Goal: Task Accomplishment & Management: Use online tool/utility

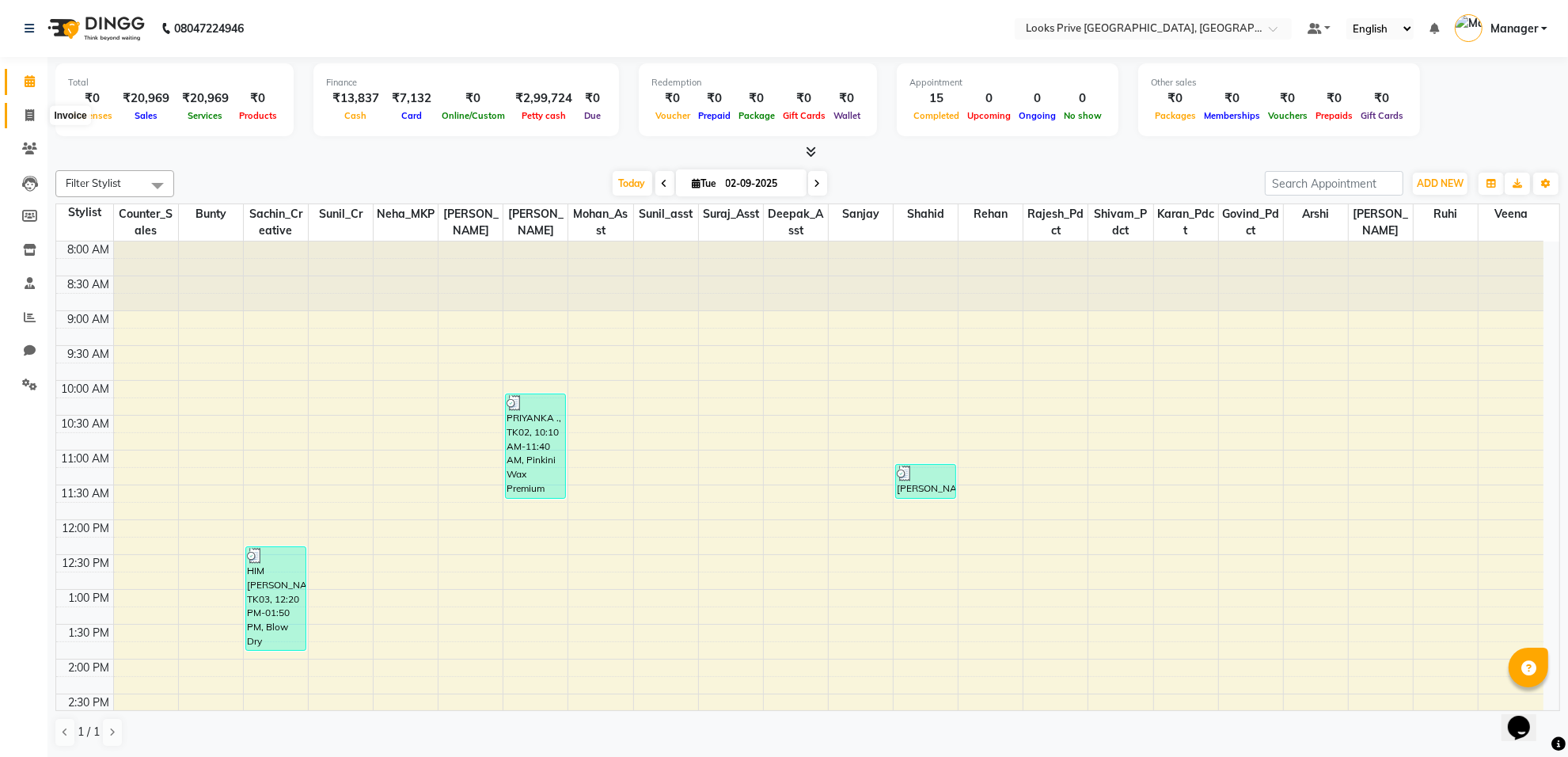
click at [40, 113] on span at bounding box center [29, 116] width 27 height 18
select select "service"
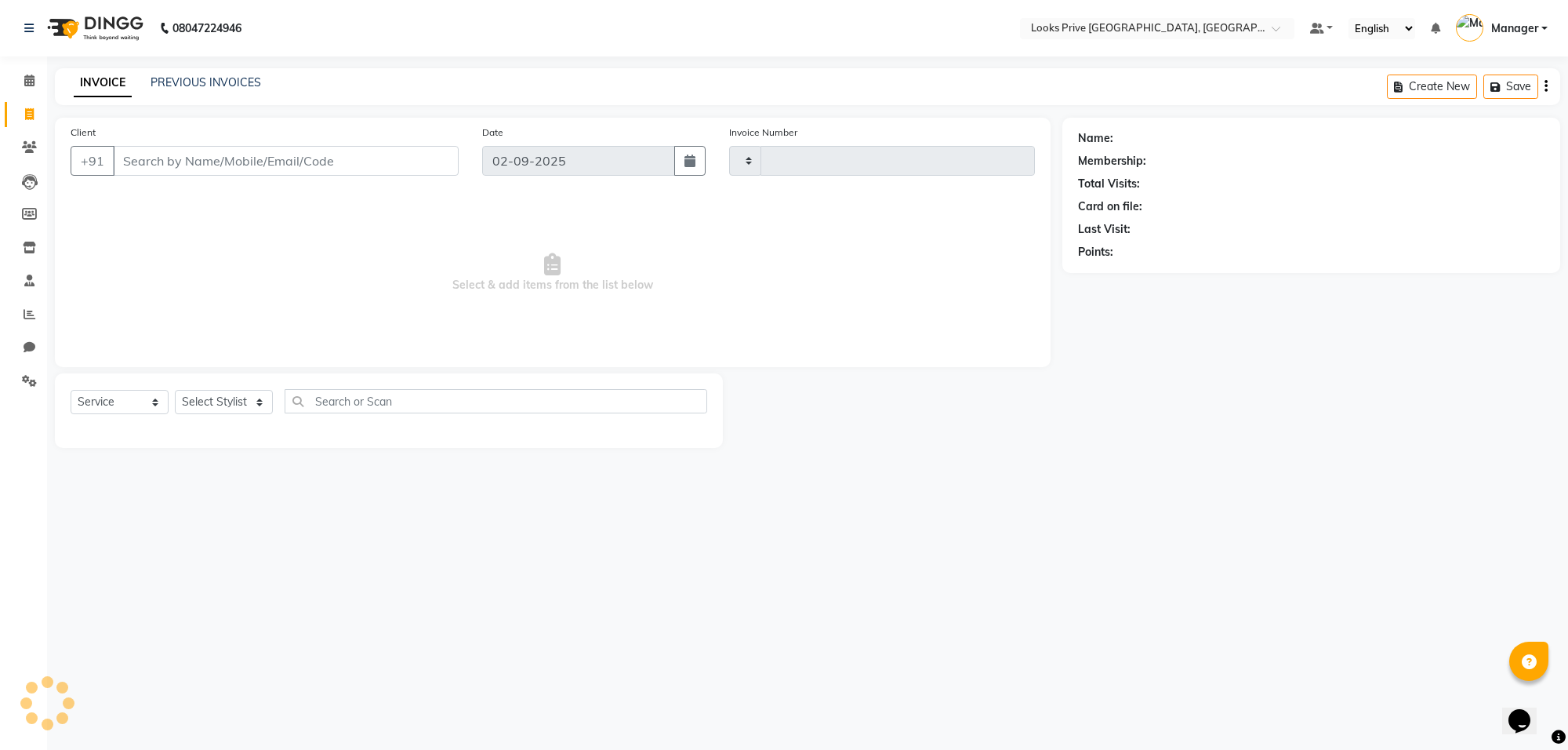
type input "5537"
select select "8127"
click at [29, 119] on icon at bounding box center [30, 113] width 9 height 12
select select "8127"
select select "service"
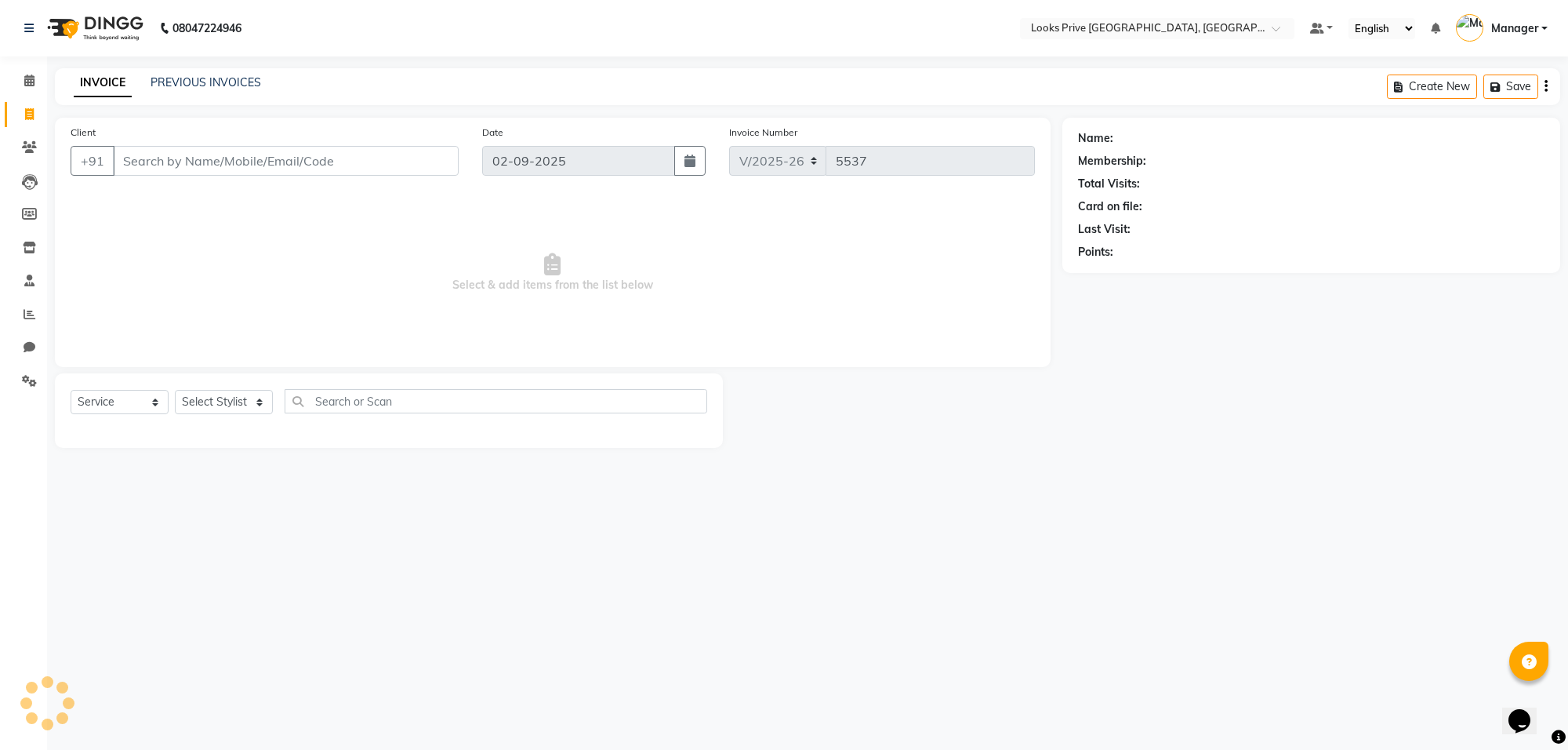
click at [29, 119] on icon at bounding box center [30, 113] width 9 height 12
select select "8127"
select select "service"
click at [29, 86] on icon at bounding box center [29, 80] width 10 height 12
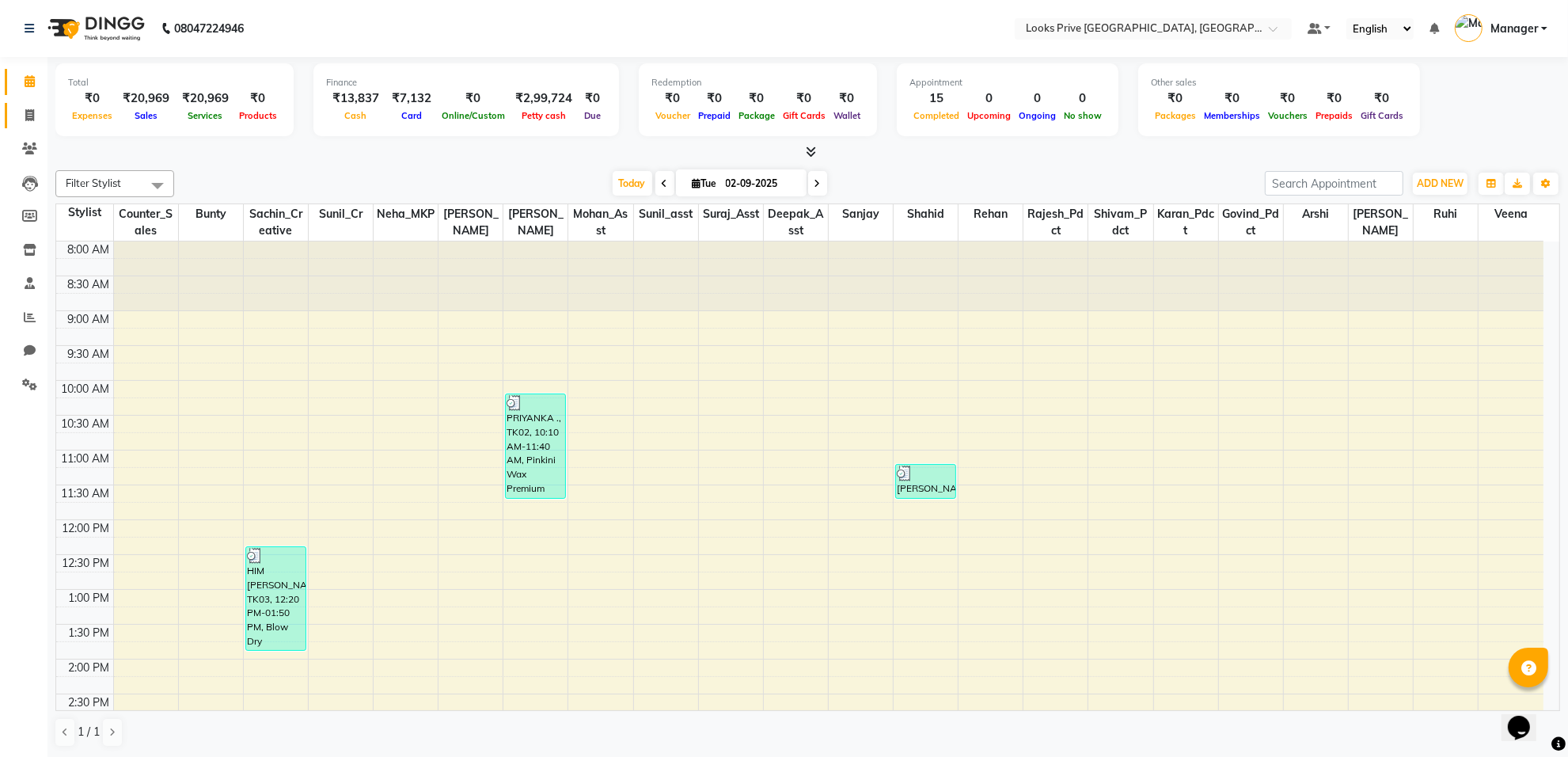
click at [9, 109] on link "Invoice" at bounding box center [24, 115] width 38 height 27
select select "8127"
select select "service"
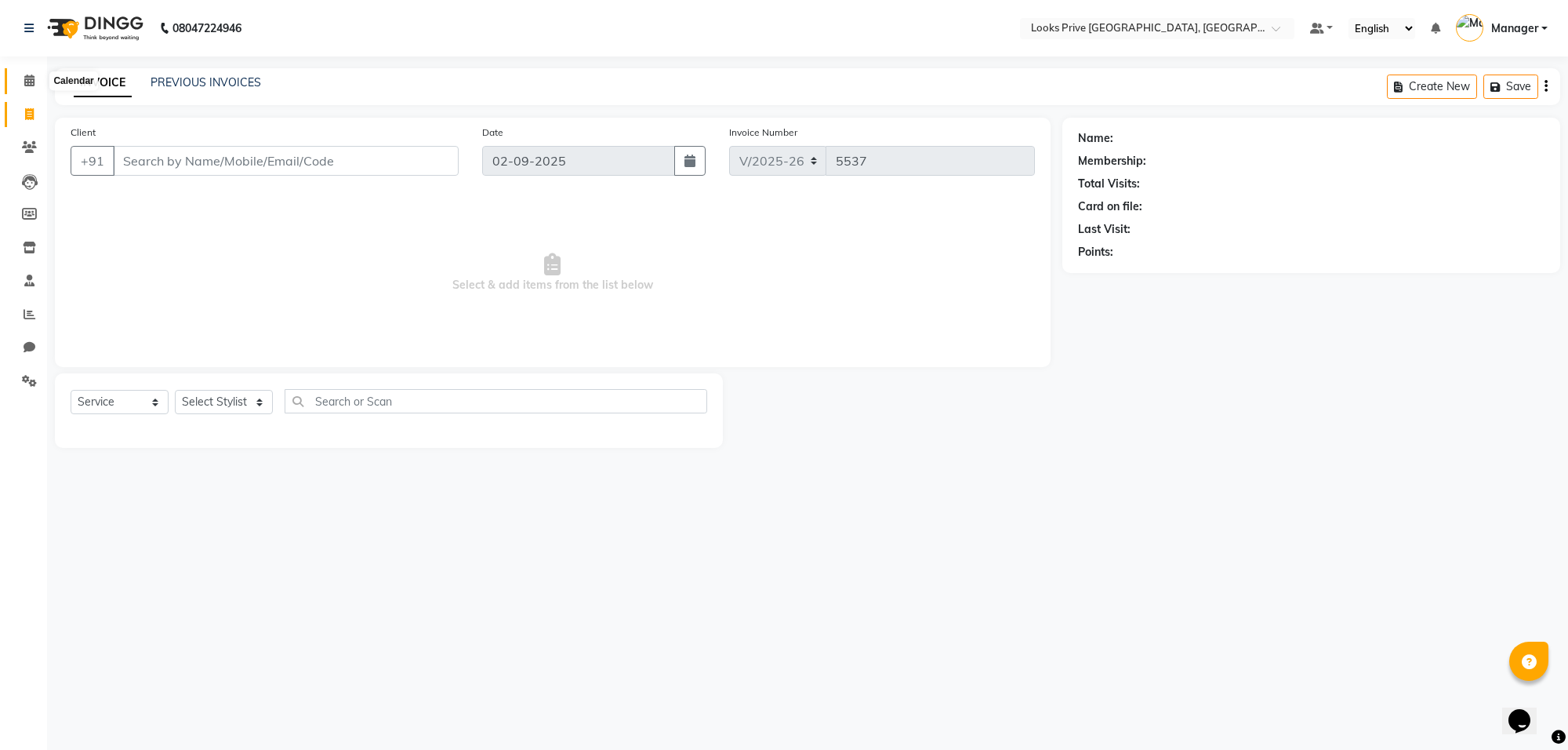
click at [25, 81] on icon at bounding box center [29, 80] width 10 height 12
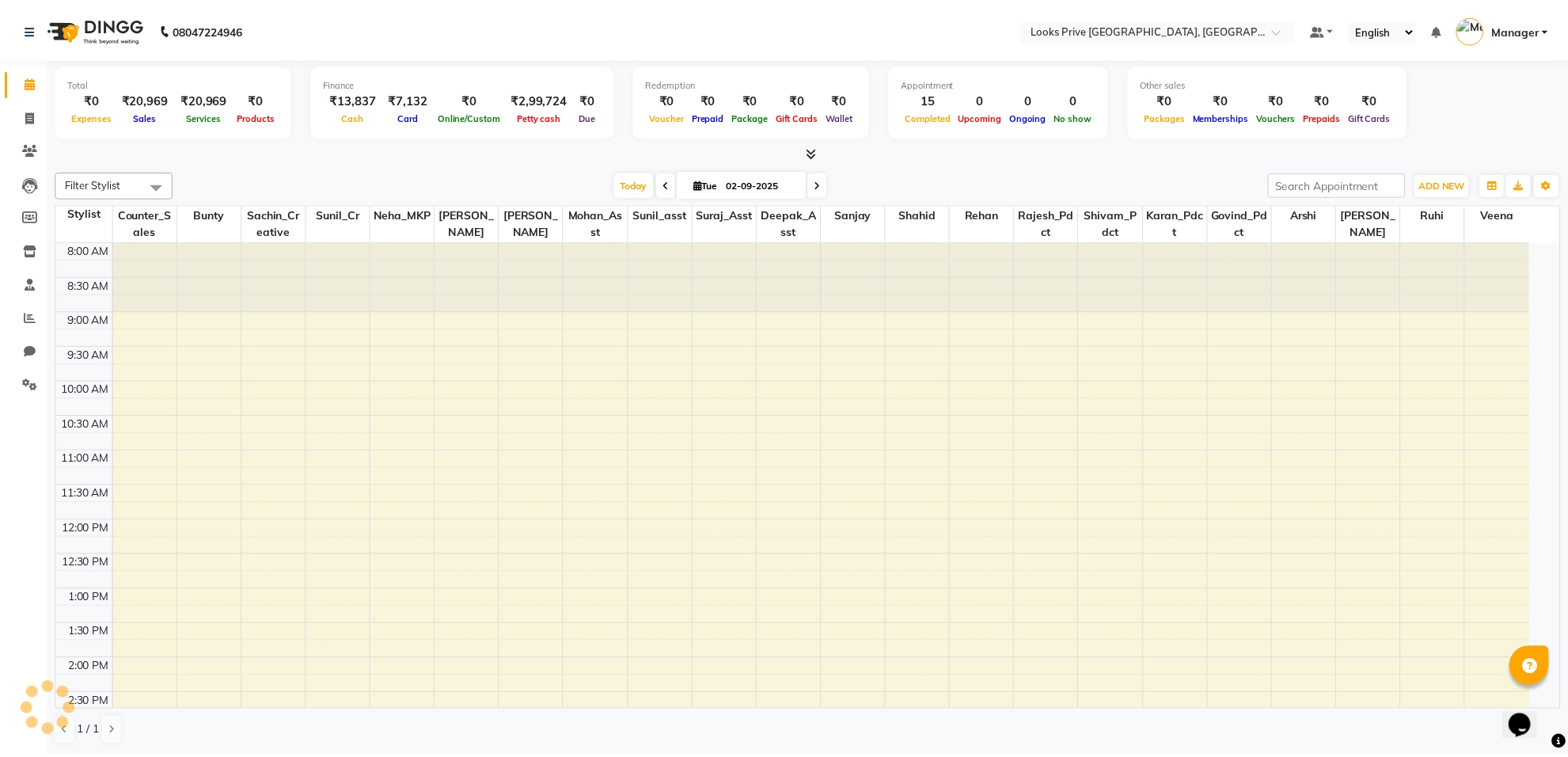
scroll to position [417, 0]
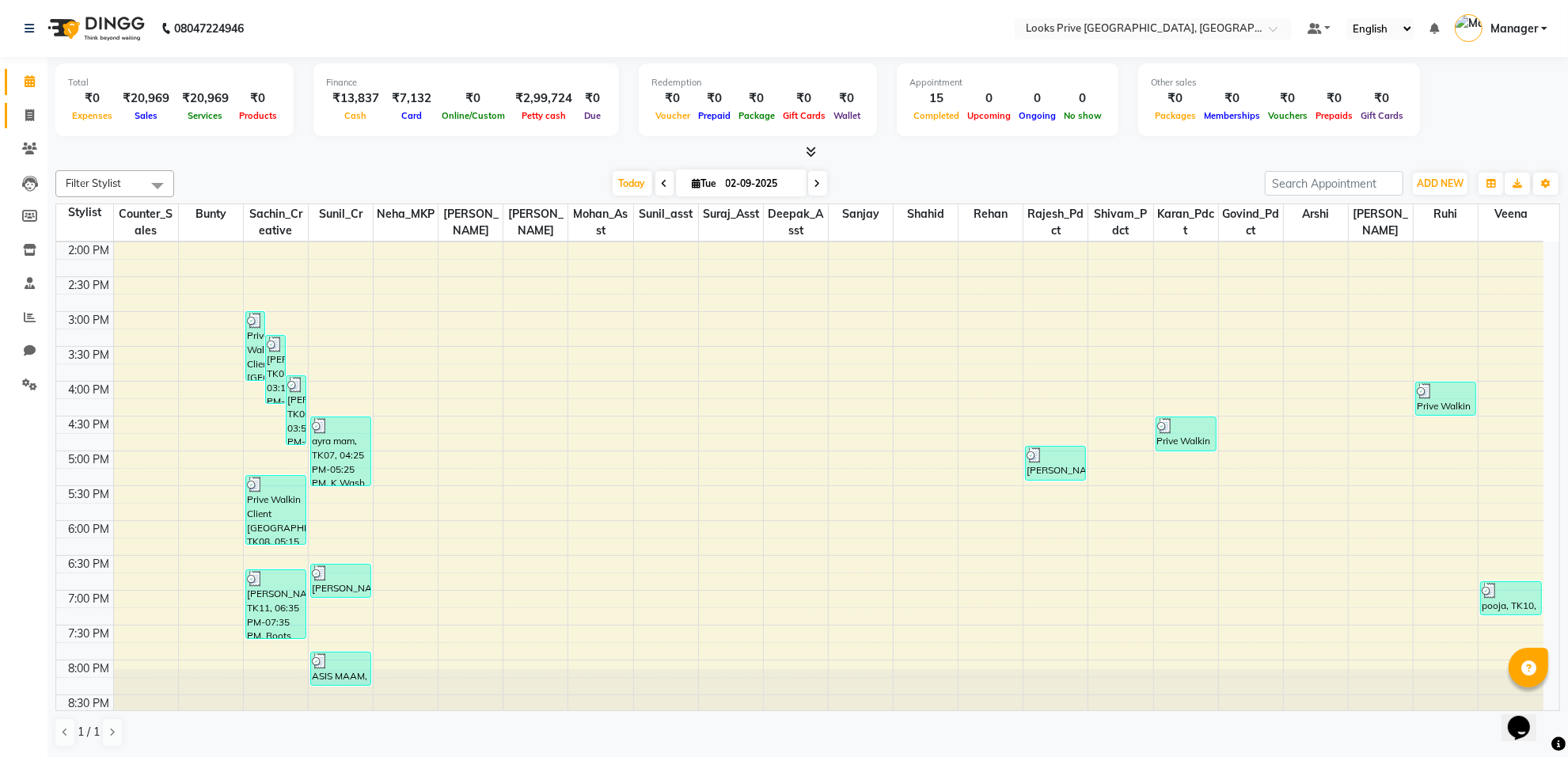
click at [14, 109] on link "Invoice" at bounding box center [24, 115] width 38 height 27
select select "service"
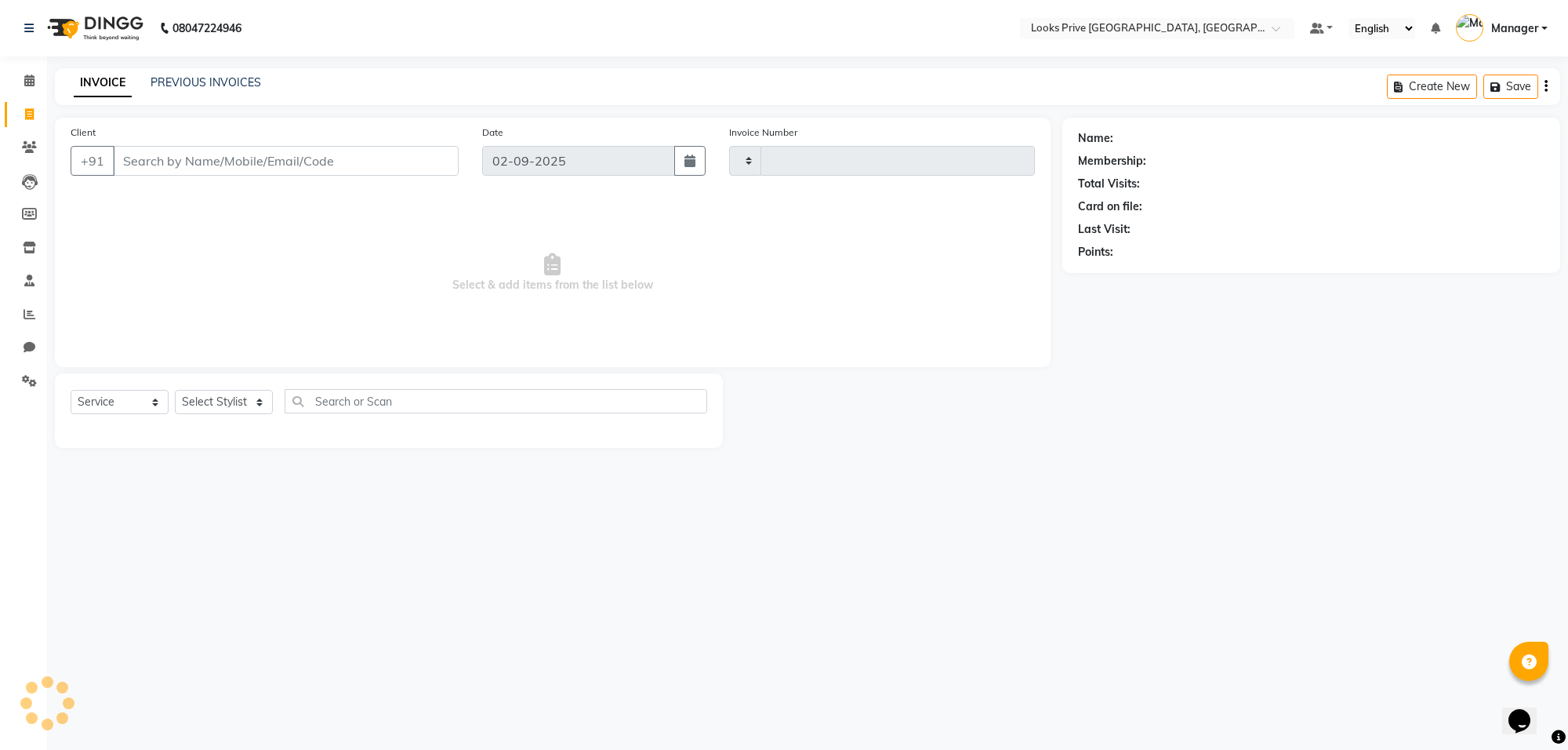
type input "5537"
select select "8127"
click at [224, 169] on input "Client" at bounding box center [286, 161] width 346 height 30
type input "8595804982"
click at [409, 167] on span "Add Client" at bounding box center [418, 161] width 62 height 15
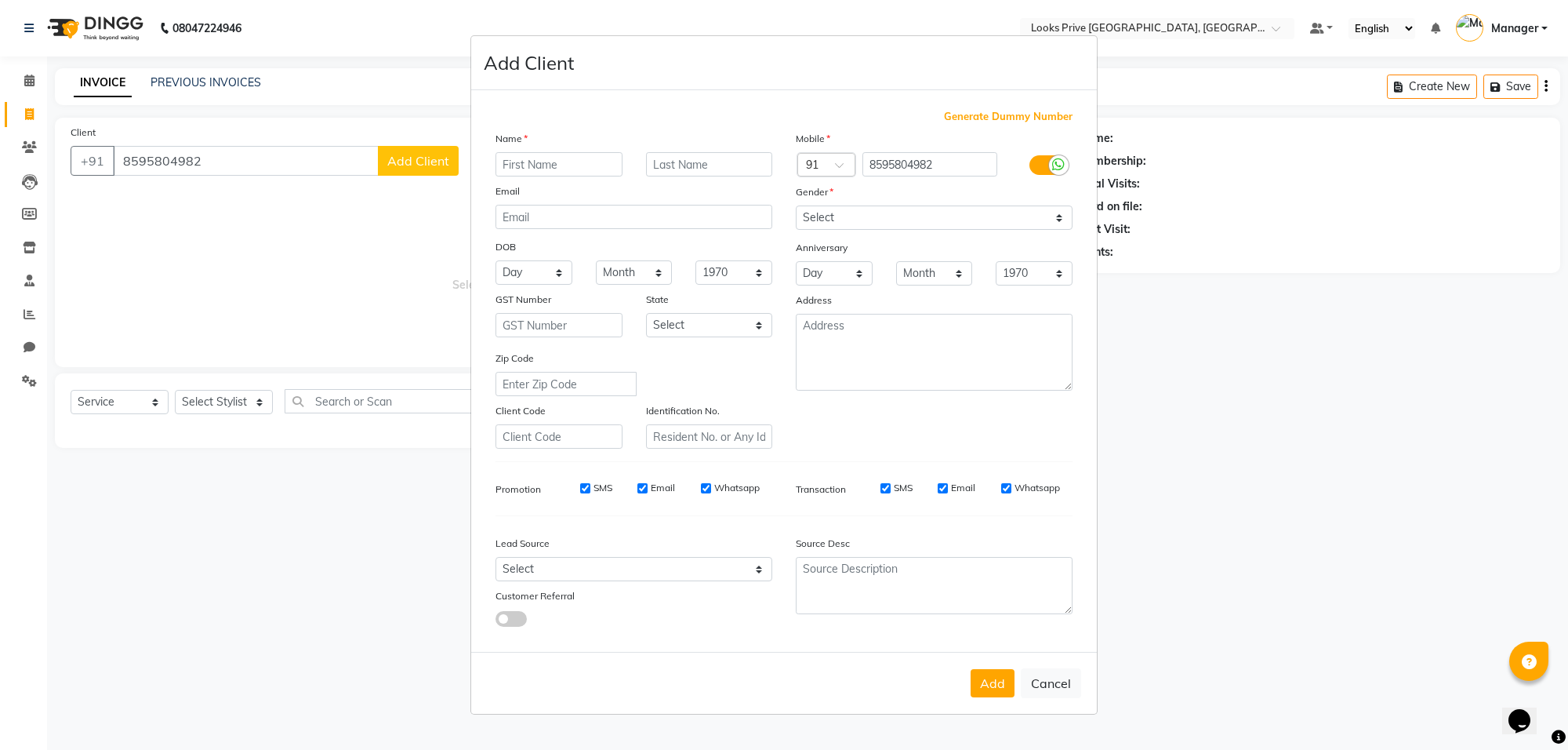
click at [538, 169] on input "text" at bounding box center [559, 164] width 127 height 24
type input "rishabh"
click at [923, 224] on select "Select [DEMOGRAPHIC_DATA] [DEMOGRAPHIC_DATA] Other Prefer Not To Say" at bounding box center [934, 218] width 276 height 24
select select "[DEMOGRAPHIC_DATA]"
click at [796, 207] on select "Select [DEMOGRAPHIC_DATA] [DEMOGRAPHIC_DATA] Other Prefer Not To Say" at bounding box center [934, 218] width 276 height 24
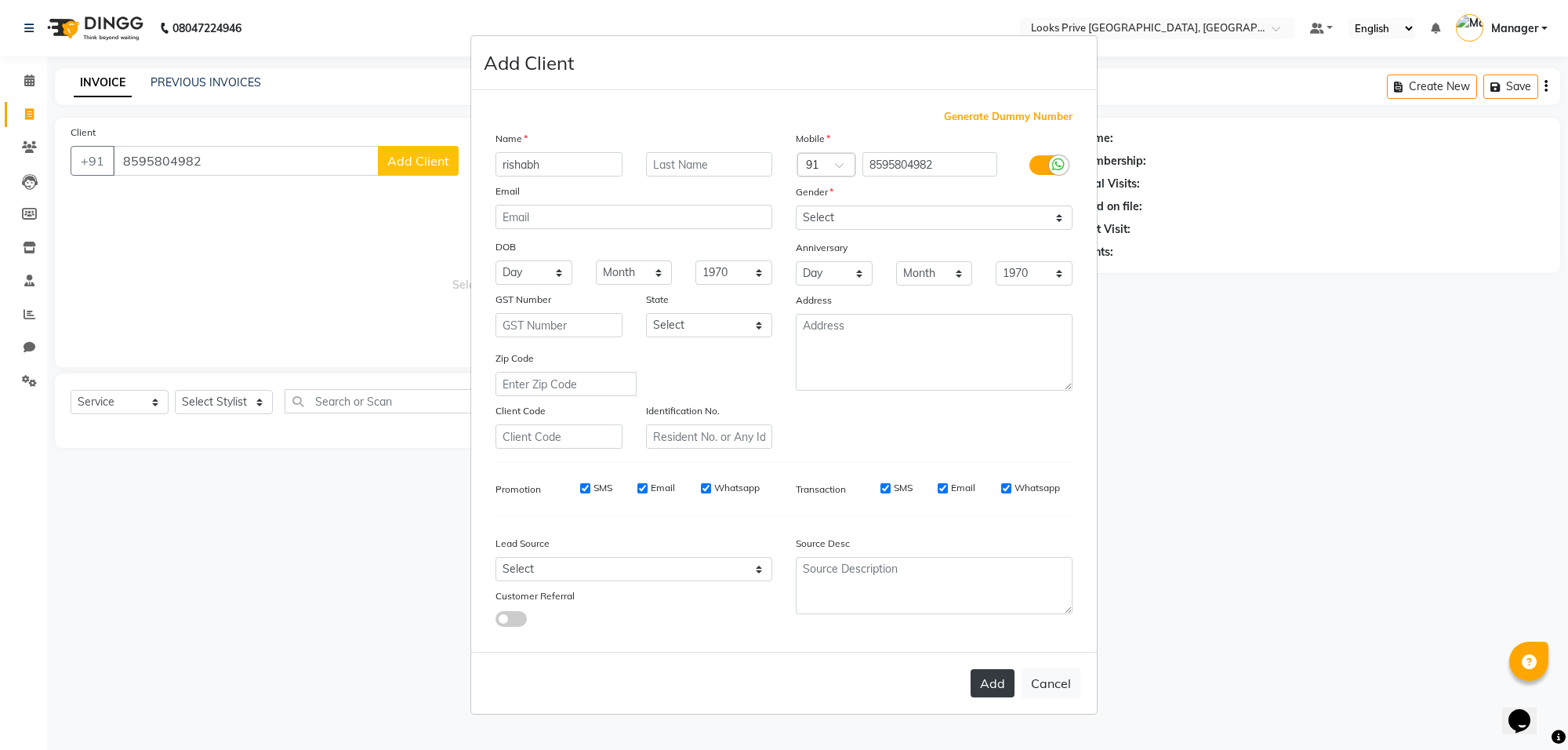
click at [1003, 693] on button "Add" at bounding box center [992, 683] width 44 height 28
select select
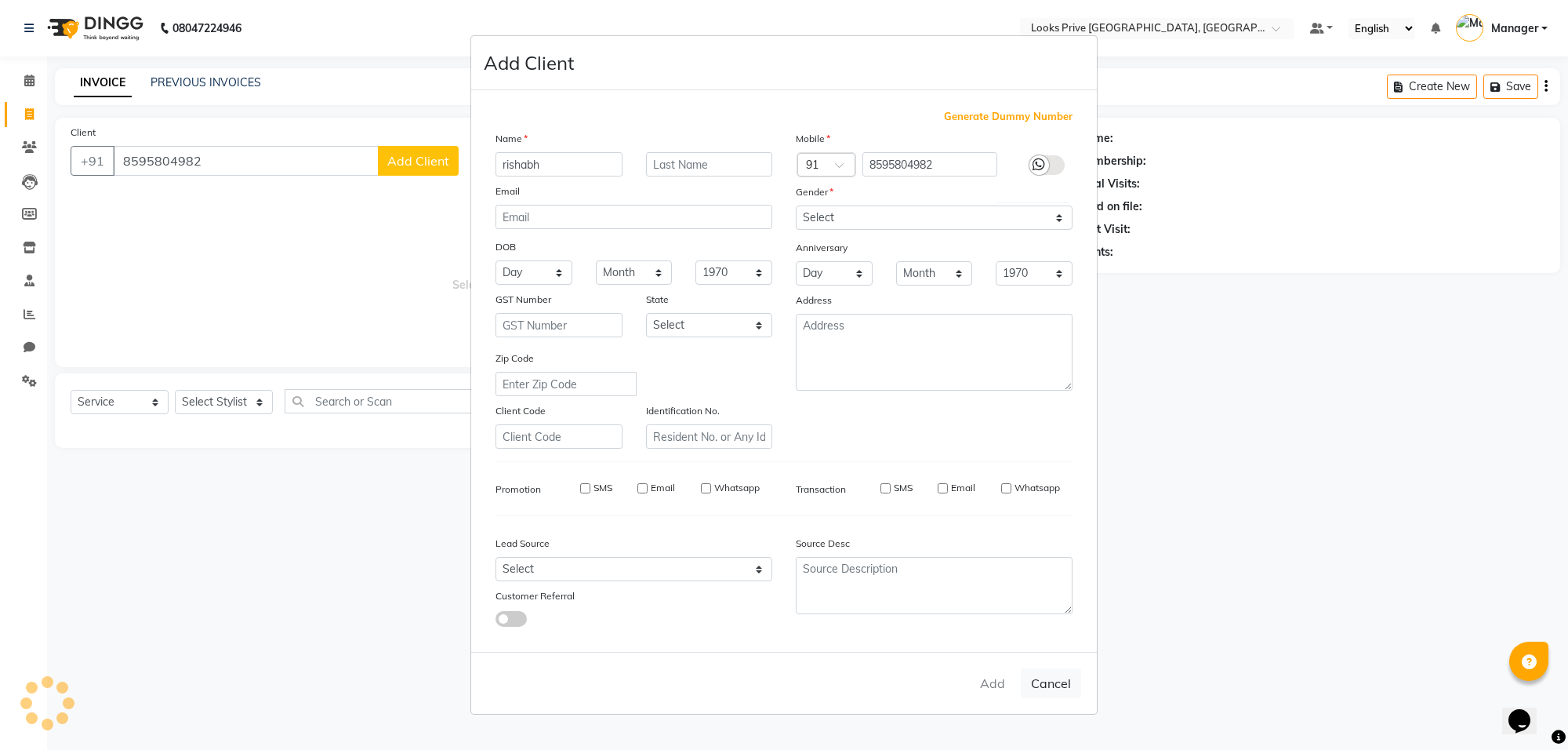
select select
checkbox input "false"
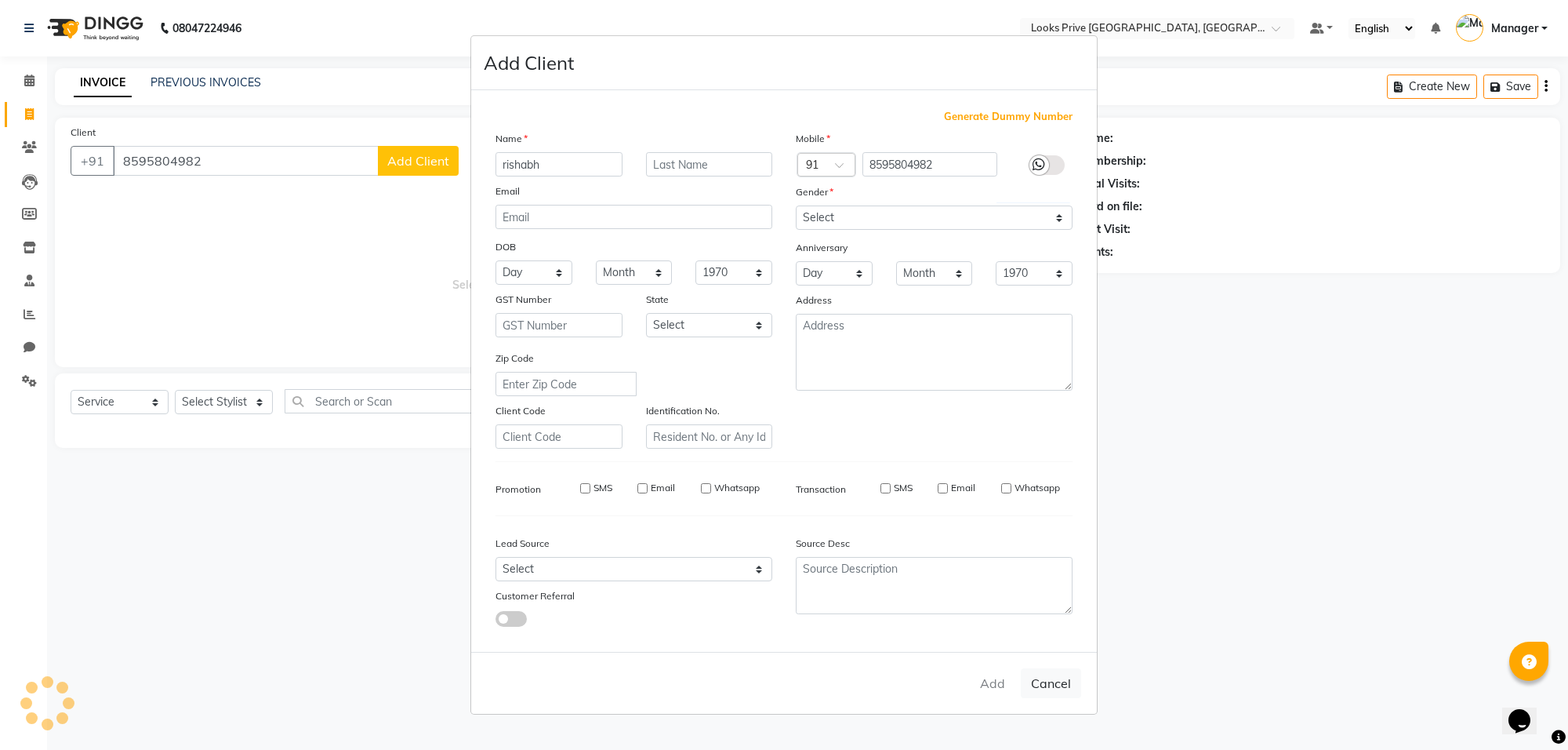
checkbox input "false"
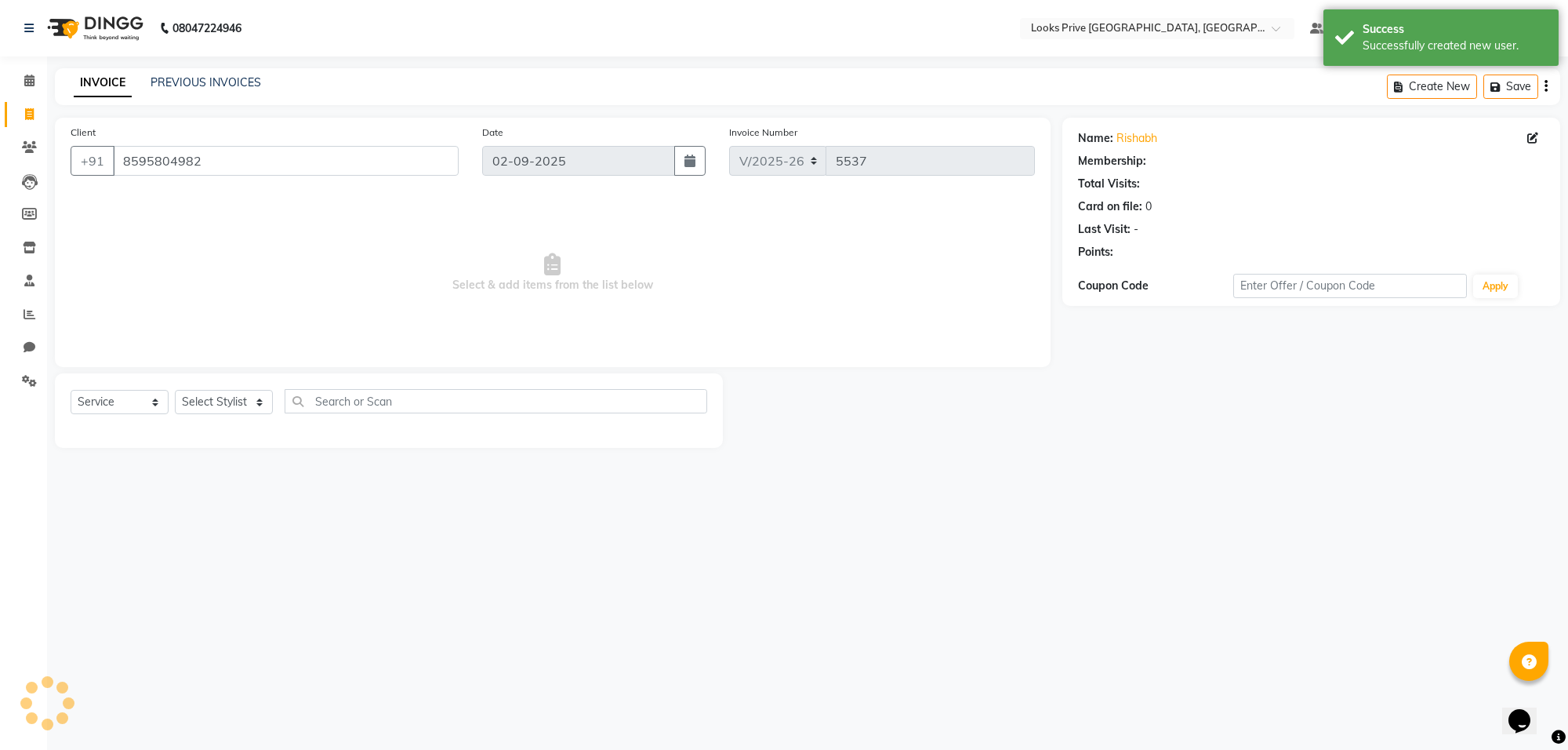
select select "1: Object"
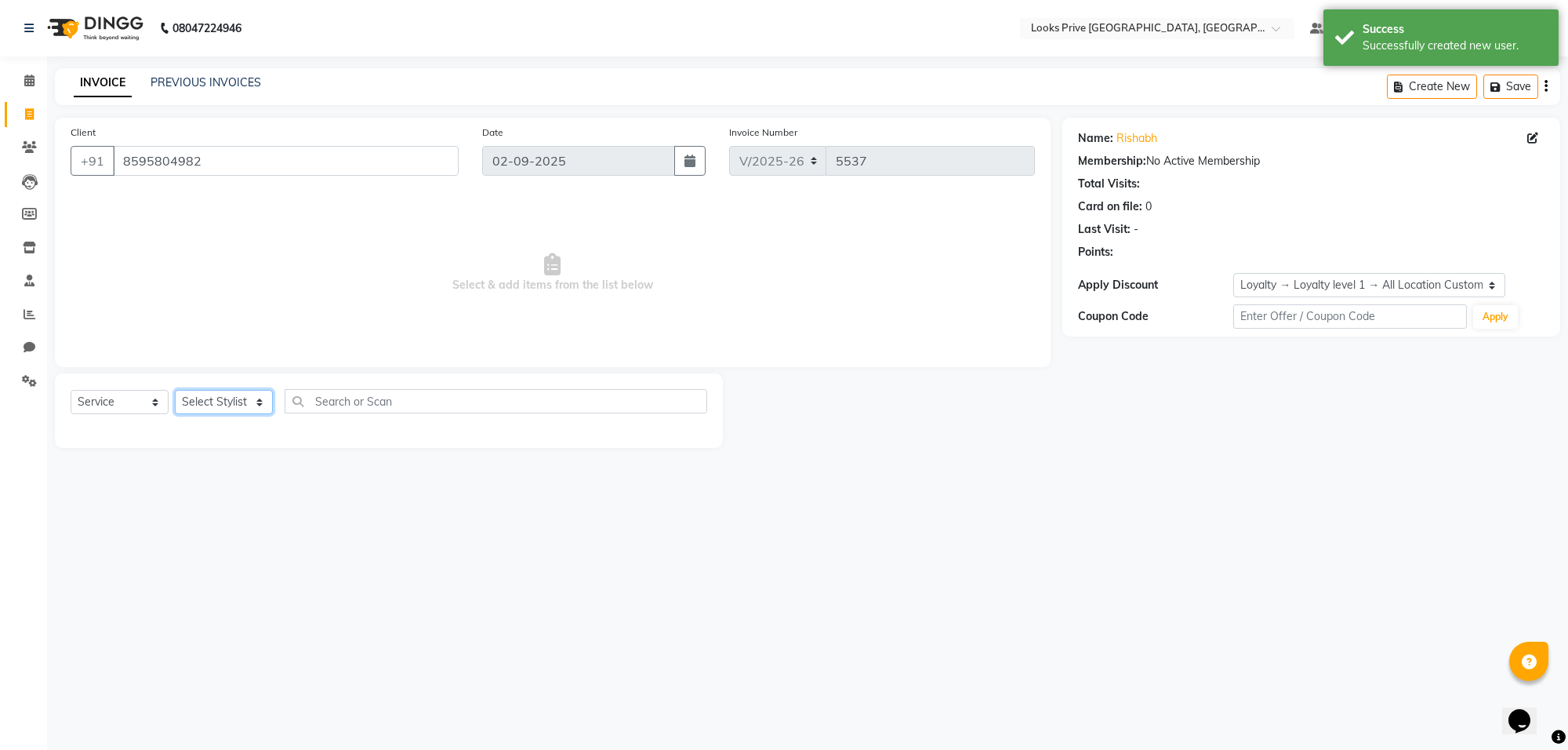
click at [247, 397] on select "Select Stylist [PERSON_NAME] Counter_Sales Deepak_Asst Govind_Pdct Karan_Pdct M…" at bounding box center [224, 402] width 98 height 24
select select "75861"
click at [175, 390] on select "Select Stylist [PERSON_NAME] Counter_Sales Deepak_Asst Govind_Pdct Karan_Pdct M…" at bounding box center [224, 402] width 98 height 24
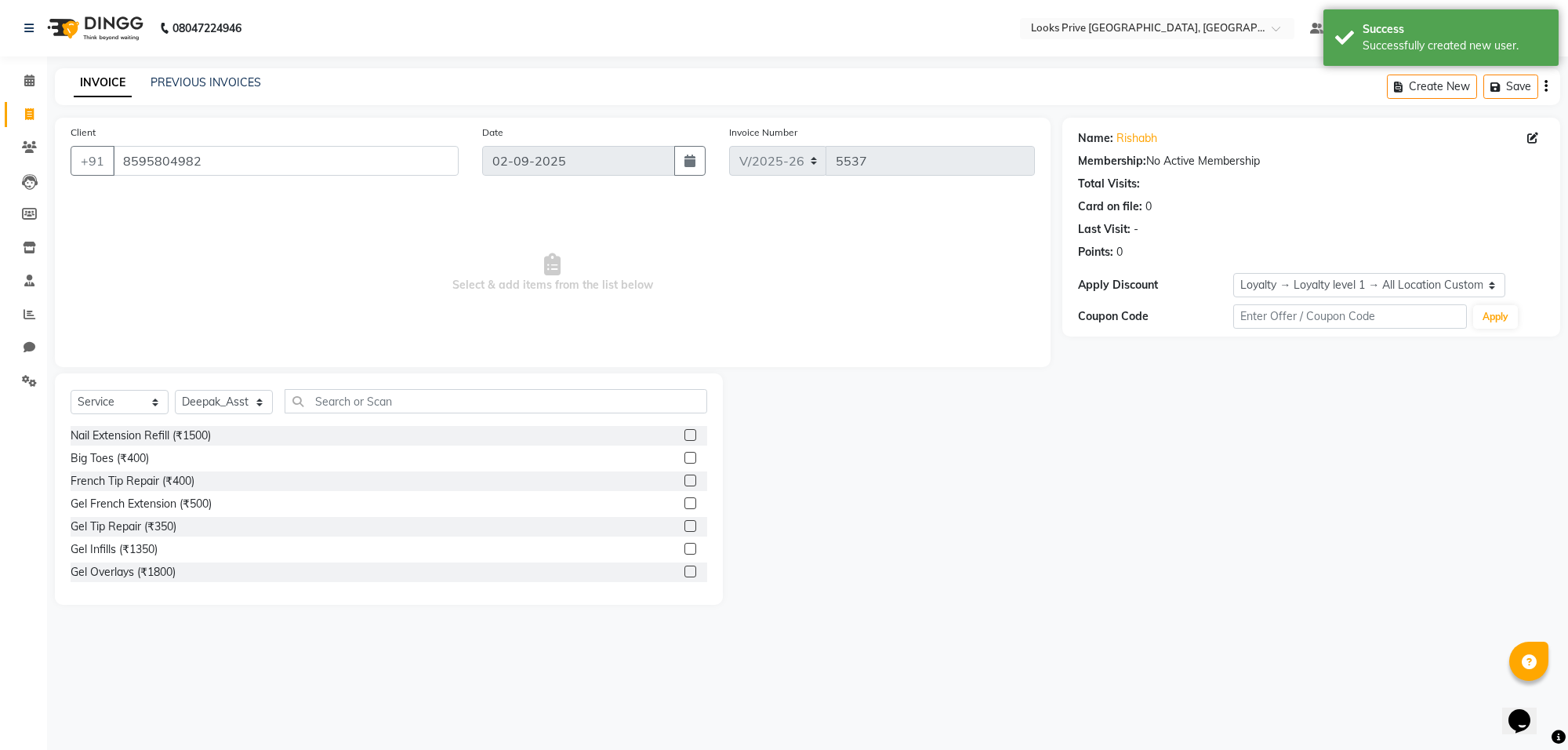
drag, startPoint x: 358, startPoint y: 387, endPoint x: 358, endPoint y: 400, distance: 13.0
click at [358, 393] on div "Select Service Product Membership Package Voucher Prepaid Gift Card Select Styl…" at bounding box center [389, 489] width 668 height 231
click at [358, 409] on input "text" at bounding box center [496, 401] width 422 height 24
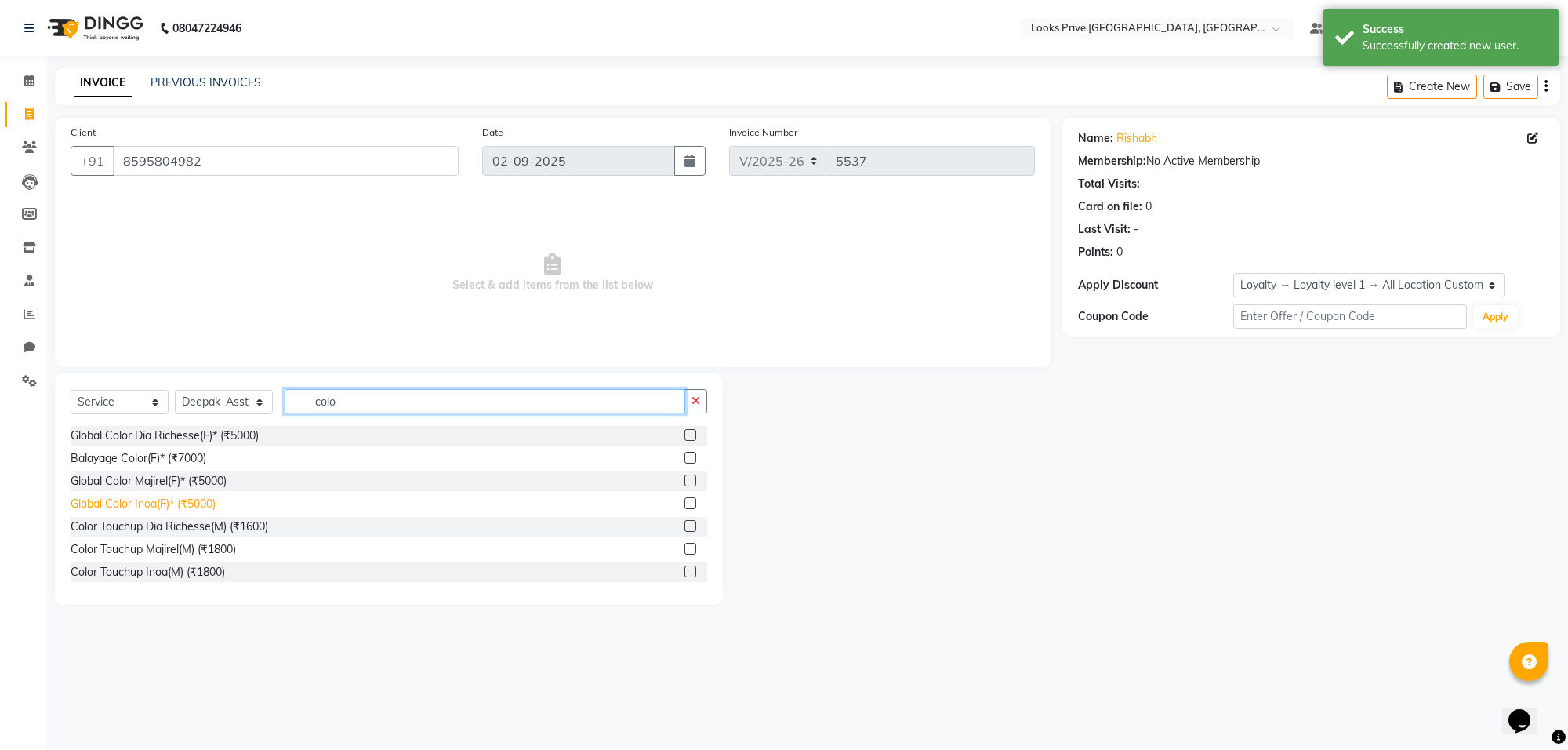
type input "colo"
click at [151, 510] on div "Global Color Inoa(F)* (₹5000)" at bounding box center [143, 504] width 145 height 16
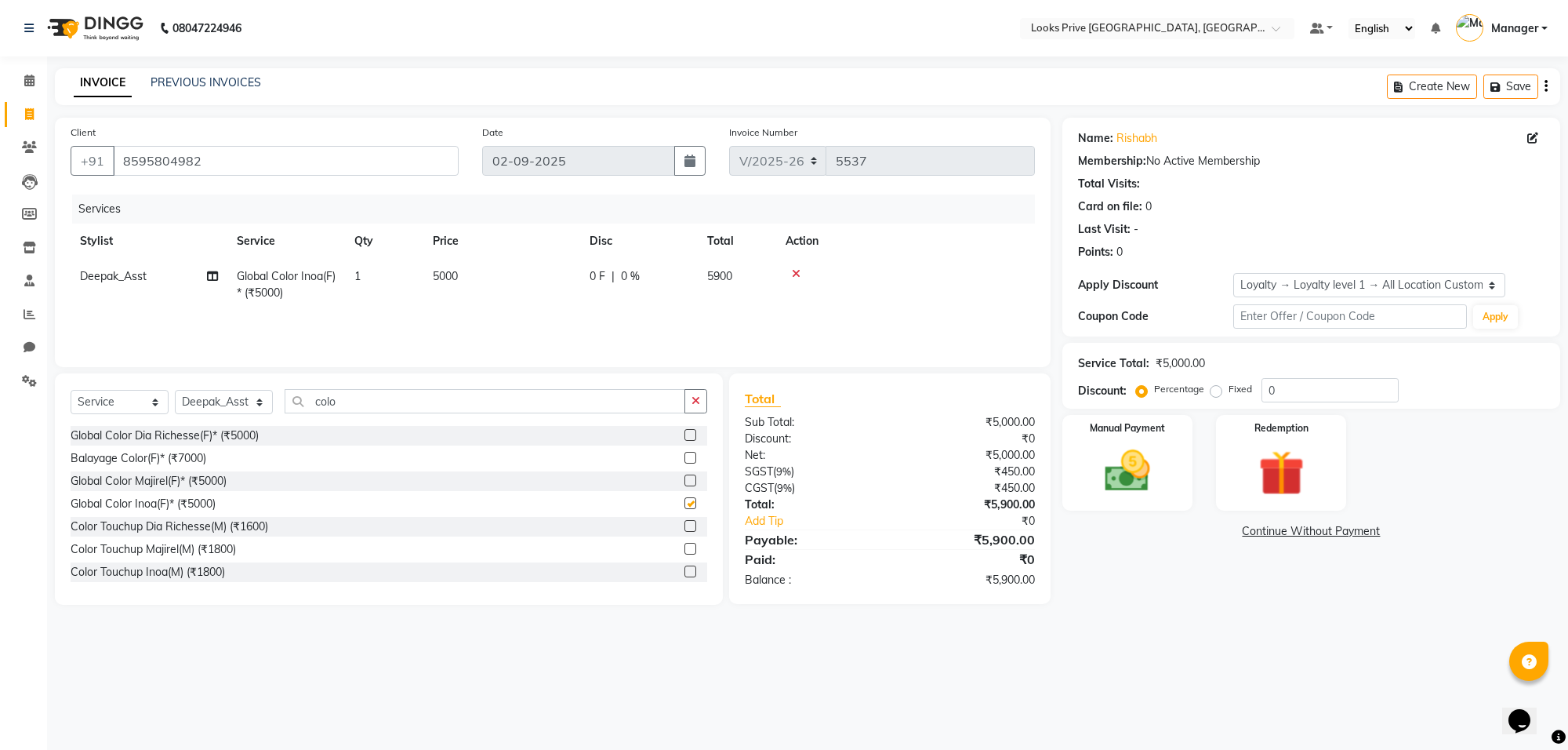
checkbox input "false"
click at [502, 288] on td "5000" at bounding box center [501, 285] width 157 height 52
select select "75861"
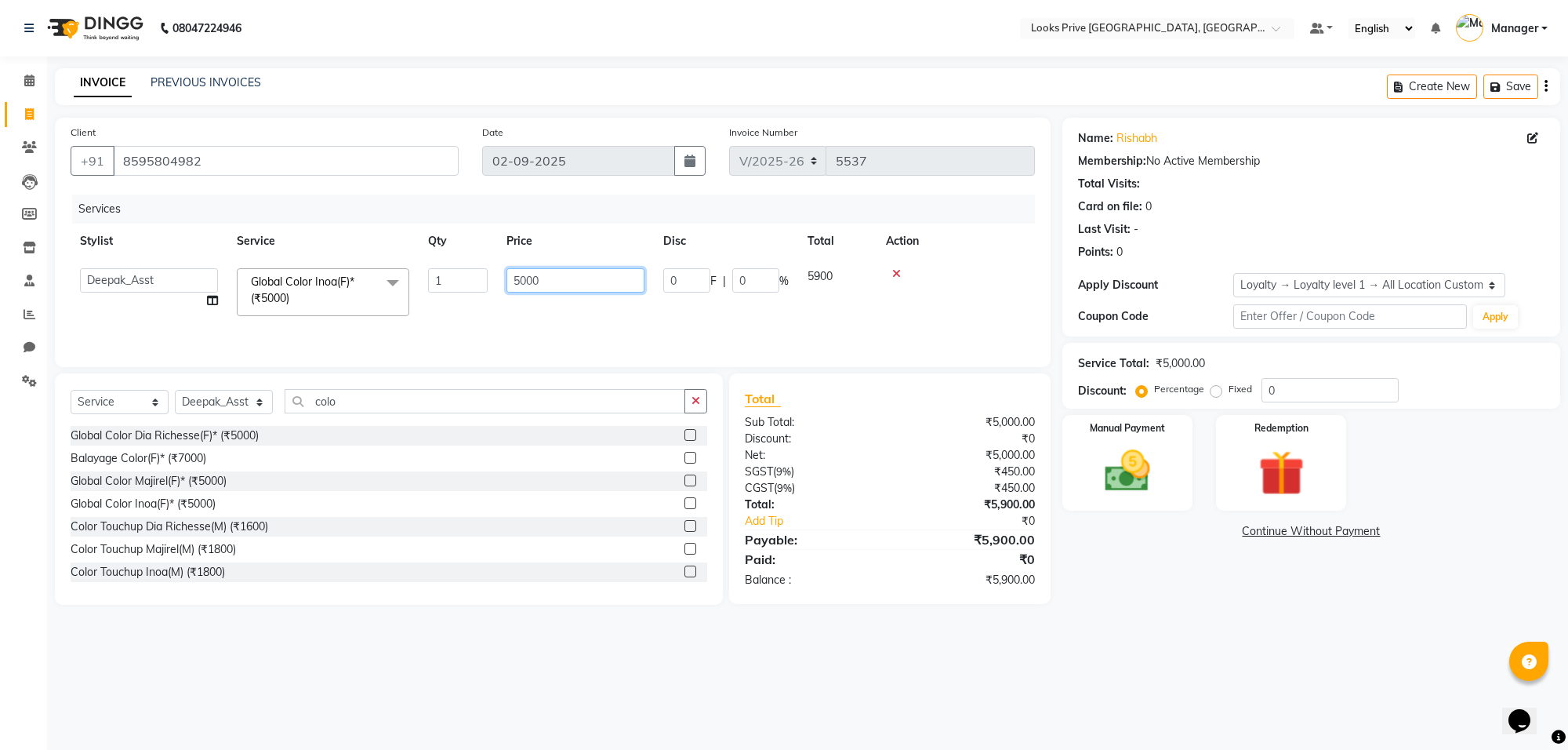
click at [532, 279] on input "5000" at bounding box center [576, 280] width 138 height 24
type input "3500"
click at [433, 394] on input "colo" at bounding box center [485, 401] width 401 height 24
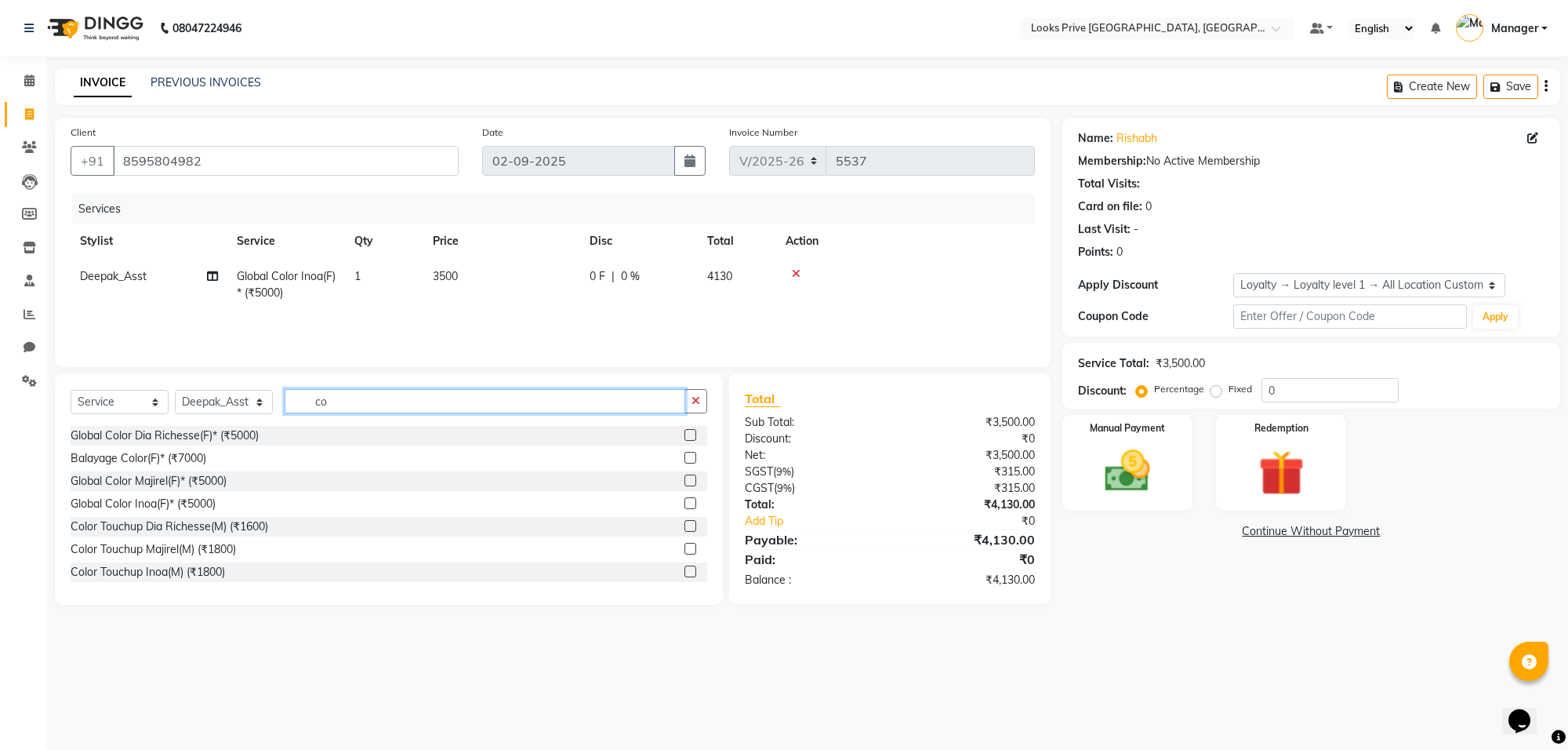
type input "c"
type input "cut"
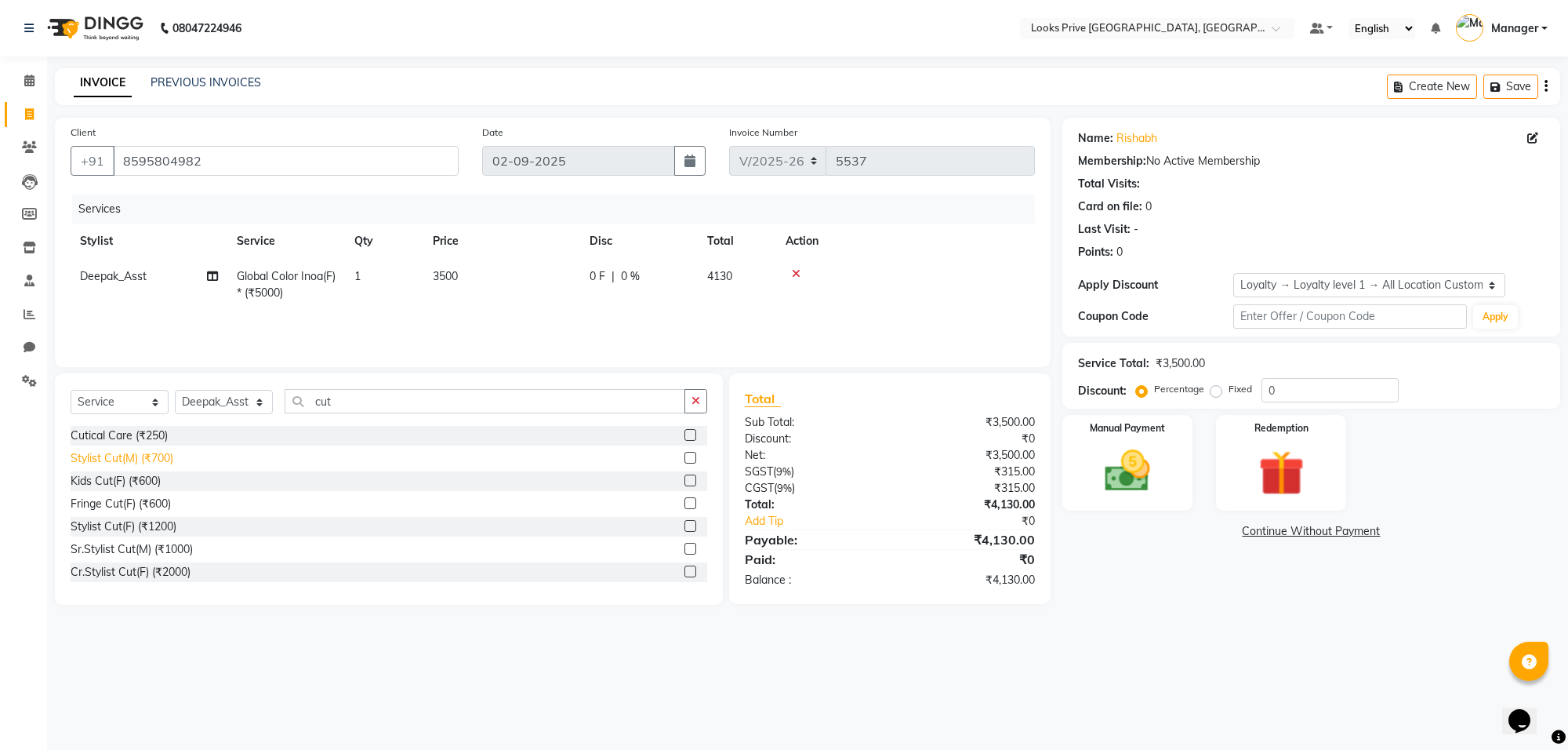
click at [161, 459] on div "Stylist Cut(M) (₹700)" at bounding box center [121, 459] width 102 height 16
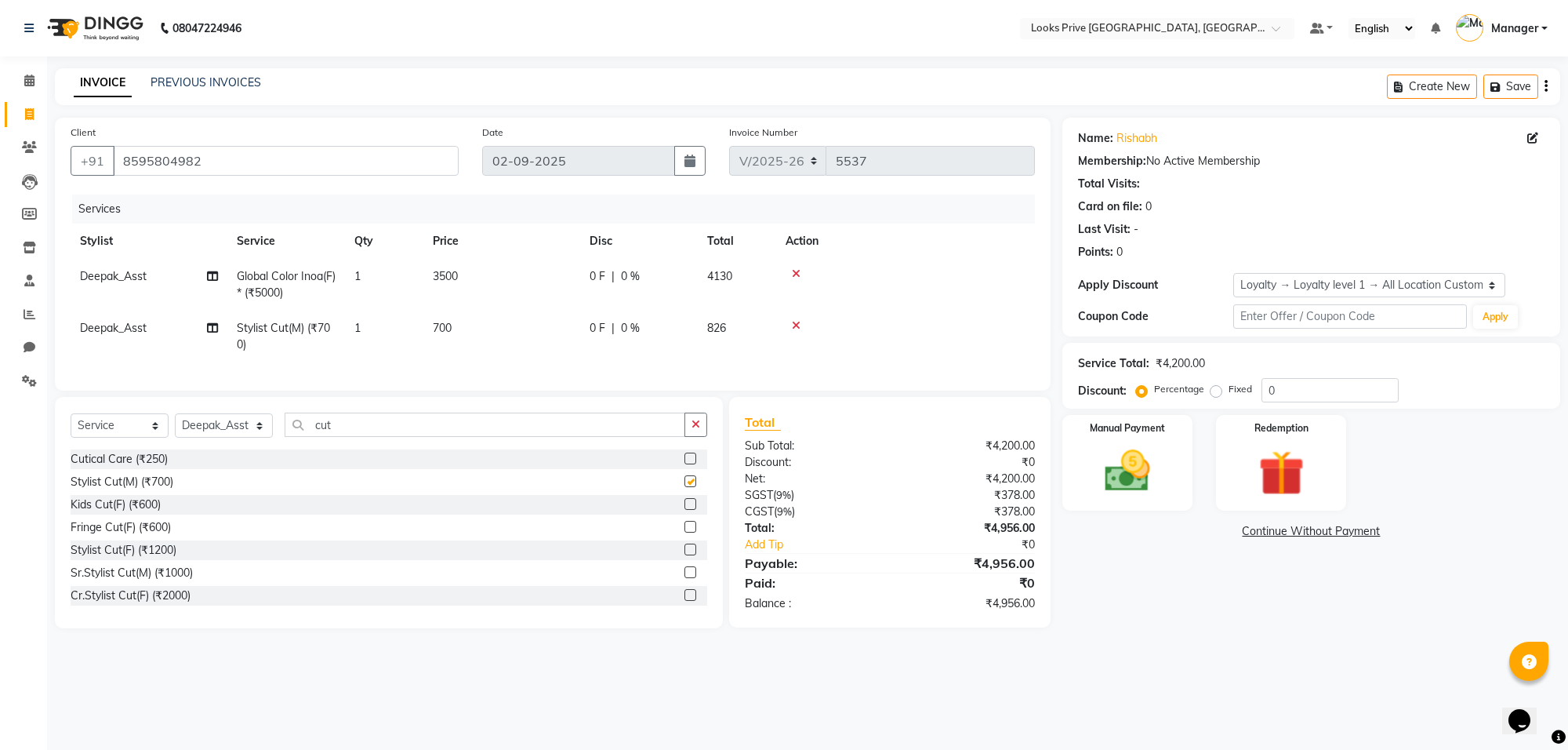
checkbox input "false"
click at [518, 319] on td "700" at bounding box center [501, 336] width 157 height 52
select select "75861"
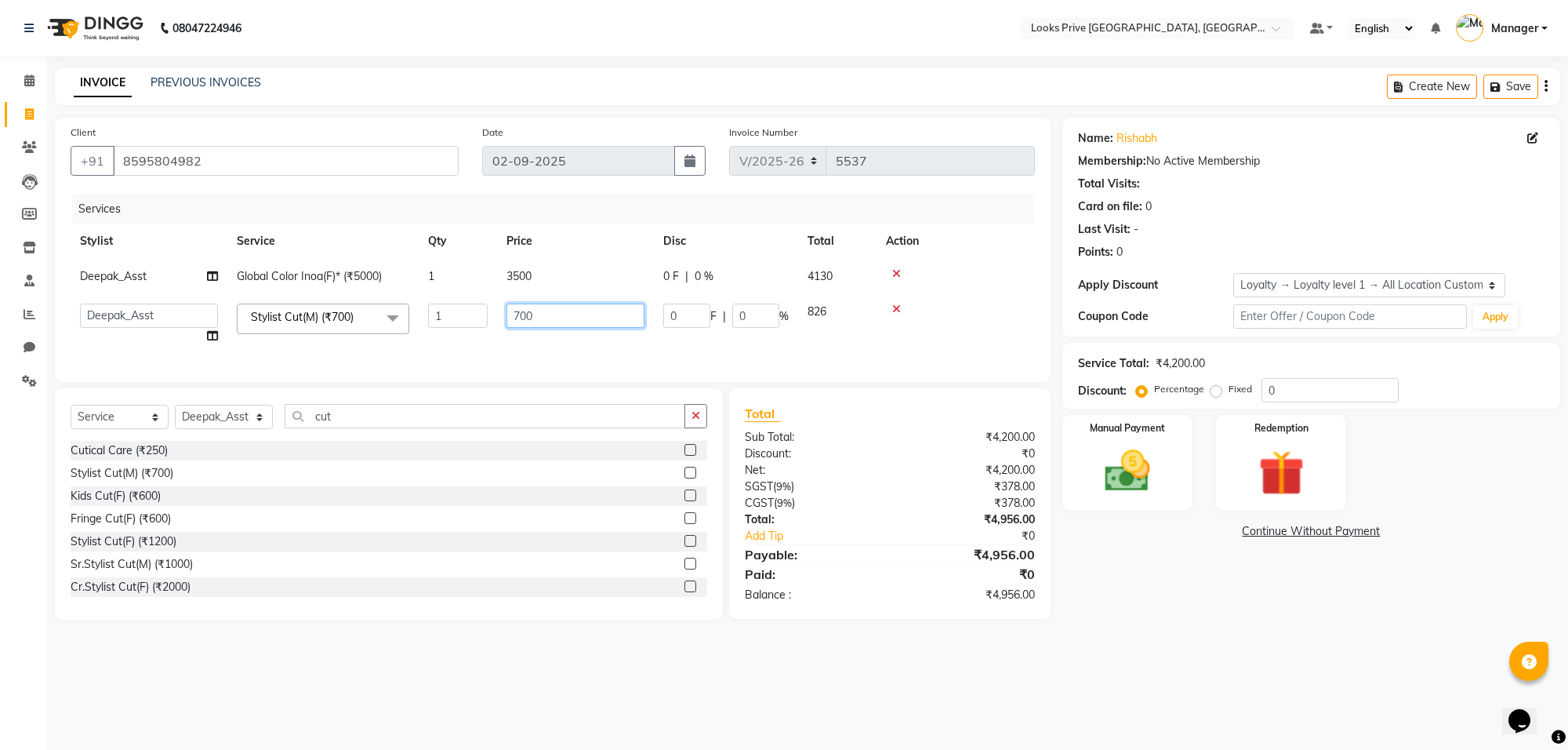
click at [547, 320] on input "700" at bounding box center [576, 316] width 138 height 24
type input "800"
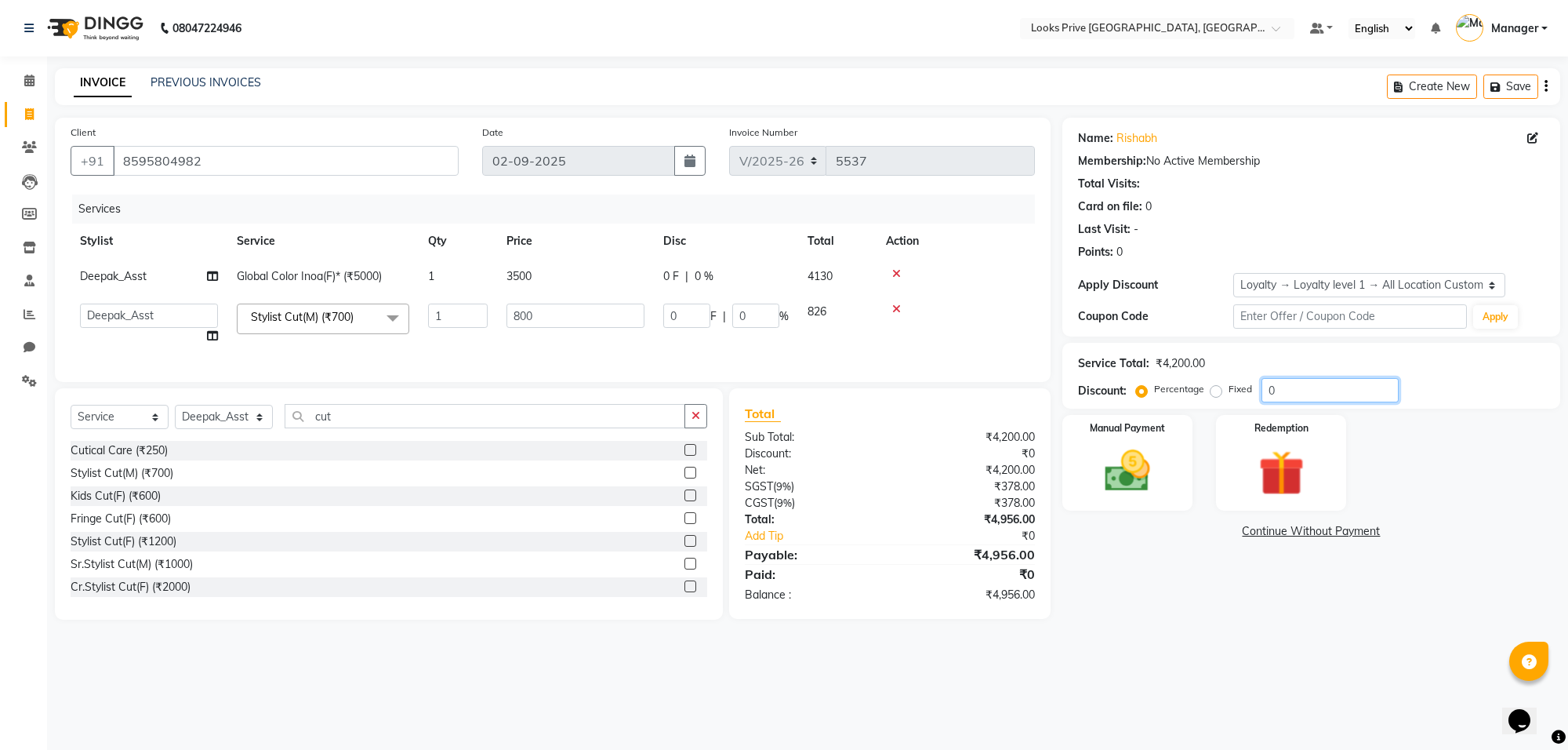
click at [1304, 397] on input "0" at bounding box center [1330, 390] width 137 height 24
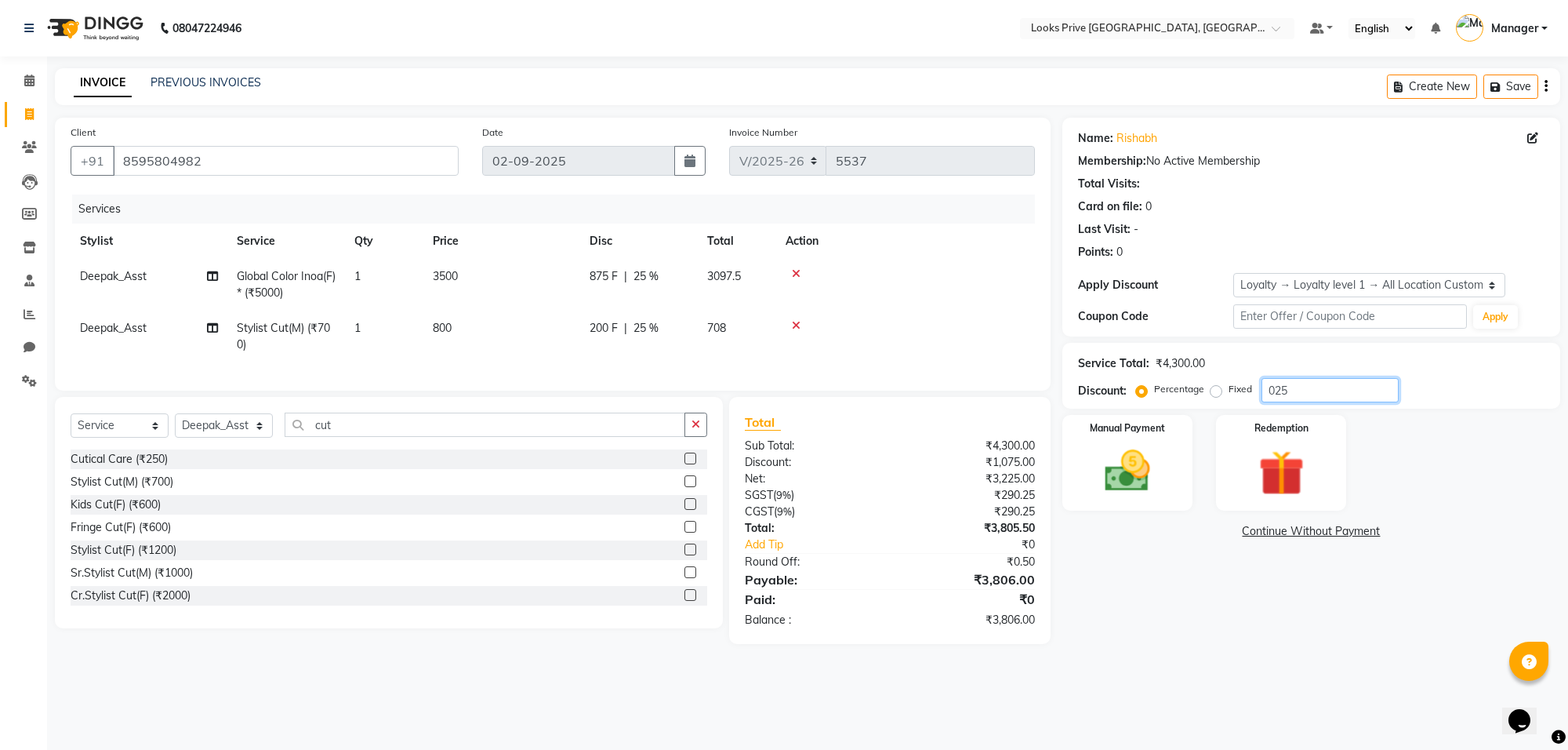
type input "025"
click at [567, 331] on td "800" at bounding box center [501, 336] width 157 height 52
select select "75861"
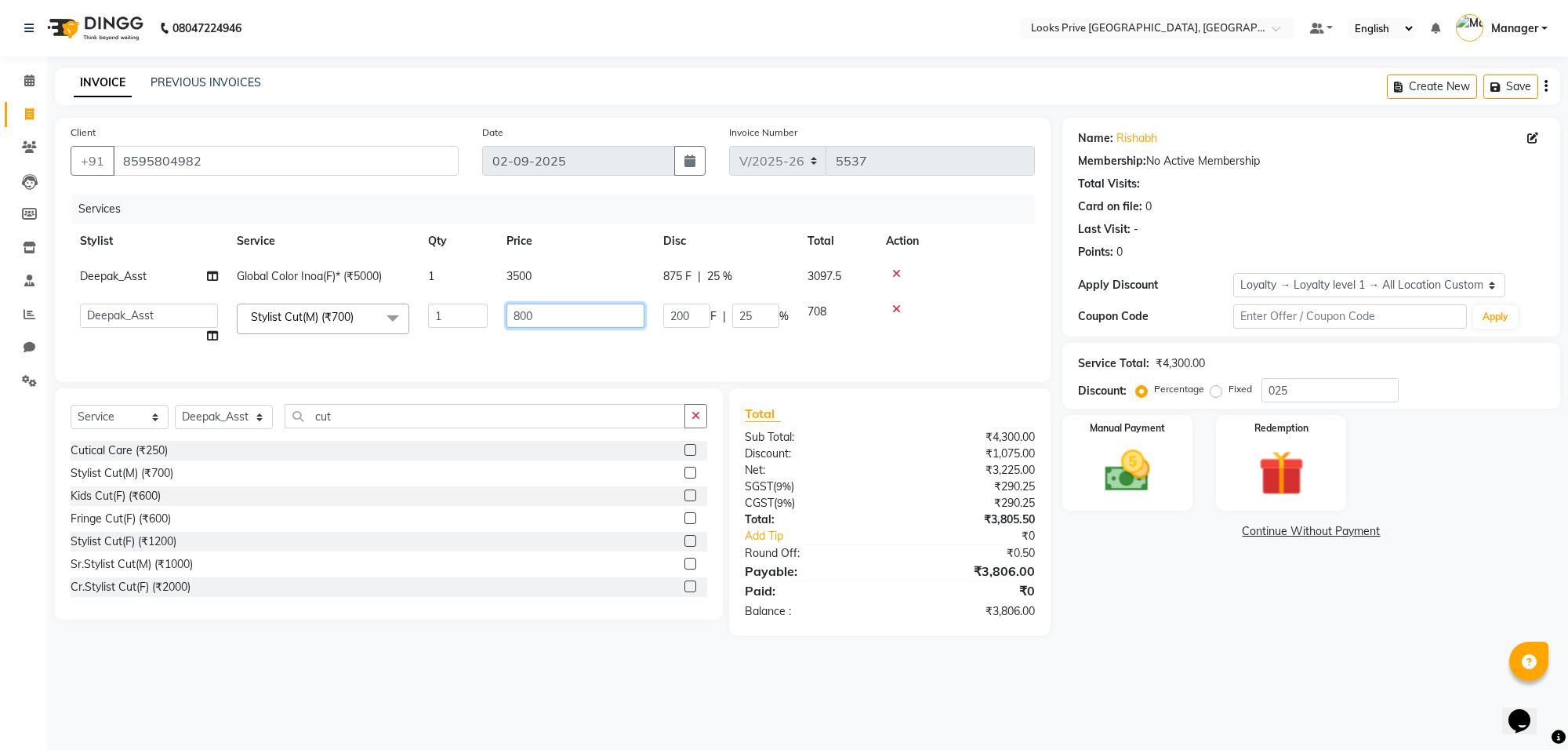
click at [567, 319] on input "800" at bounding box center [576, 316] width 138 height 24
type input "8"
type input "764"
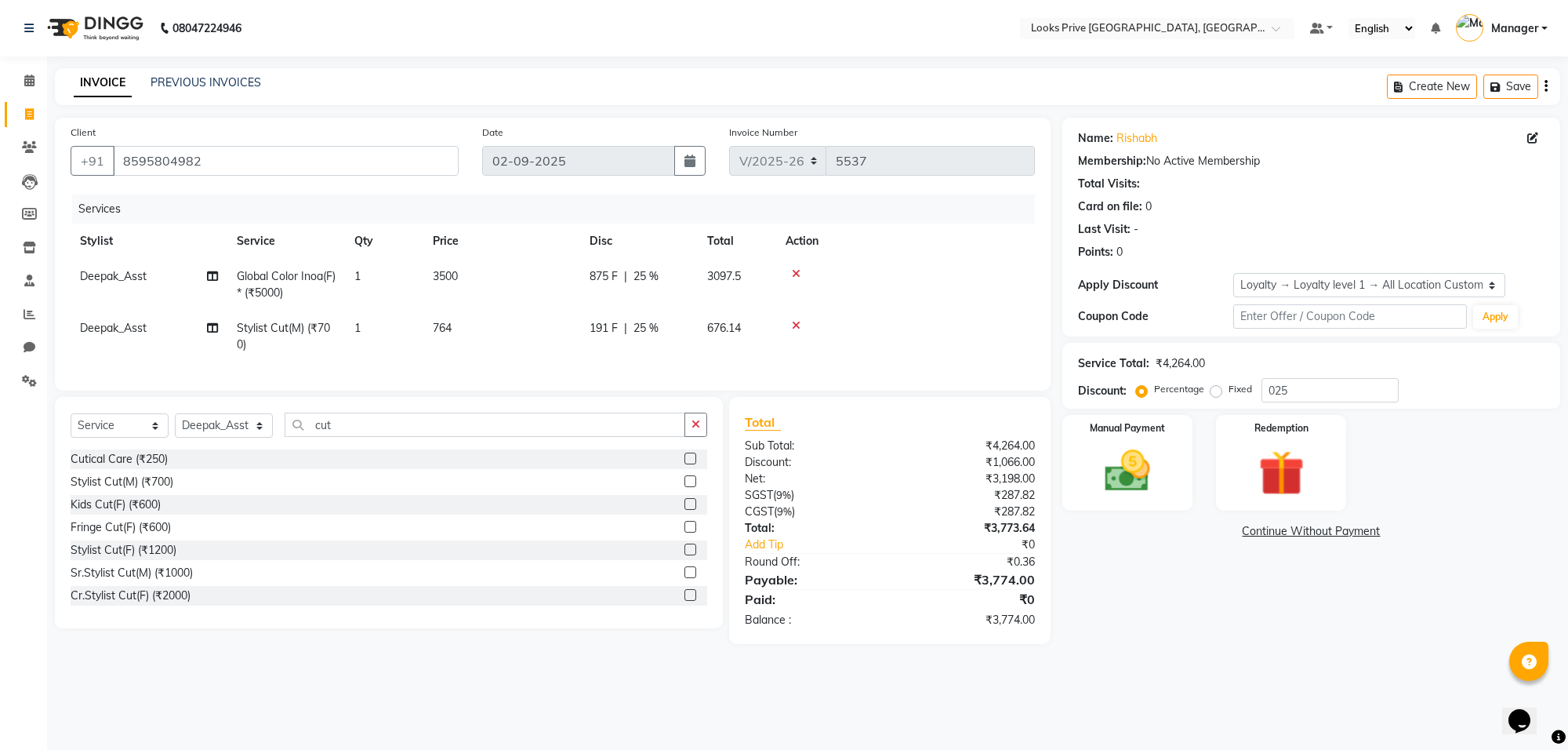
click at [1070, 639] on div "Name: [PERSON_NAME] Membership: No Active Membership Total Visits: Card on file…" at bounding box center [1317, 381] width 509 height 527
click at [509, 338] on td "764" at bounding box center [501, 336] width 157 height 52
select select "75861"
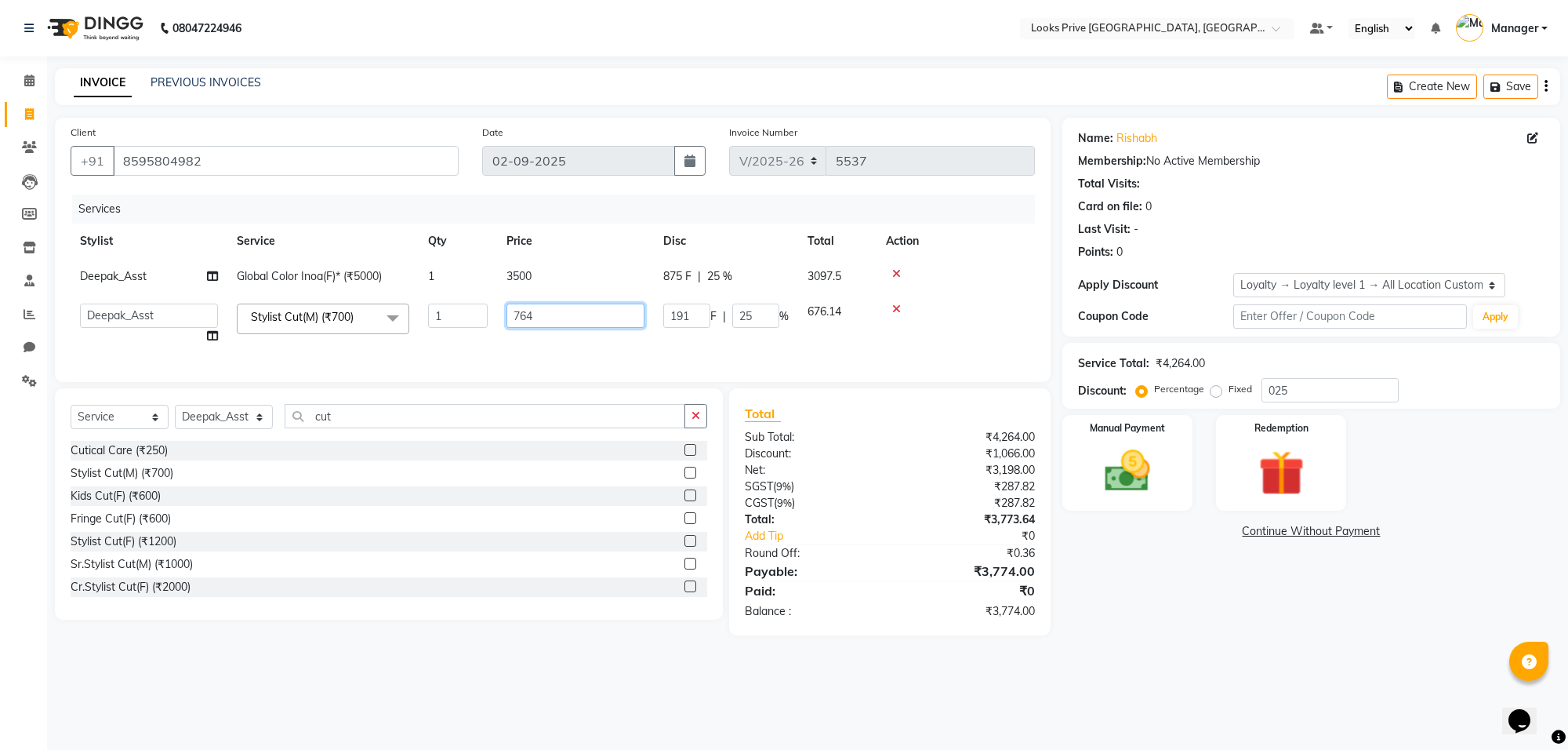
click at [573, 320] on input "764" at bounding box center [576, 316] width 138 height 24
type input "794"
click at [1177, 573] on div "Name: [PERSON_NAME] Membership: No Active Membership Total Visits: Card on file…" at bounding box center [1317, 376] width 509 height 518
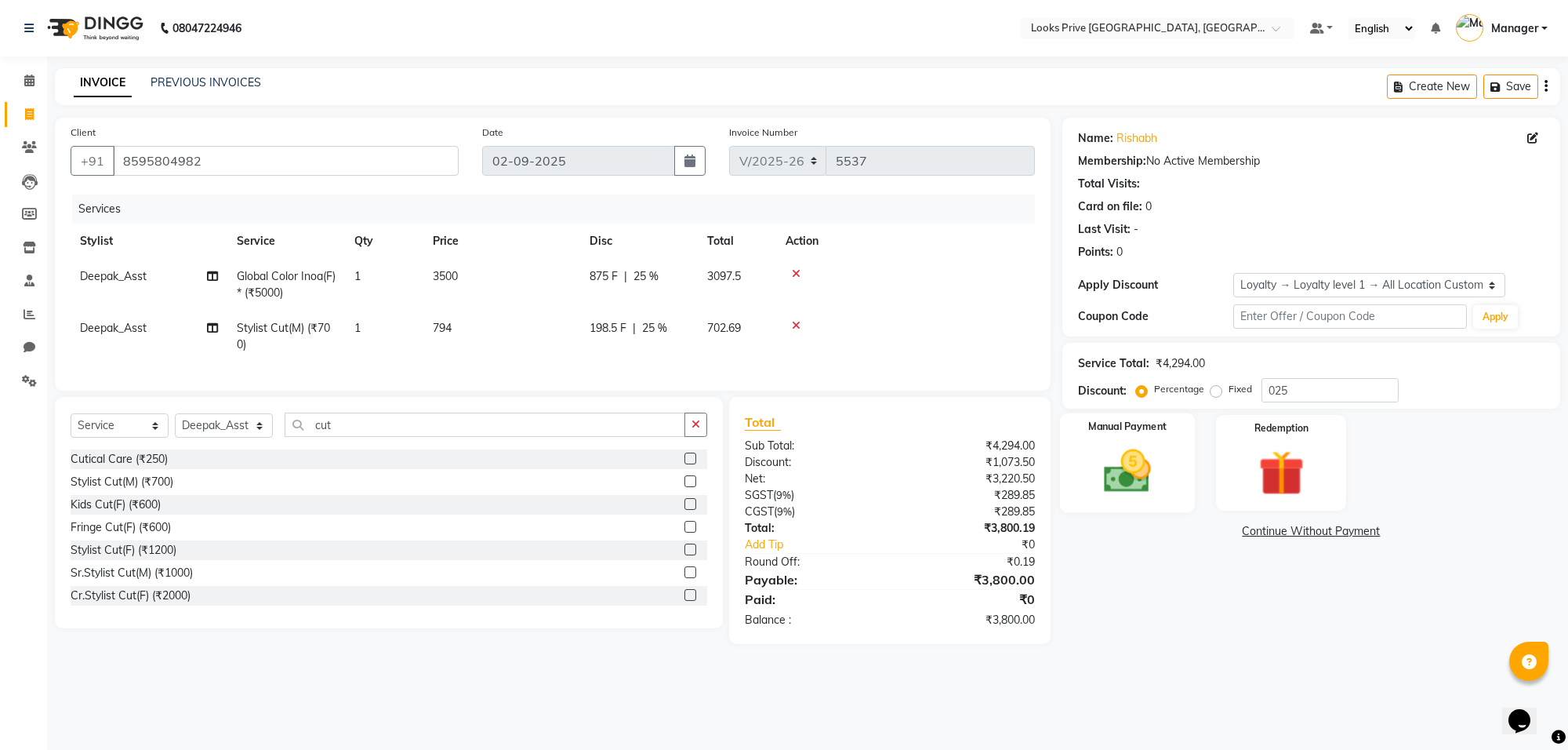
click at [1107, 474] on img at bounding box center [1128, 472] width 77 height 55
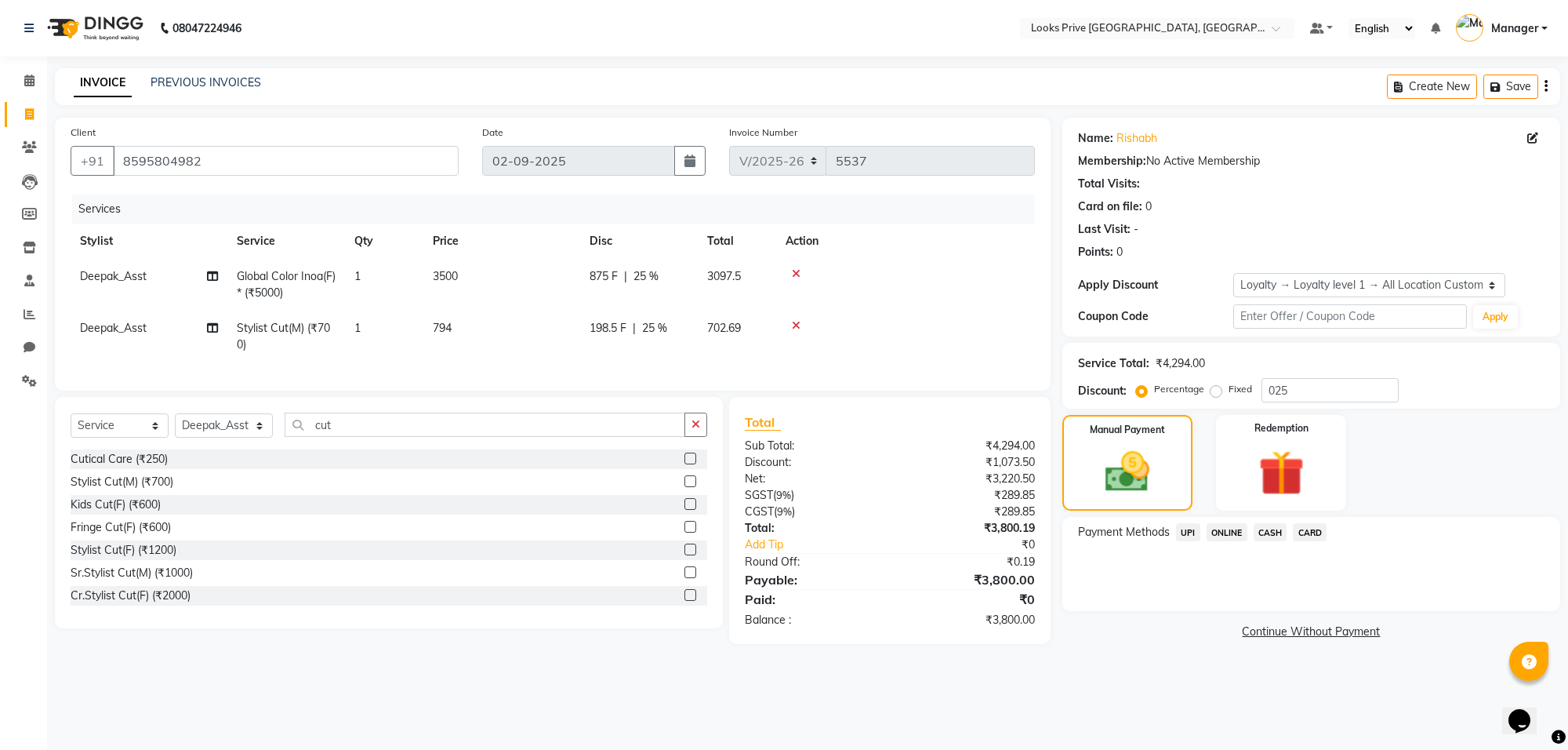
click at [1304, 533] on span "CARD" at bounding box center [1310, 532] width 34 height 18
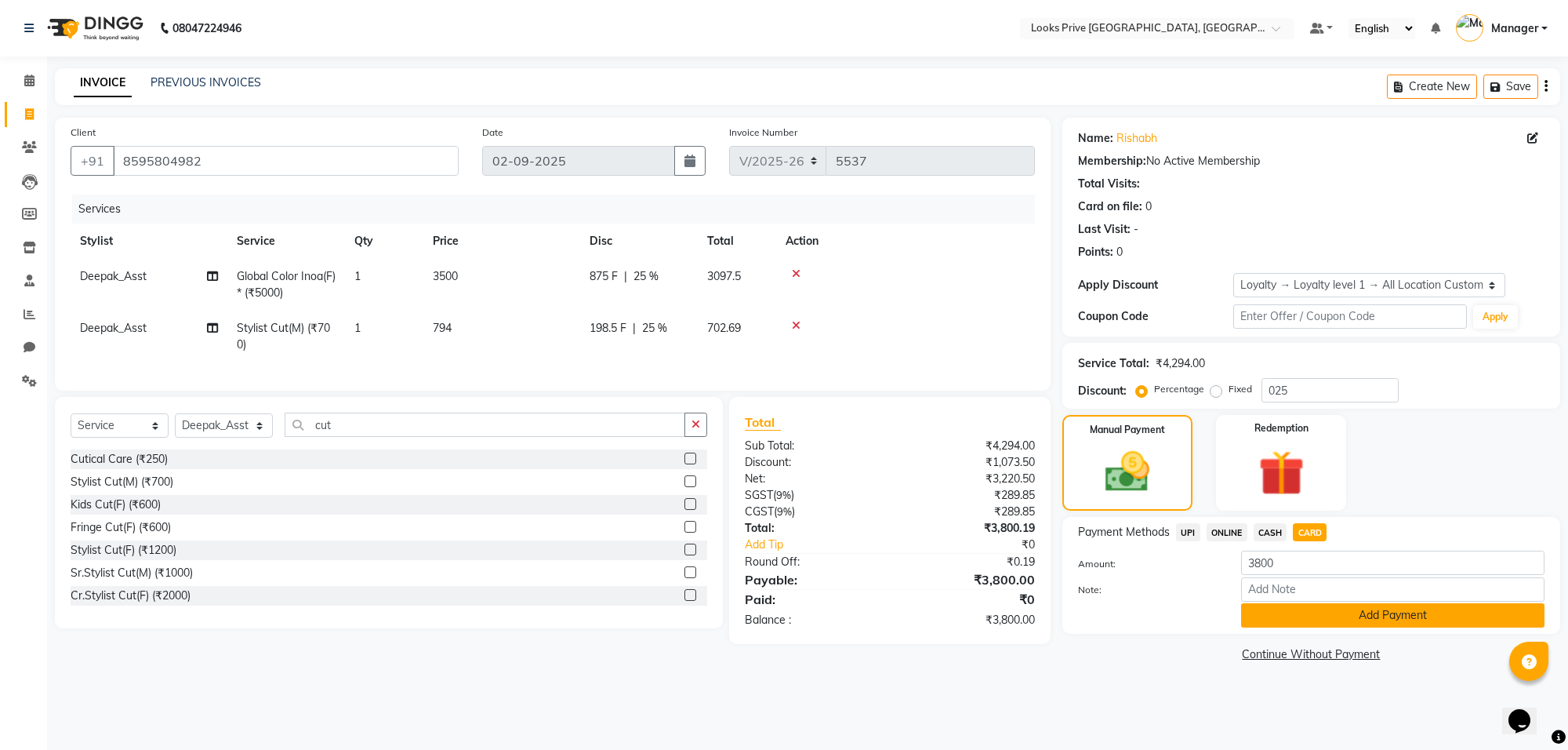
click at [1364, 621] on button "Add Payment" at bounding box center [1393, 615] width 304 height 24
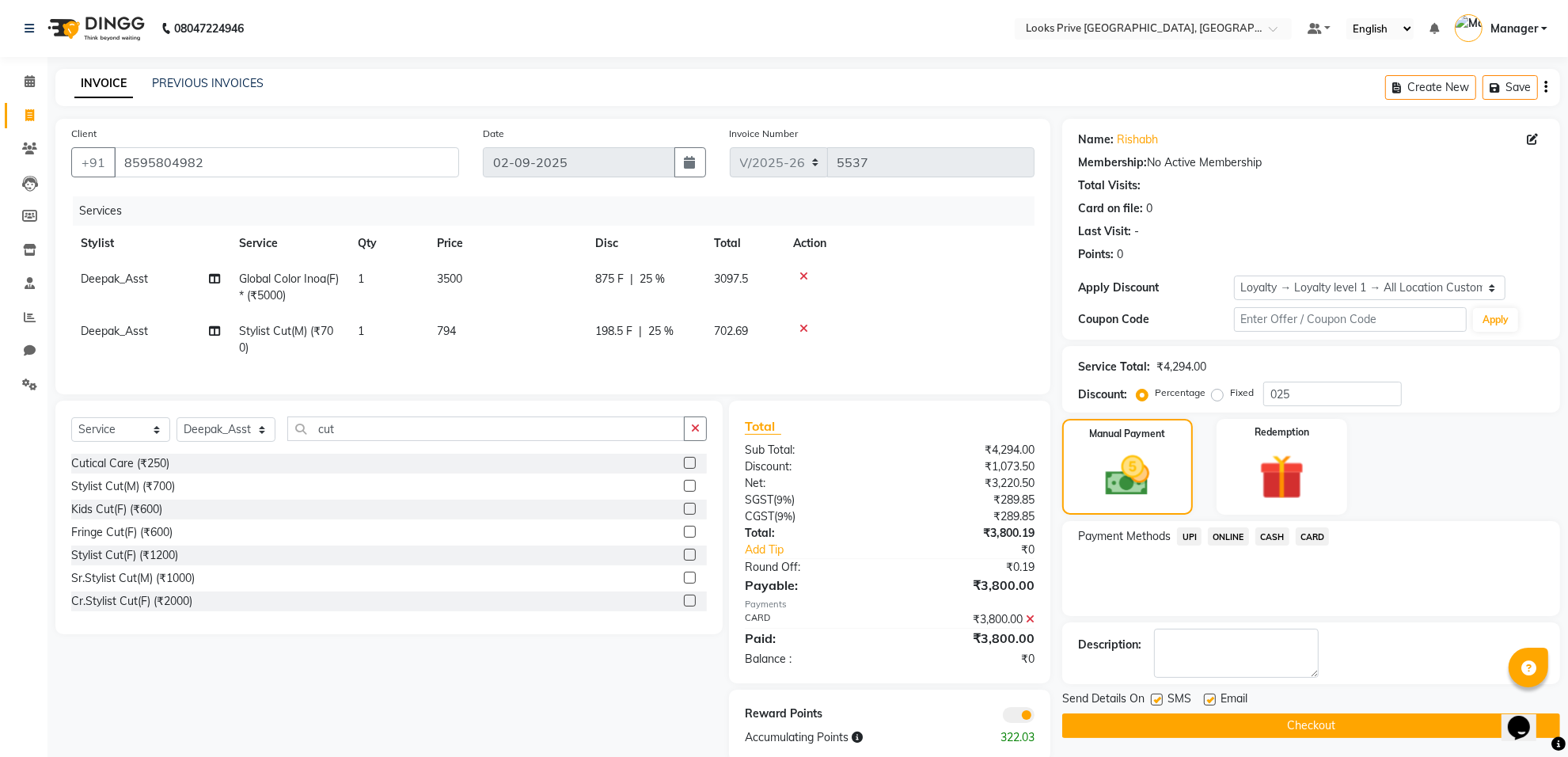
click at [1009, 723] on span at bounding box center [1018, 715] width 32 height 16
click at [1035, 718] on input "checkbox" at bounding box center [1035, 718] width 0 height 0
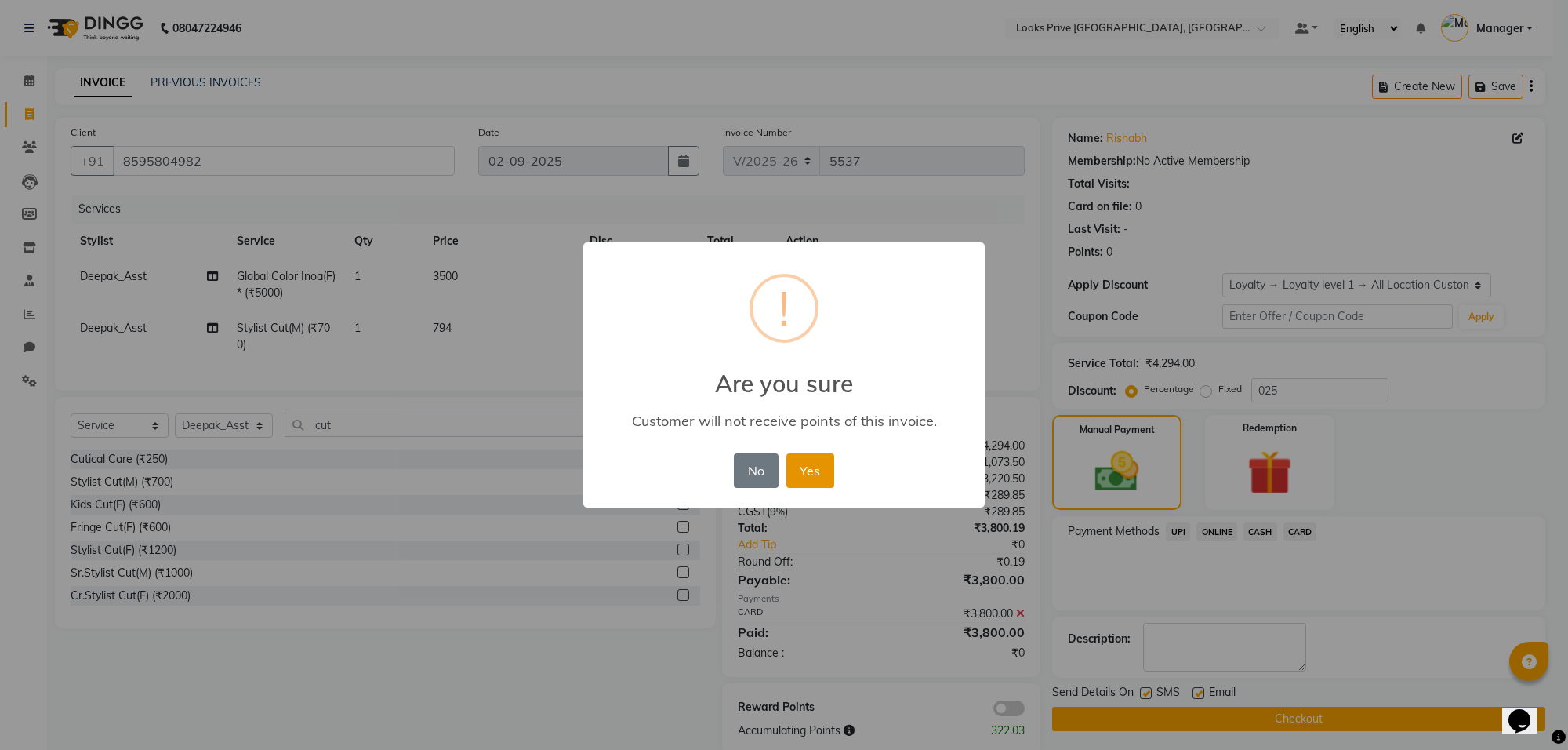
click at [799, 472] on button "Yes" at bounding box center [810, 471] width 48 height 34
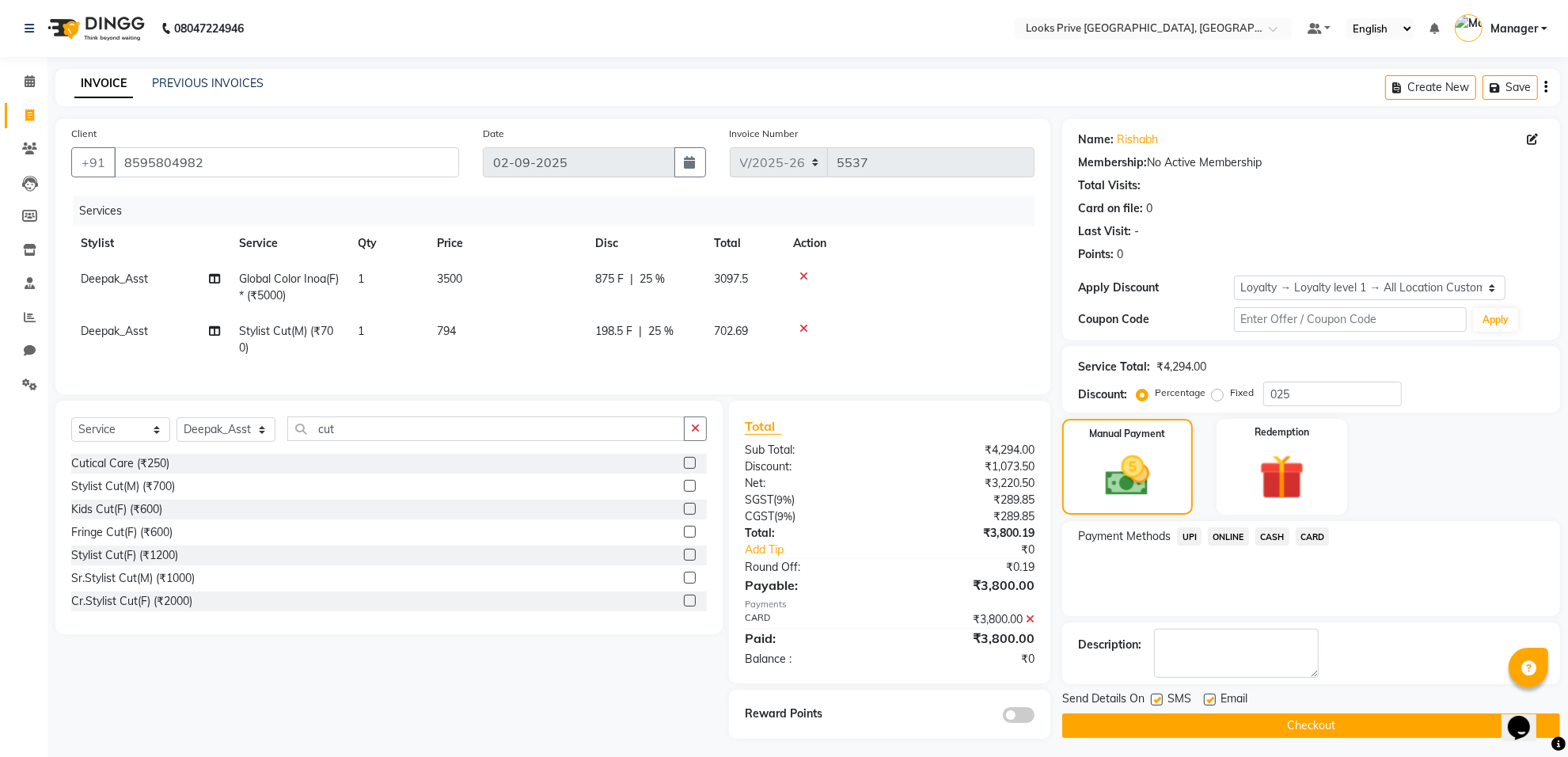
click at [1196, 732] on button "Checkout" at bounding box center [1311, 726] width 498 height 25
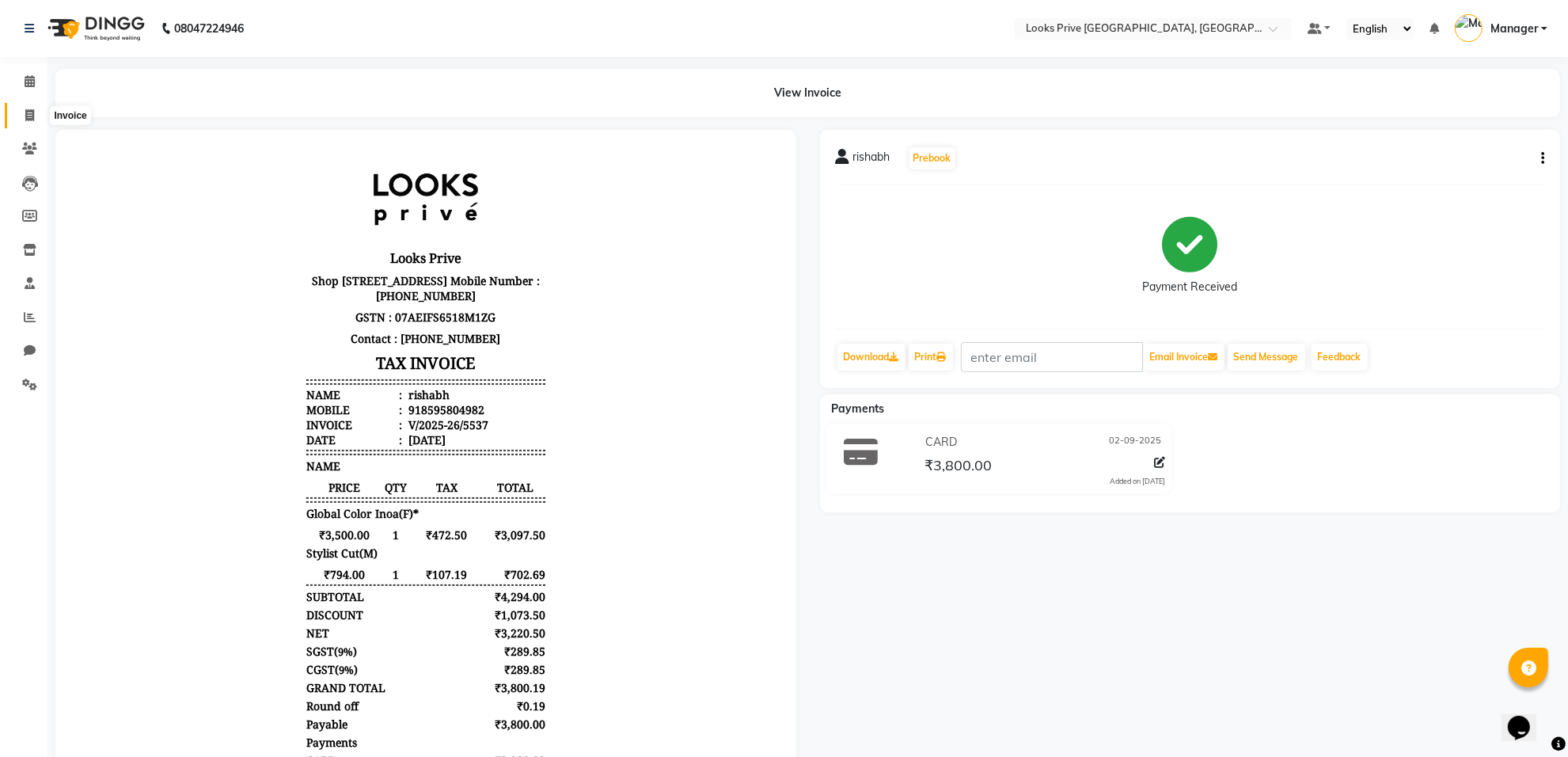
click at [17, 116] on span at bounding box center [29, 116] width 27 height 18
select select "8127"
select select "service"
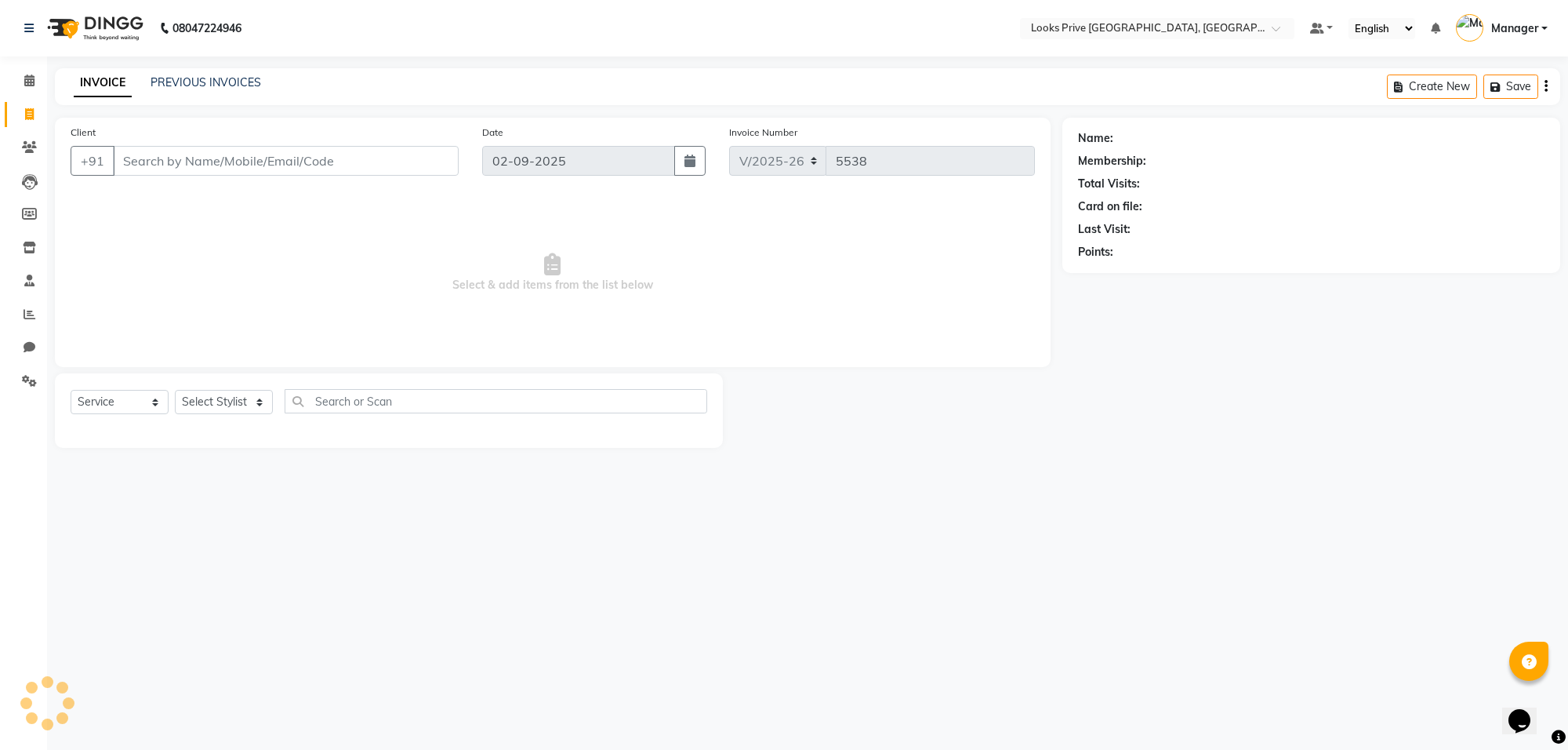
click at [217, 147] on input "Client" at bounding box center [286, 161] width 346 height 30
click at [270, 165] on input "Client" at bounding box center [286, 161] width 346 height 30
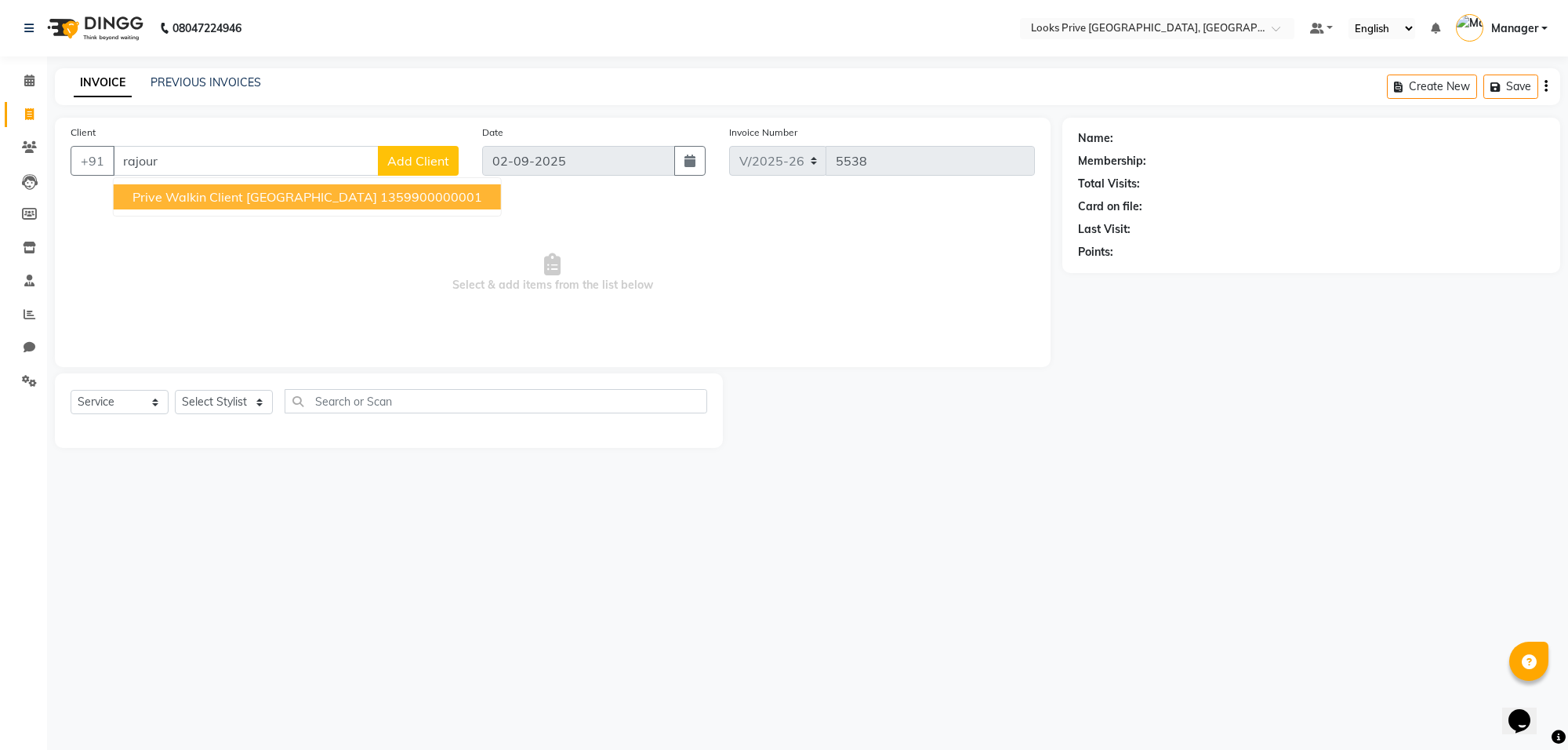
click at [381, 199] on ngb-highlight "1359900000001" at bounding box center [431, 197] width 102 height 15
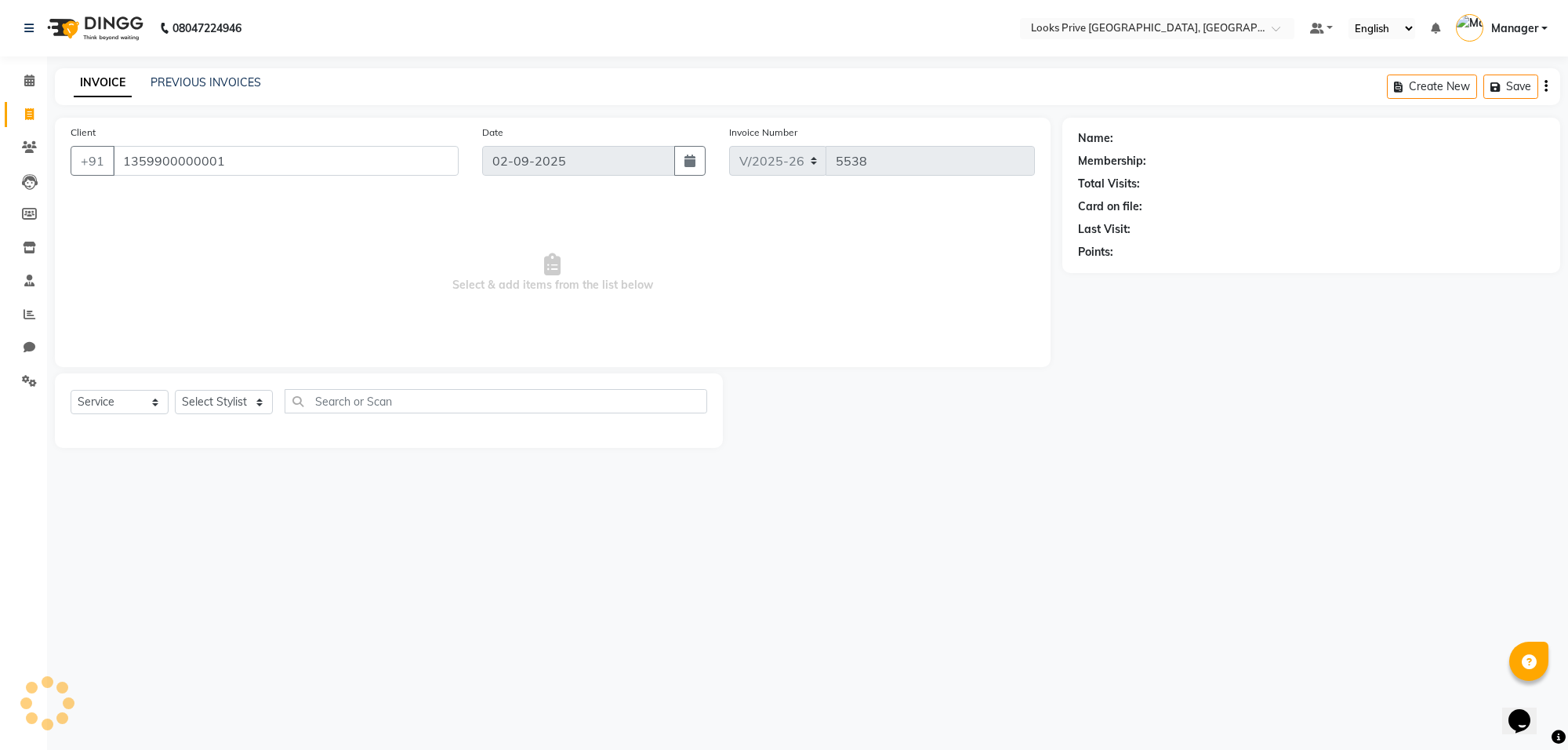
type input "1359900000001"
select select "1: Object"
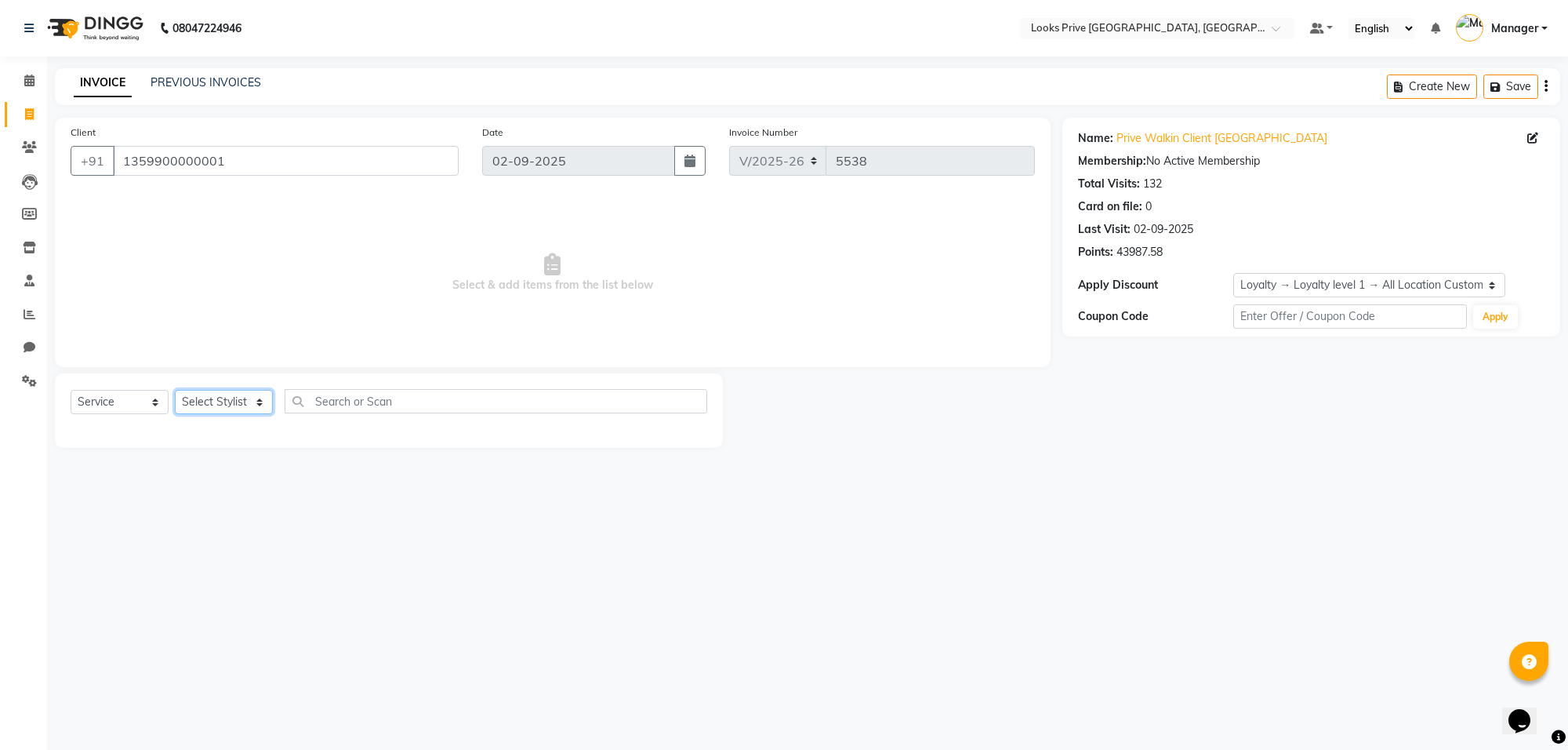
click at [218, 403] on select "Select Stylist [PERSON_NAME] Counter_Sales Deepak_Asst Govind_Pdct Karan_Pdct M…" at bounding box center [224, 402] width 98 height 24
select select "75852"
click at [175, 390] on select "Select Stylist [PERSON_NAME] Counter_Sales Deepak_Asst Govind_Pdct Karan_Pdct M…" at bounding box center [224, 402] width 98 height 24
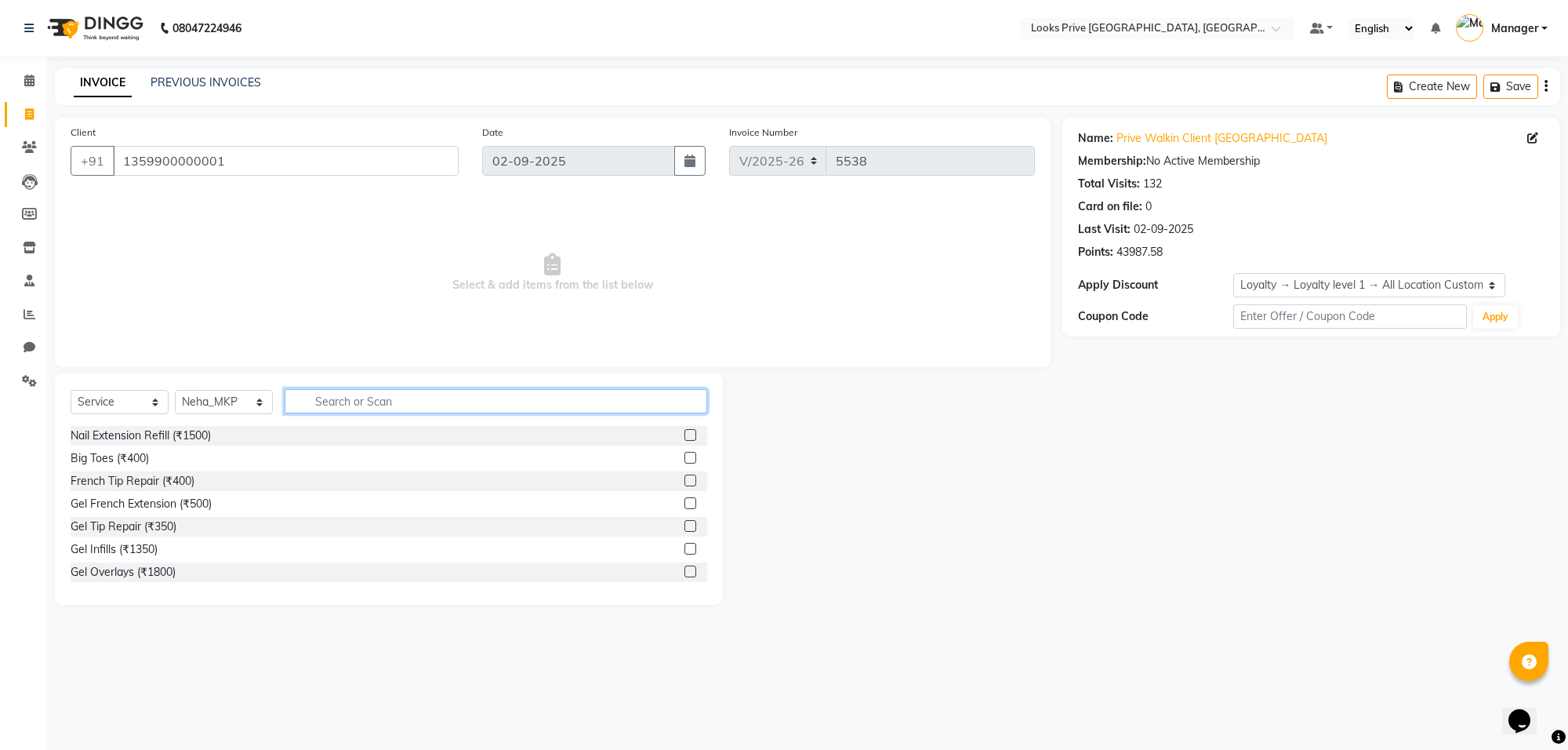
click at [492, 398] on input "text" at bounding box center [496, 401] width 422 height 24
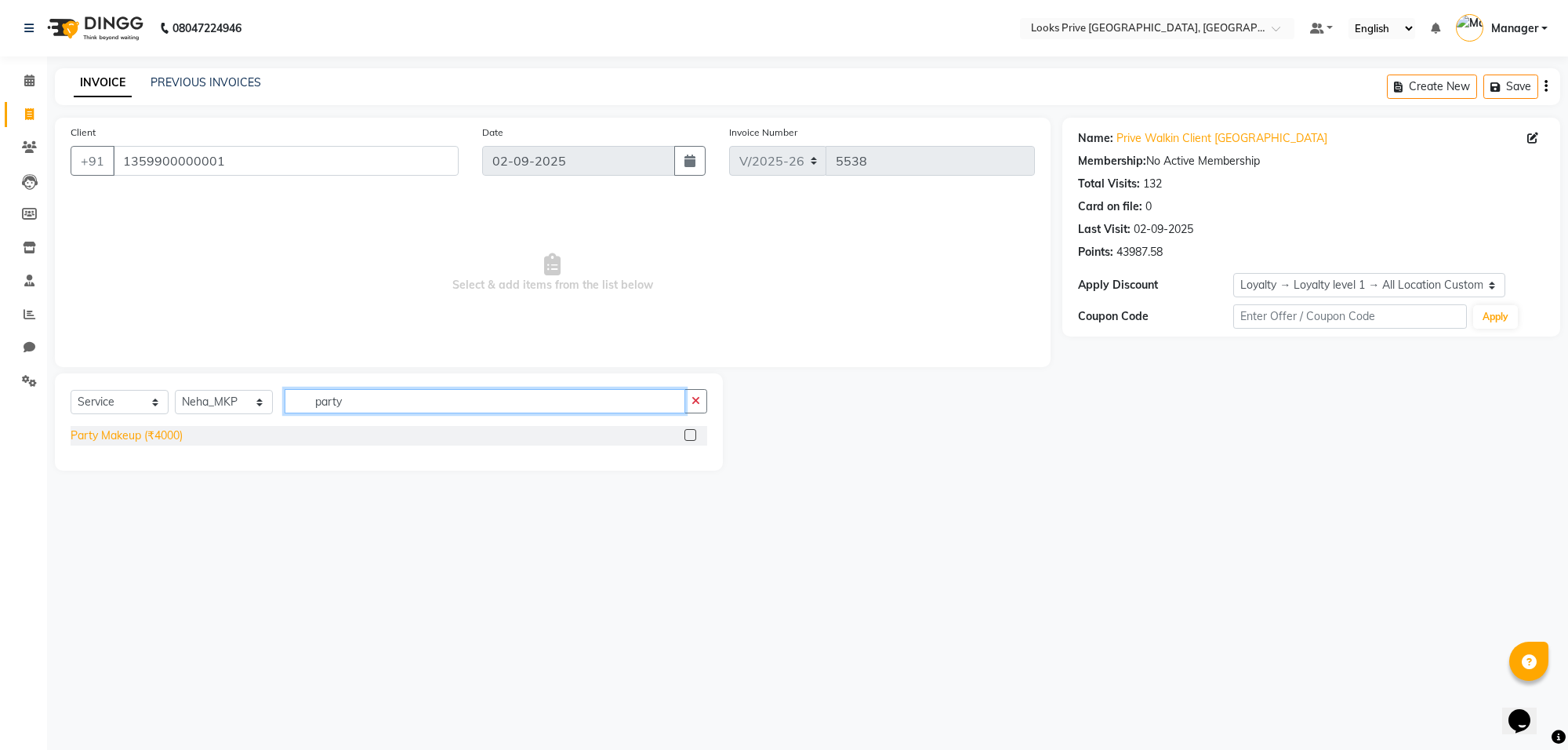
type input "party"
click at [142, 440] on div "Party Makeup (₹4000)" at bounding box center [127, 436] width 112 height 16
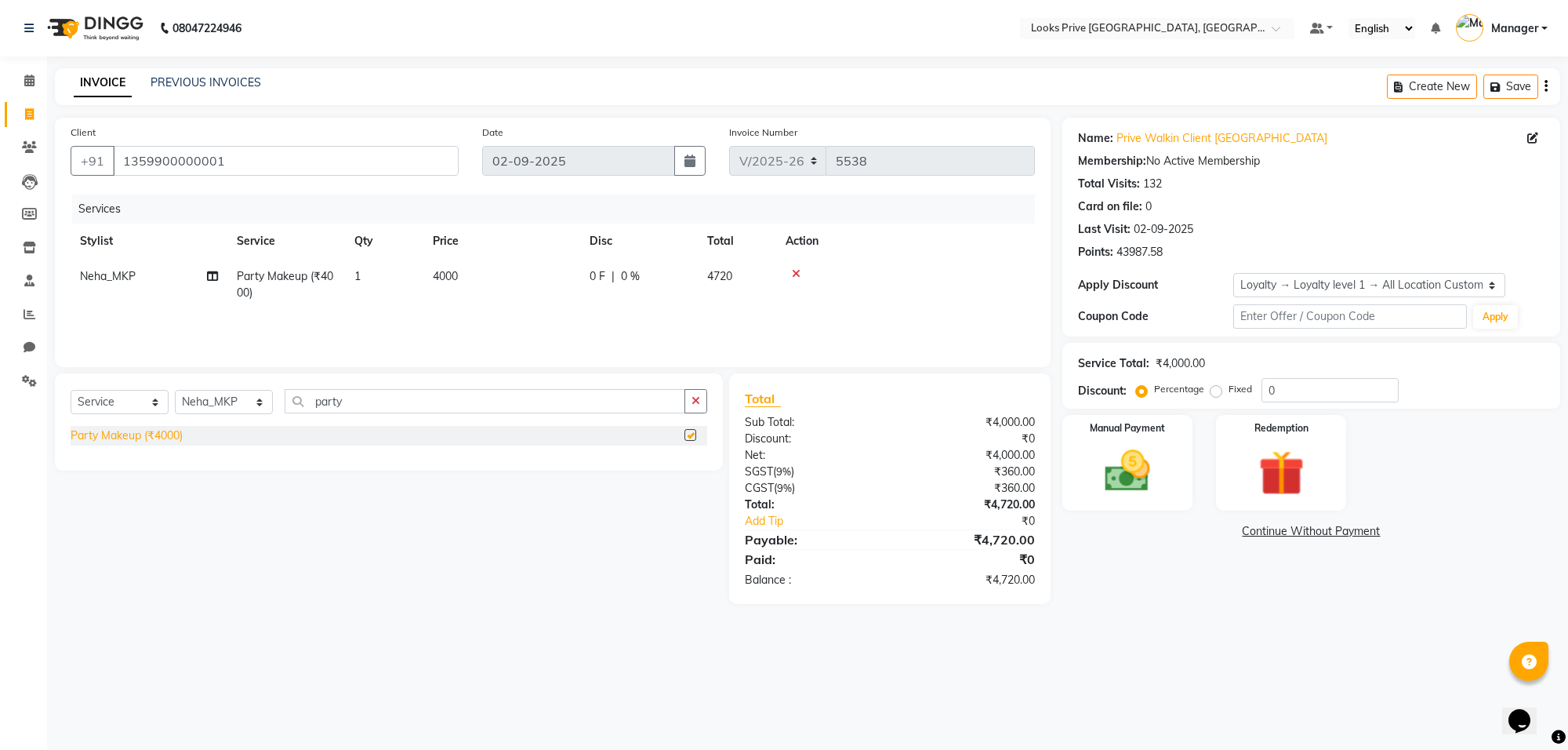
checkbox input "false"
click at [578, 268] on td "4000" at bounding box center [501, 285] width 157 height 52
select select "75852"
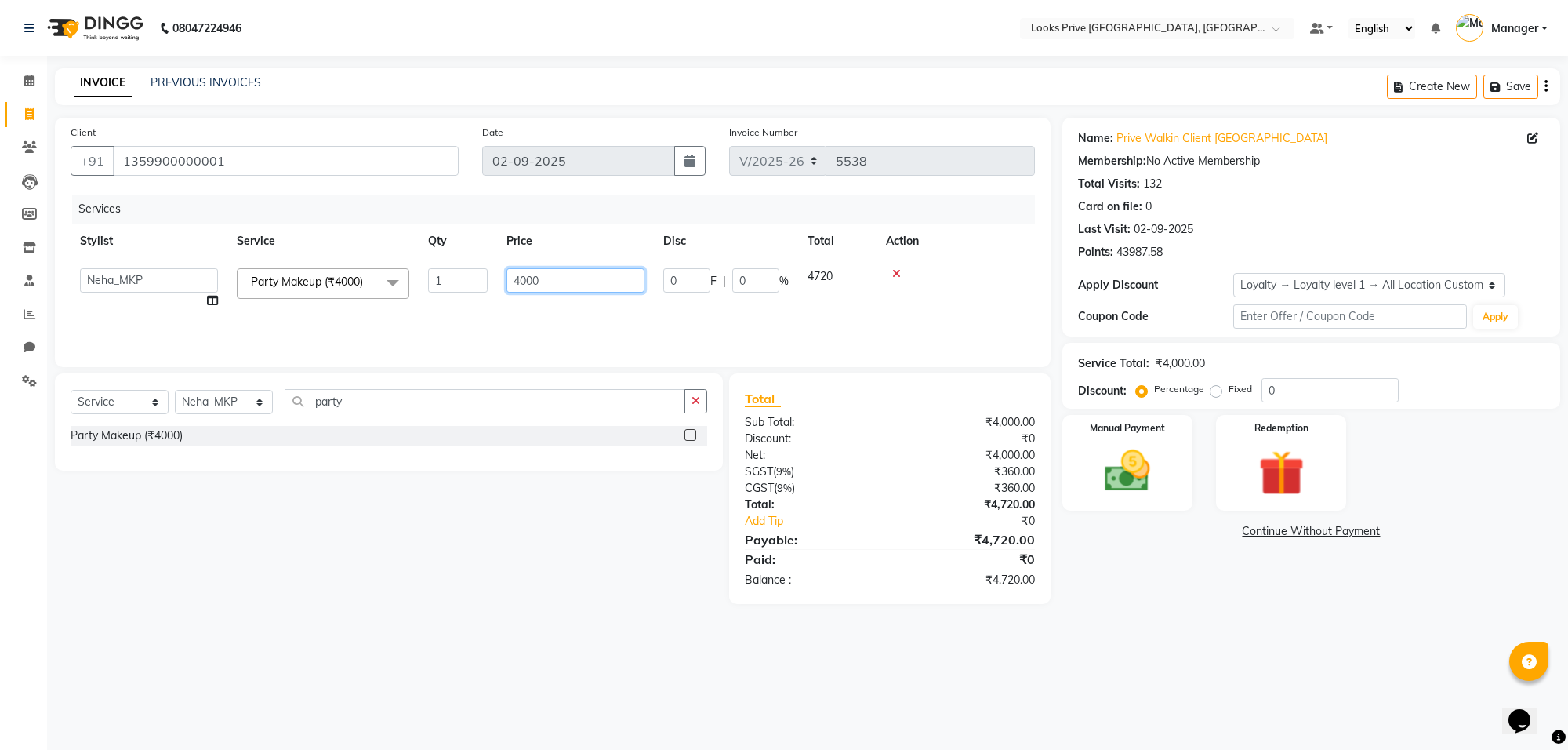
click at [574, 278] on input "4000" at bounding box center [576, 280] width 138 height 24
type input "4"
type input "5700"
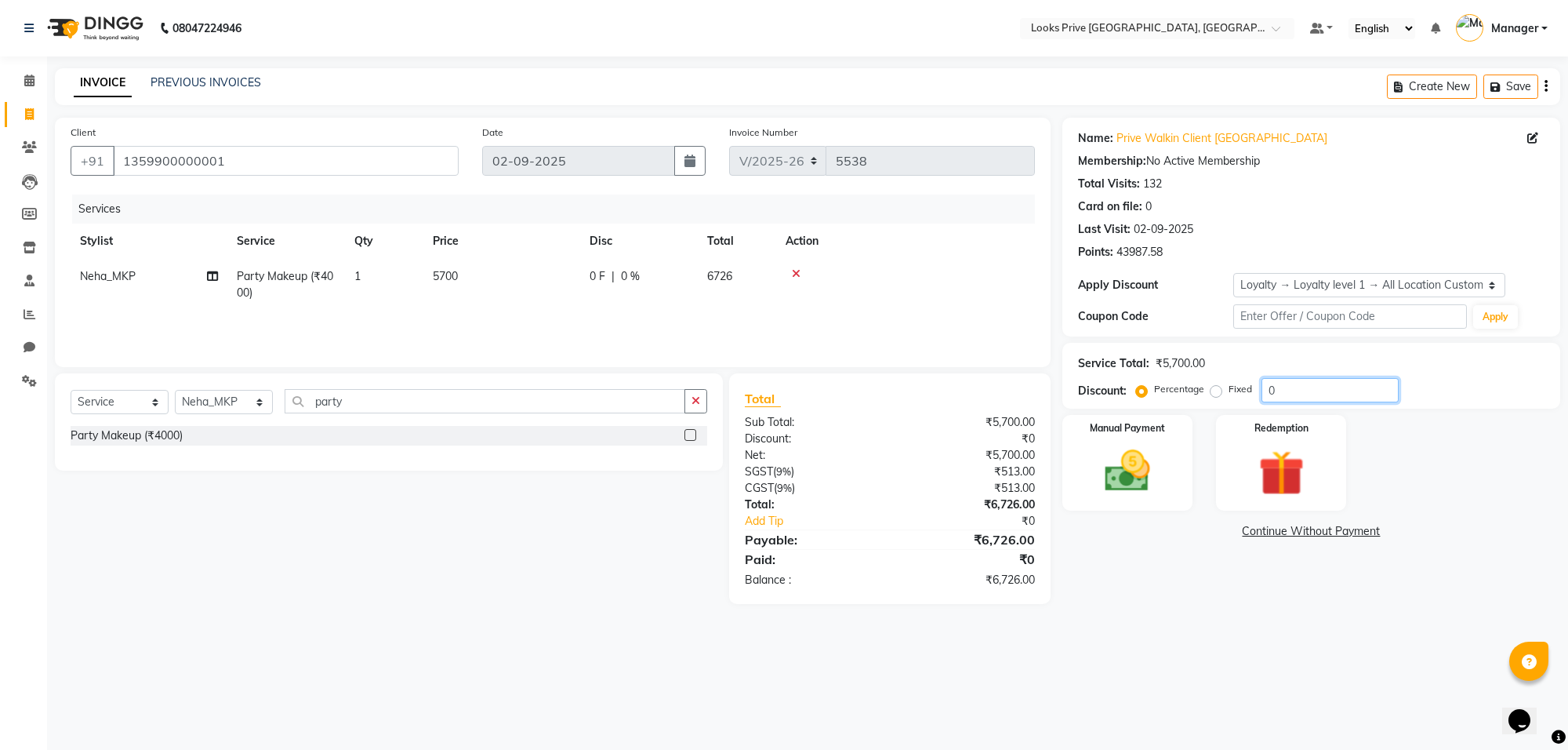
click at [1319, 388] on input "0" at bounding box center [1330, 390] width 137 height 24
type input "015.25"
click at [1138, 464] on img at bounding box center [1128, 472] width 77 height 55
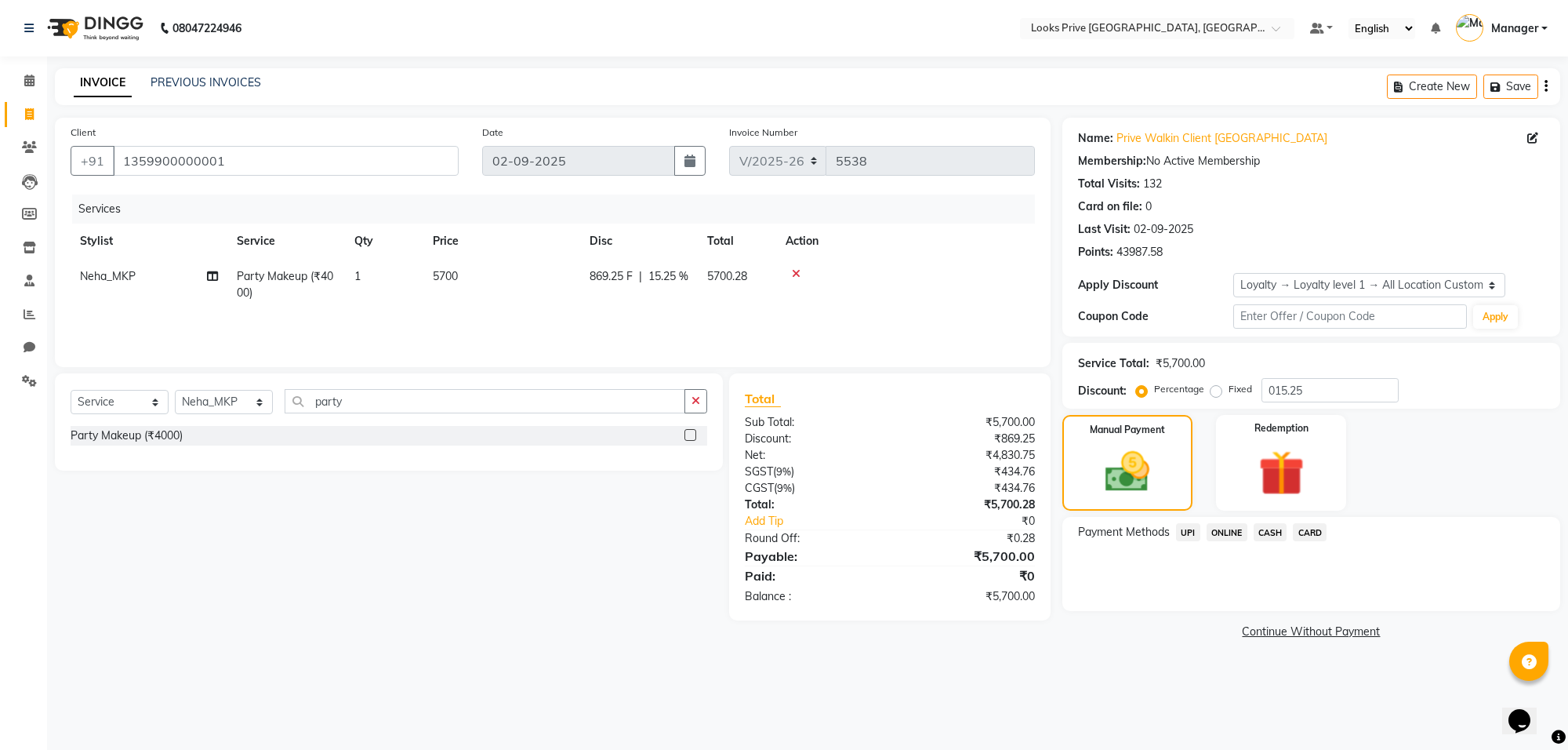
click at [1271, 527] on span "CASH" at bounding box center [1270, 532] width 34 height 18
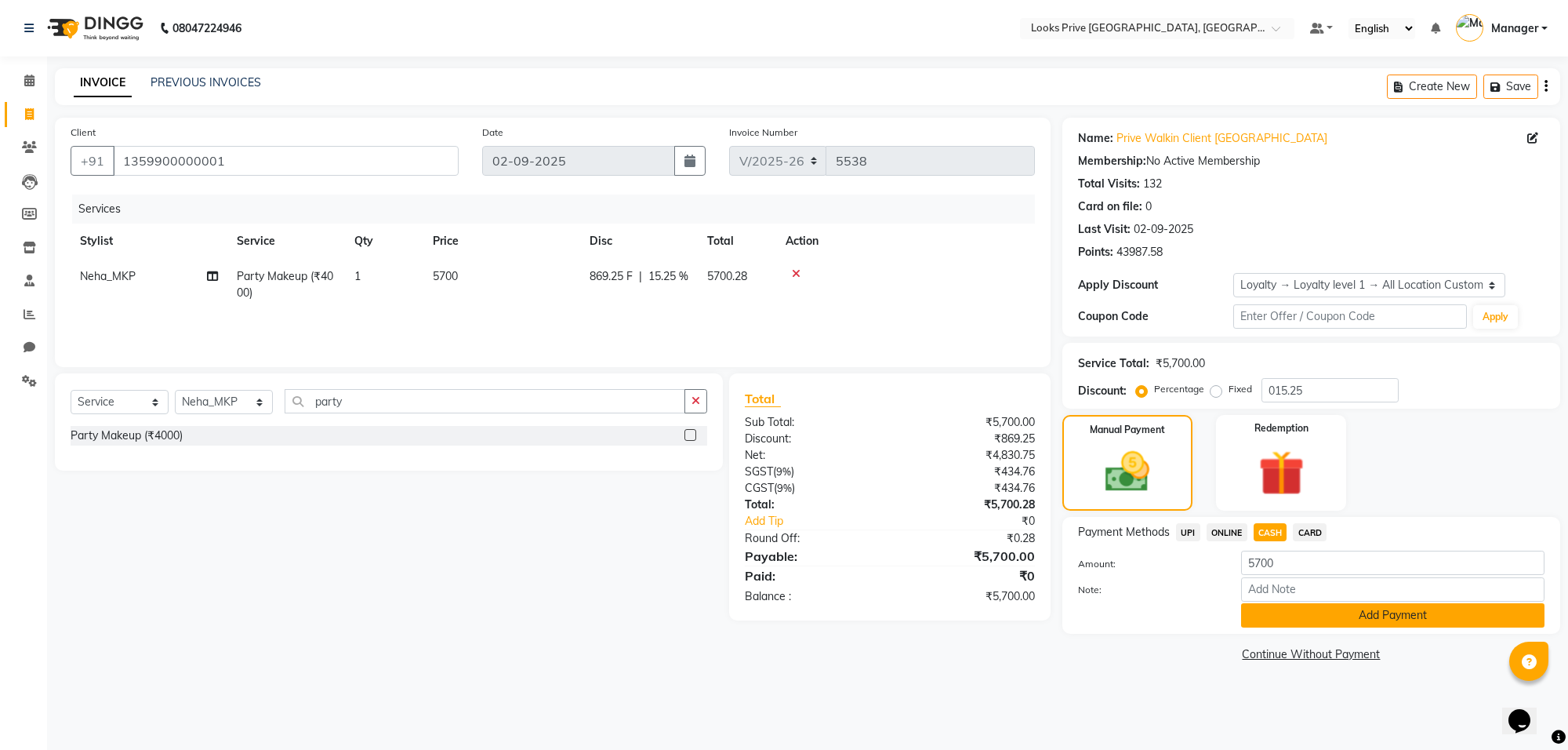
click at [1269, 606] on button "Add Payment" at bounding box center [1393, 615] width 304 height 24
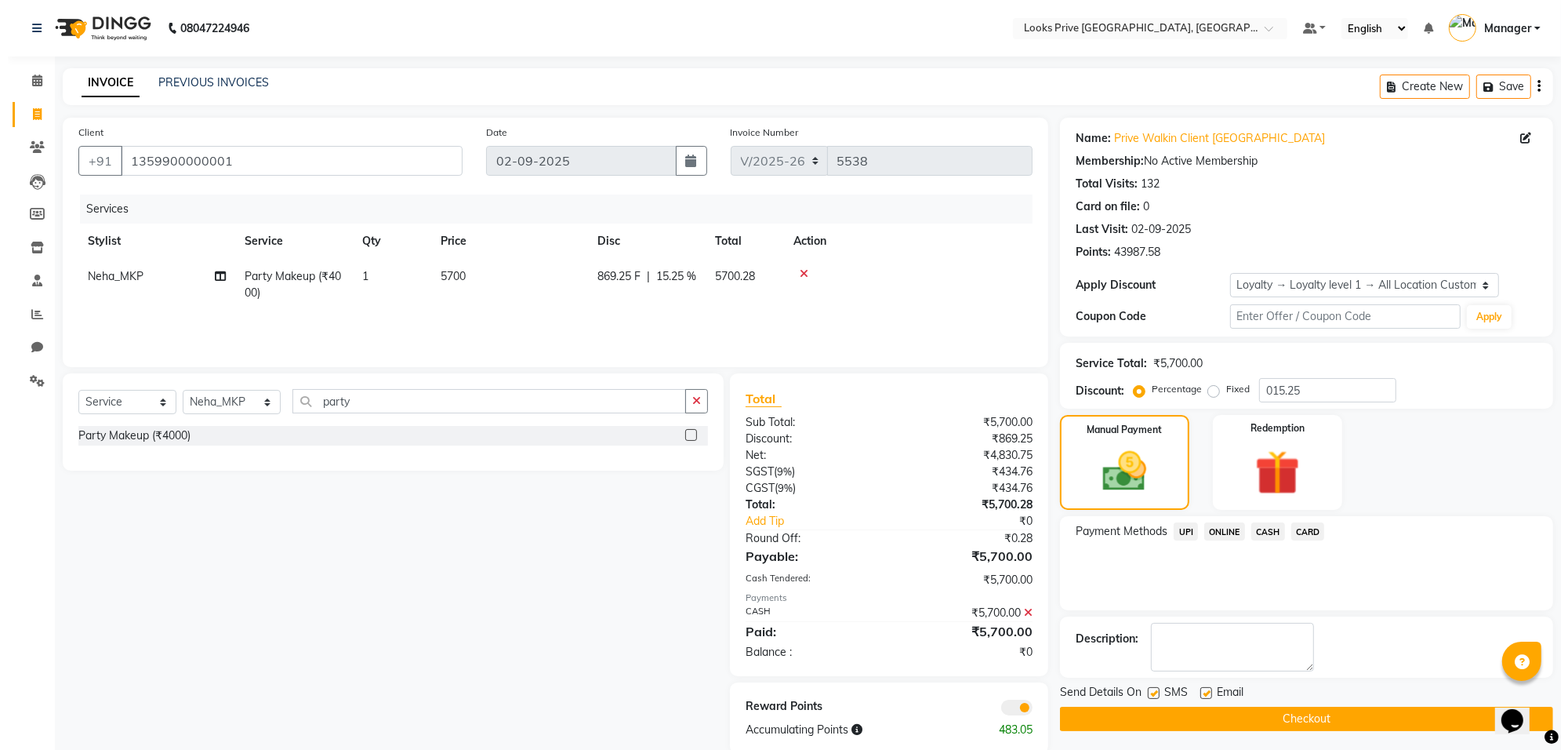
scroll to position [26, 0]
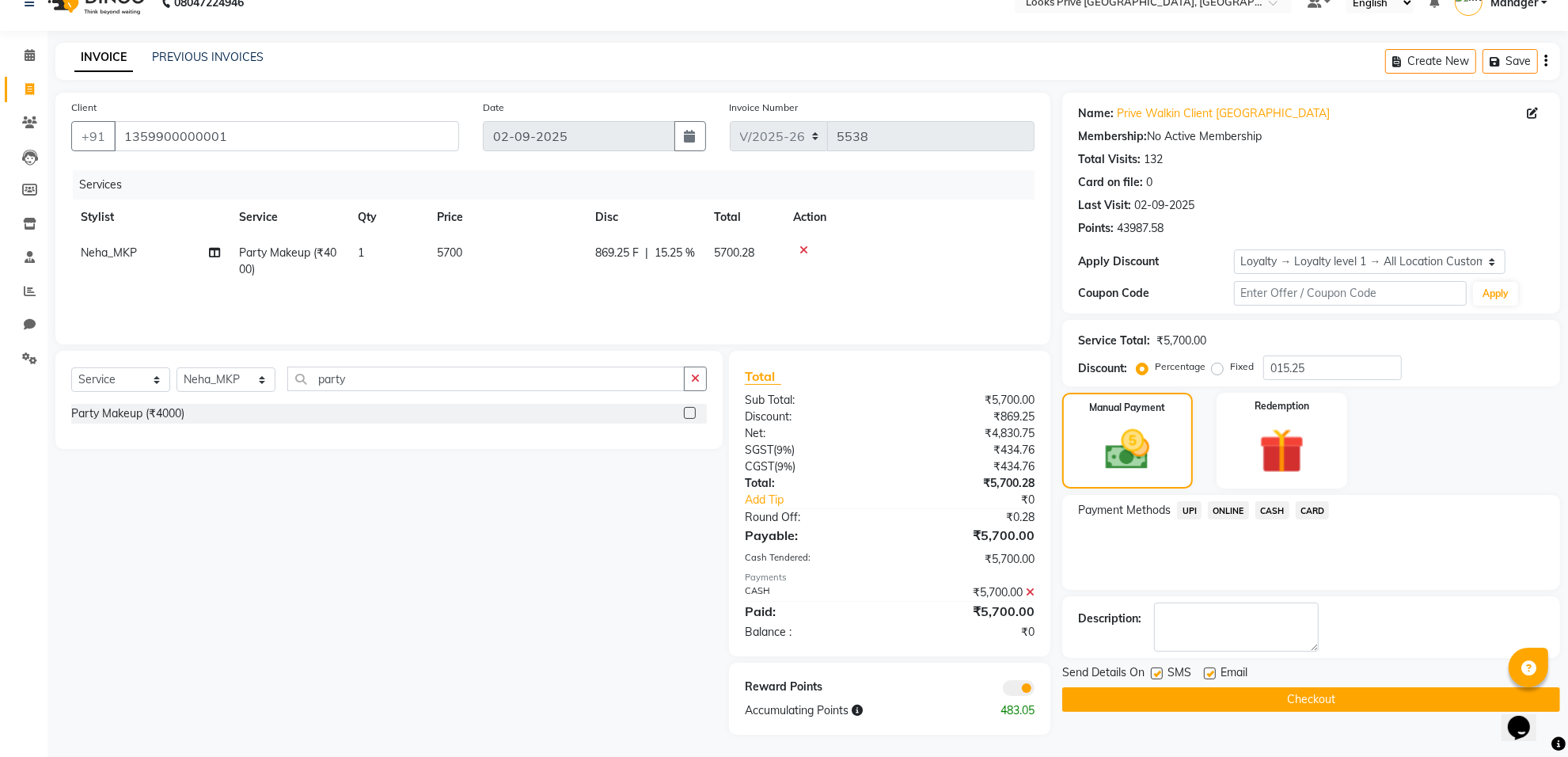
click at [1207, 672] on label at bounding box center [1209, 673] width 12 height 12
click at [1207, 672] on input "checkbox" at bounding box center [1208, 674] width 10 height 10
checkbox input "false"
click at [1022, 684] on span at bounding box center [1018, 687] width 32 height 16
click at [1035, 690] on input "checkbox" at bounding box center [1035, 690] width 0 height 0
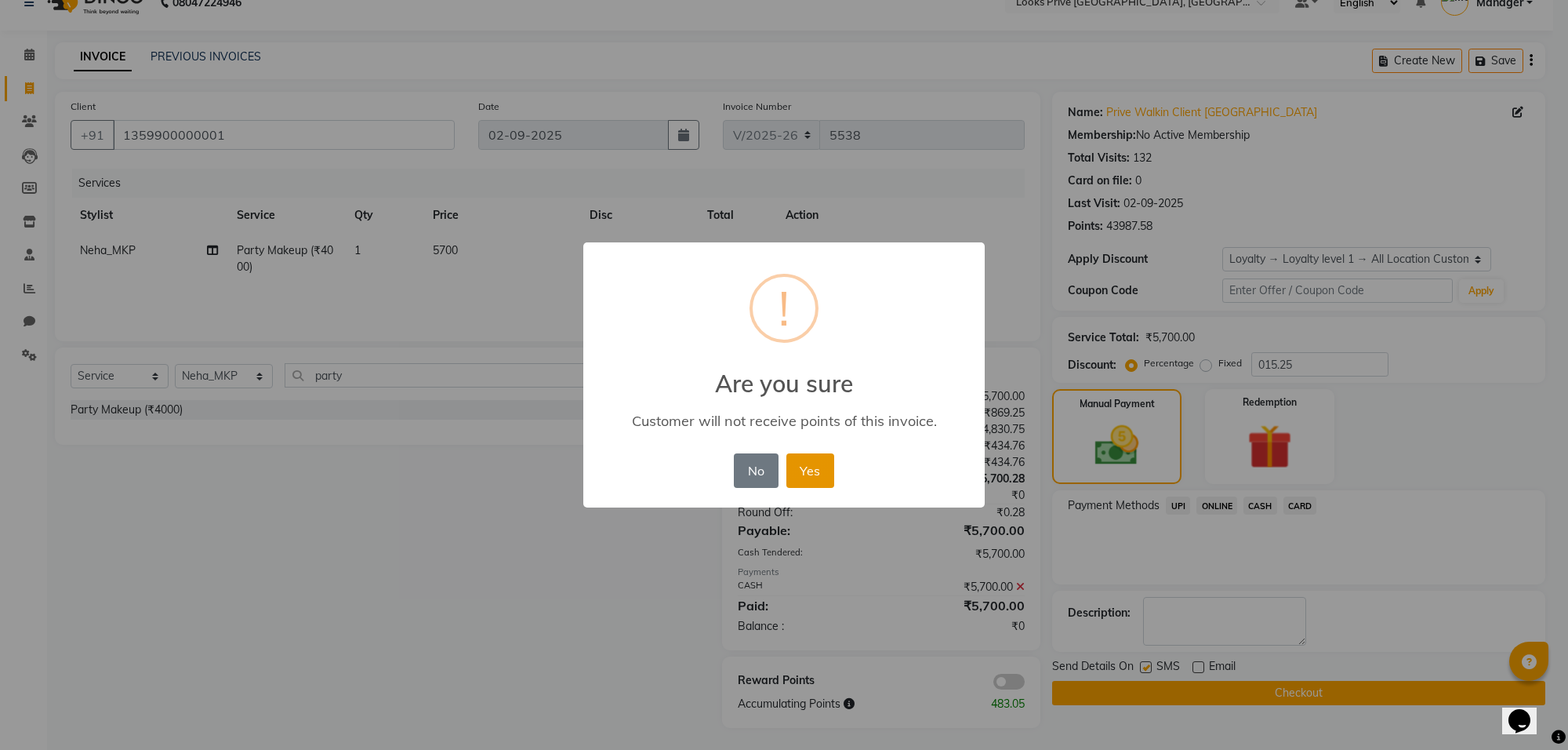
click at [828, 471] on button "Yes" at bounding box center [810, 471] width 48 height 34
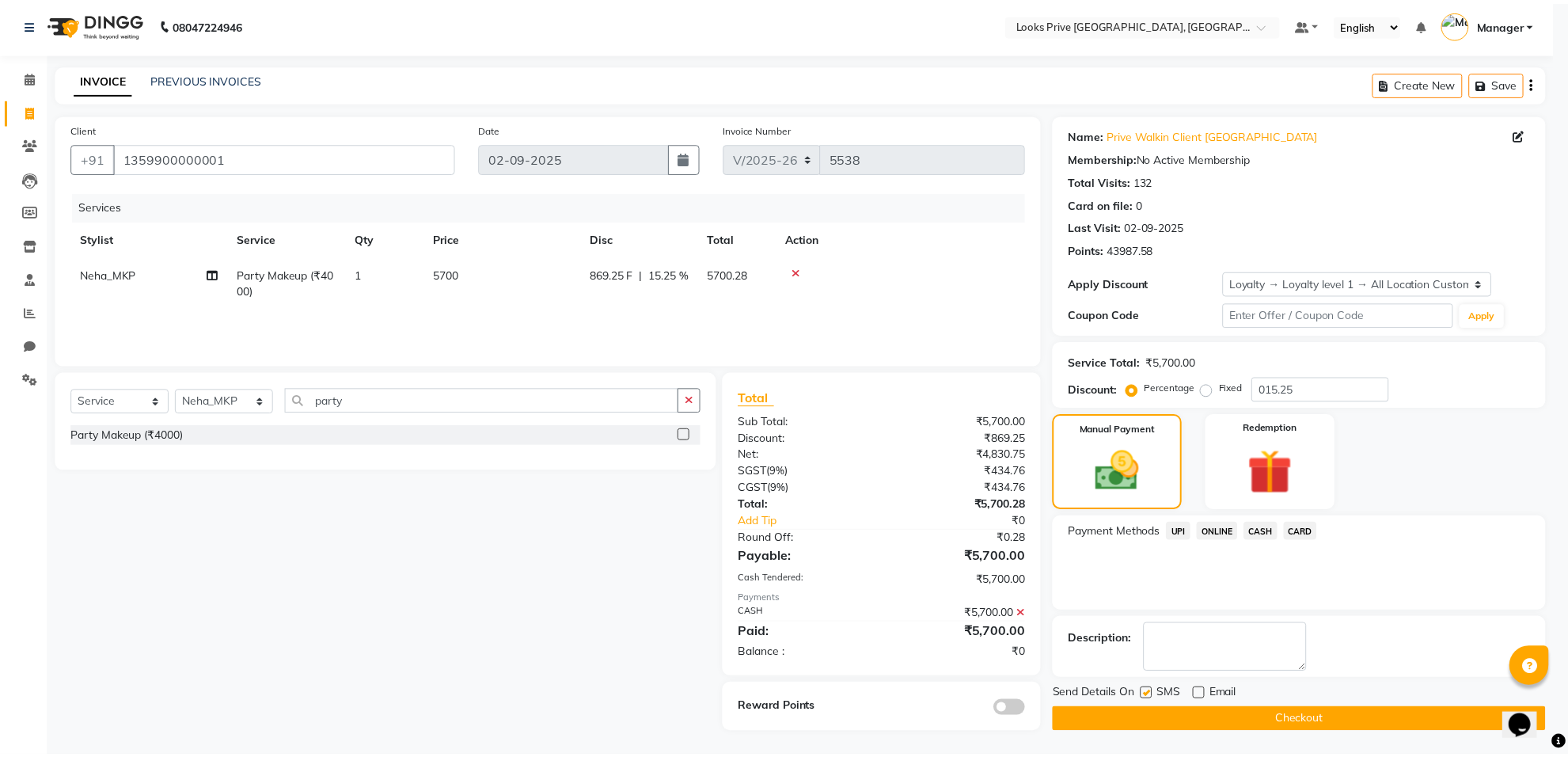
scroll to position [5, 0]
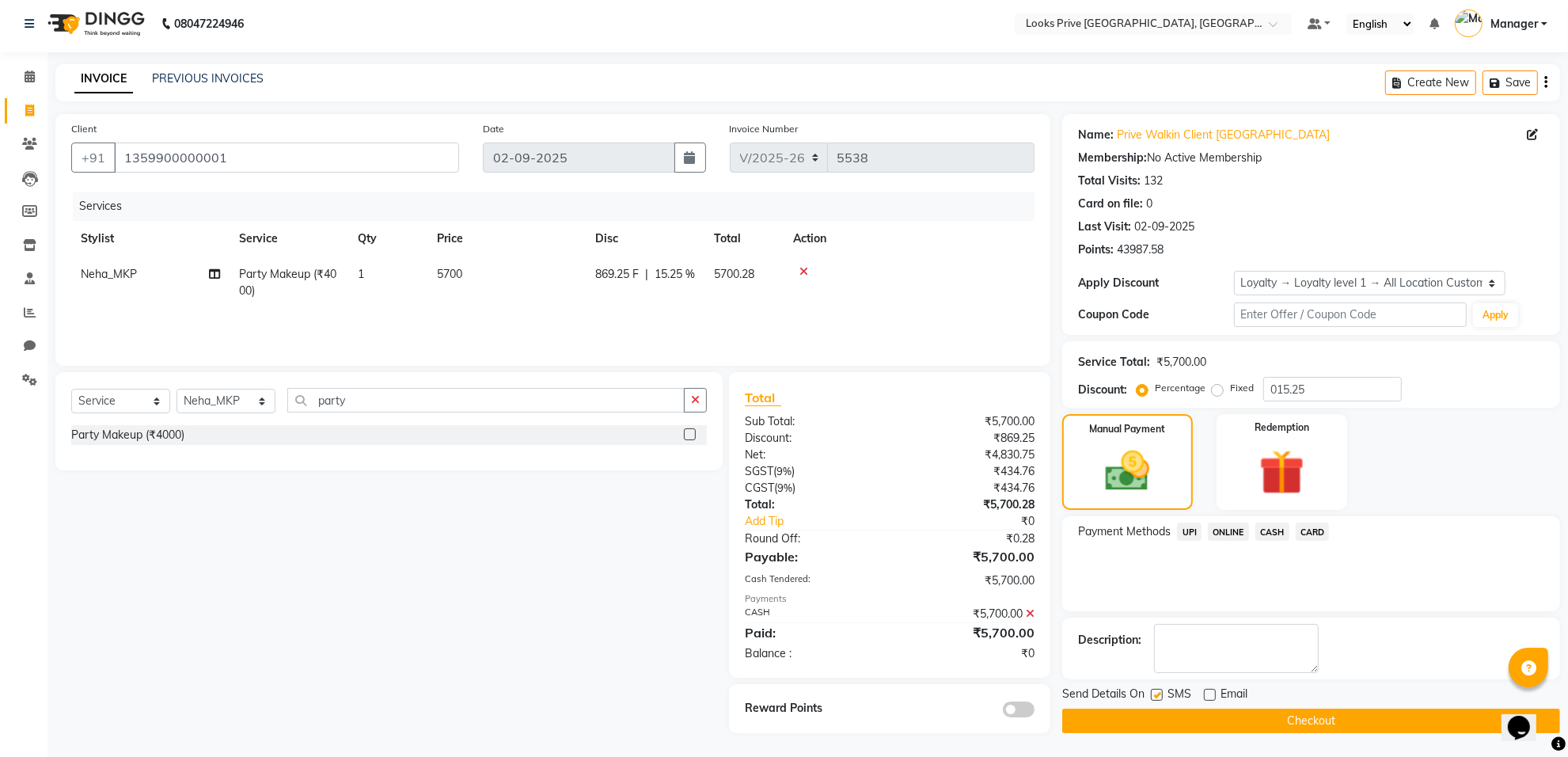
click at [1129, 730] on button "Checkout" at bounding box center [1311, 720] width 498 height 25
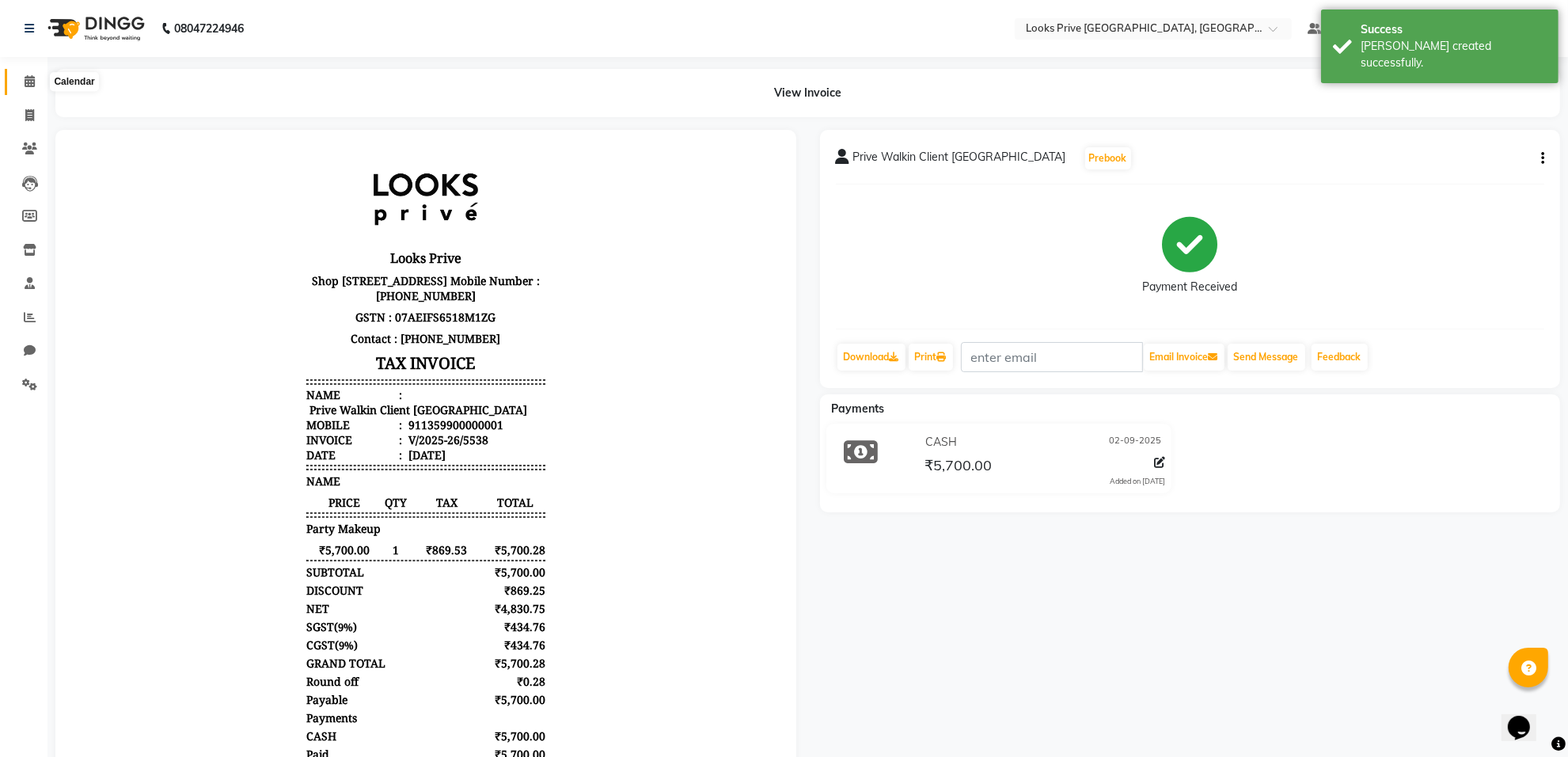
click at [24, 89] on span at bounding box center [29, 82] width 27 height 18
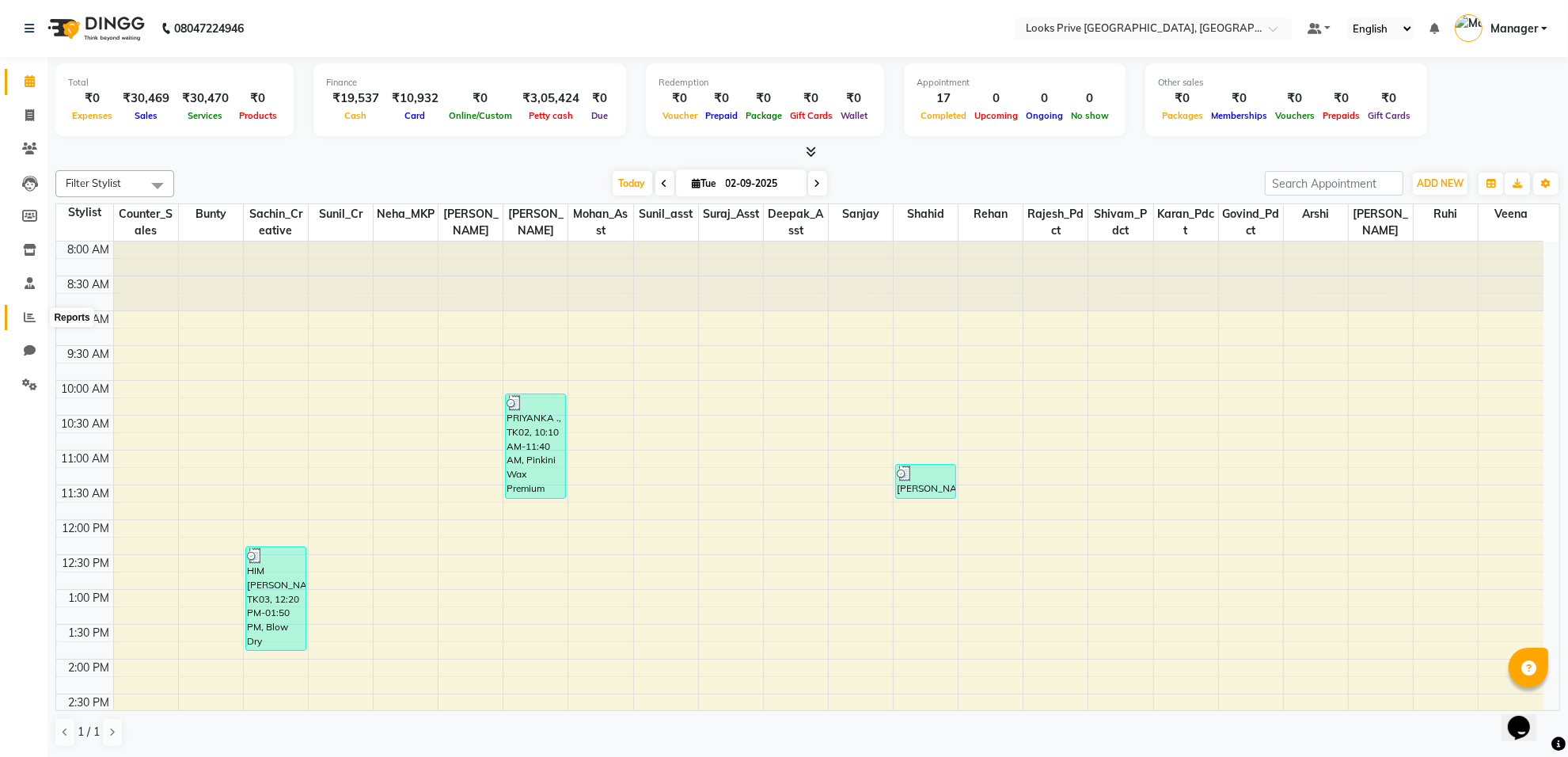
click at [24, 320] on icon at bounding box center [29, 317] width 12 height 12
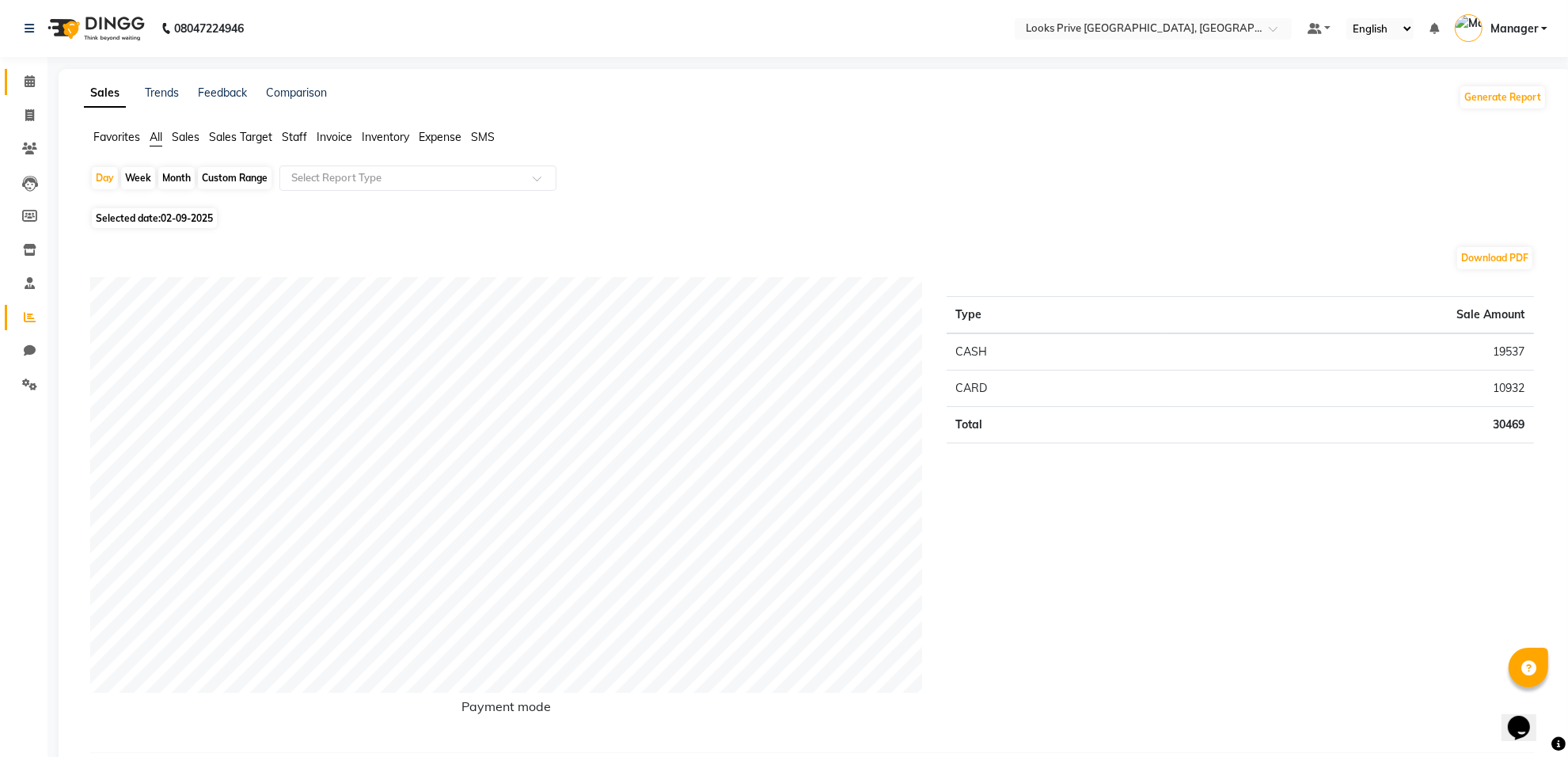
click at [14, 75] on link "Calendar" at bounding box center [24, 81] width 38 height 27
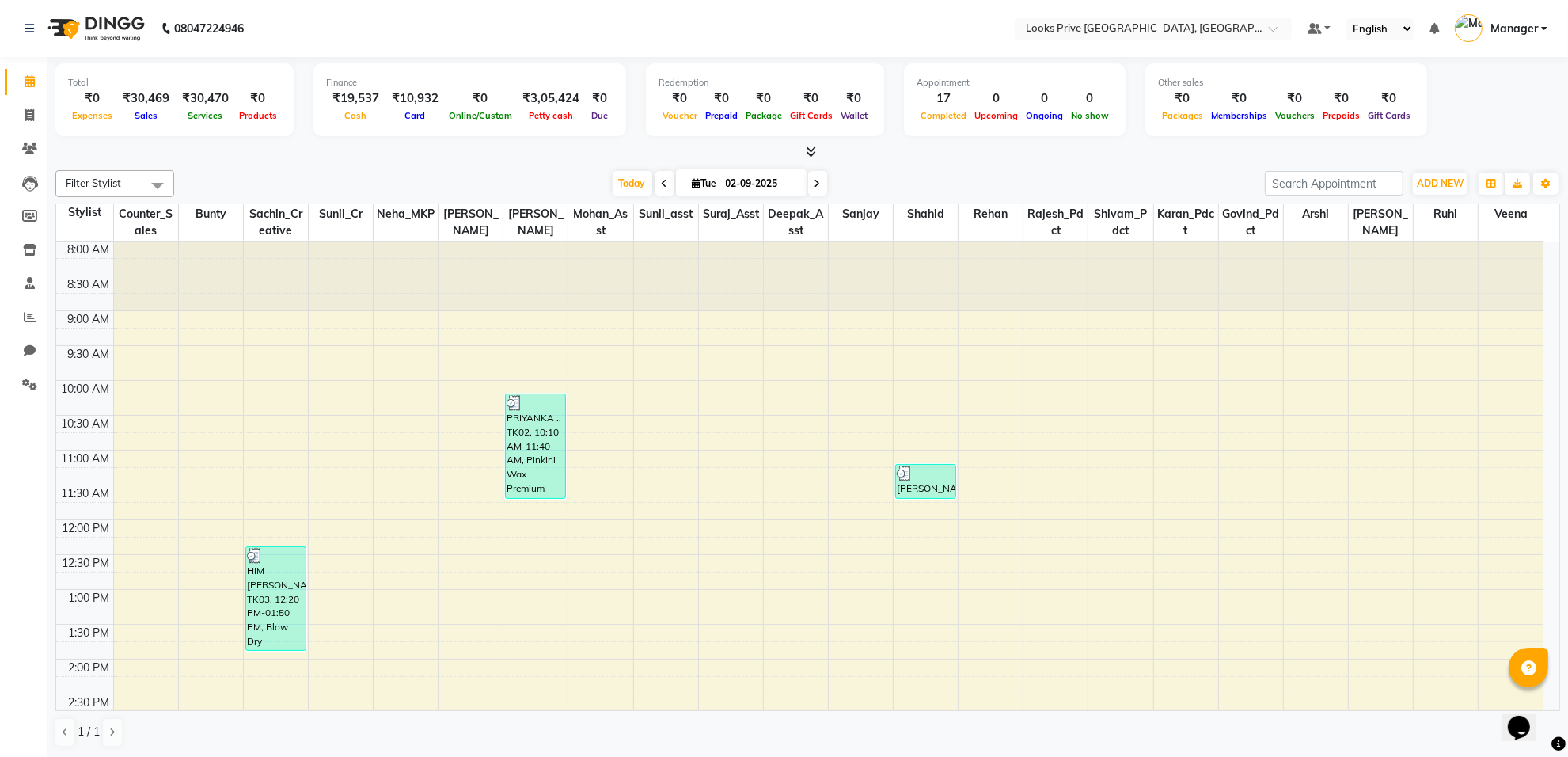
click at [811, 153] on icon at bounding box center [811, 151] width 10 height 12
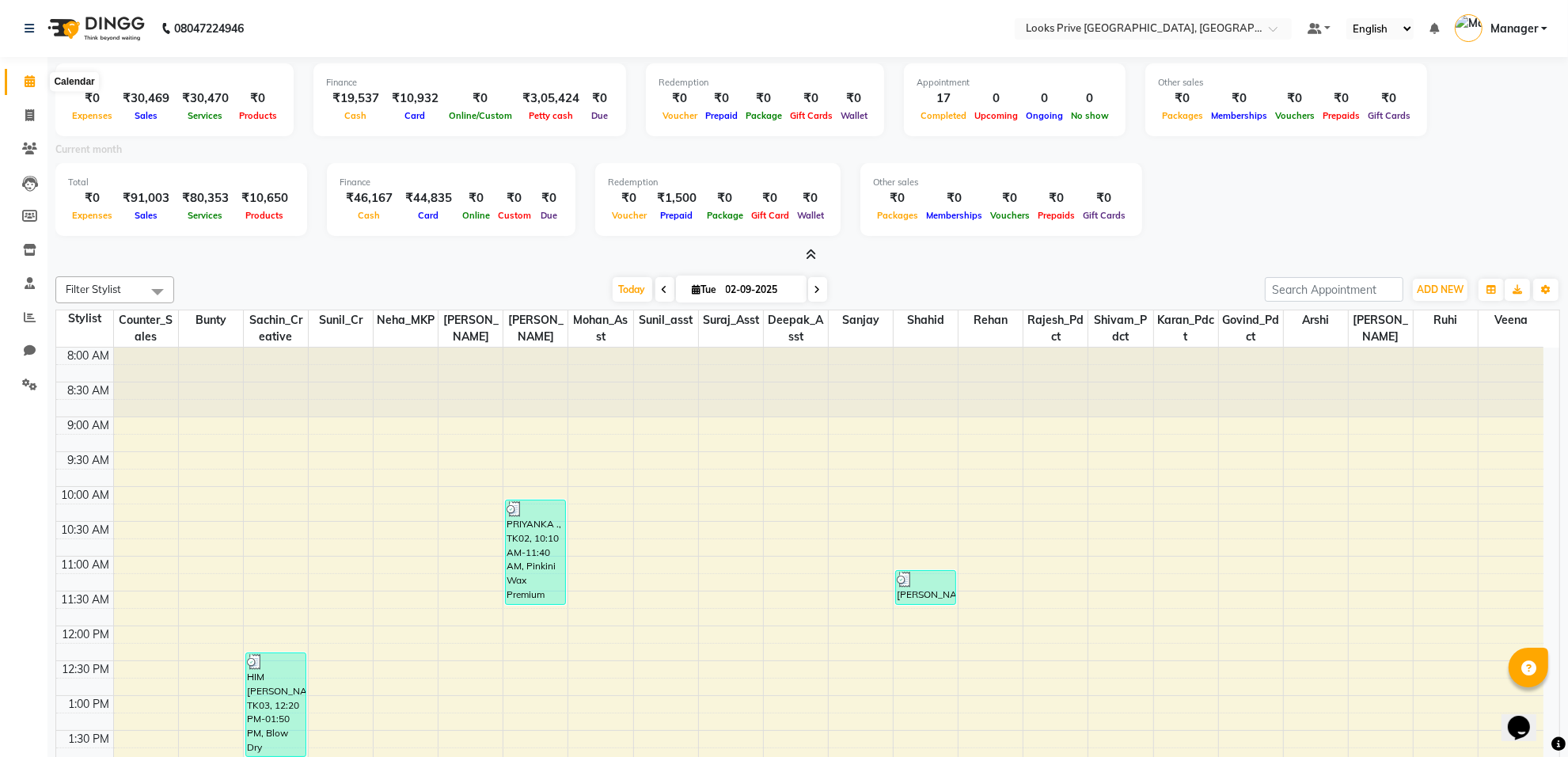
click at [25, 87] on icon at bounding box center [29, 81] width 10 height 12
click at [22, 146] on icon at bounding box center [29, 148] width 15 height 12
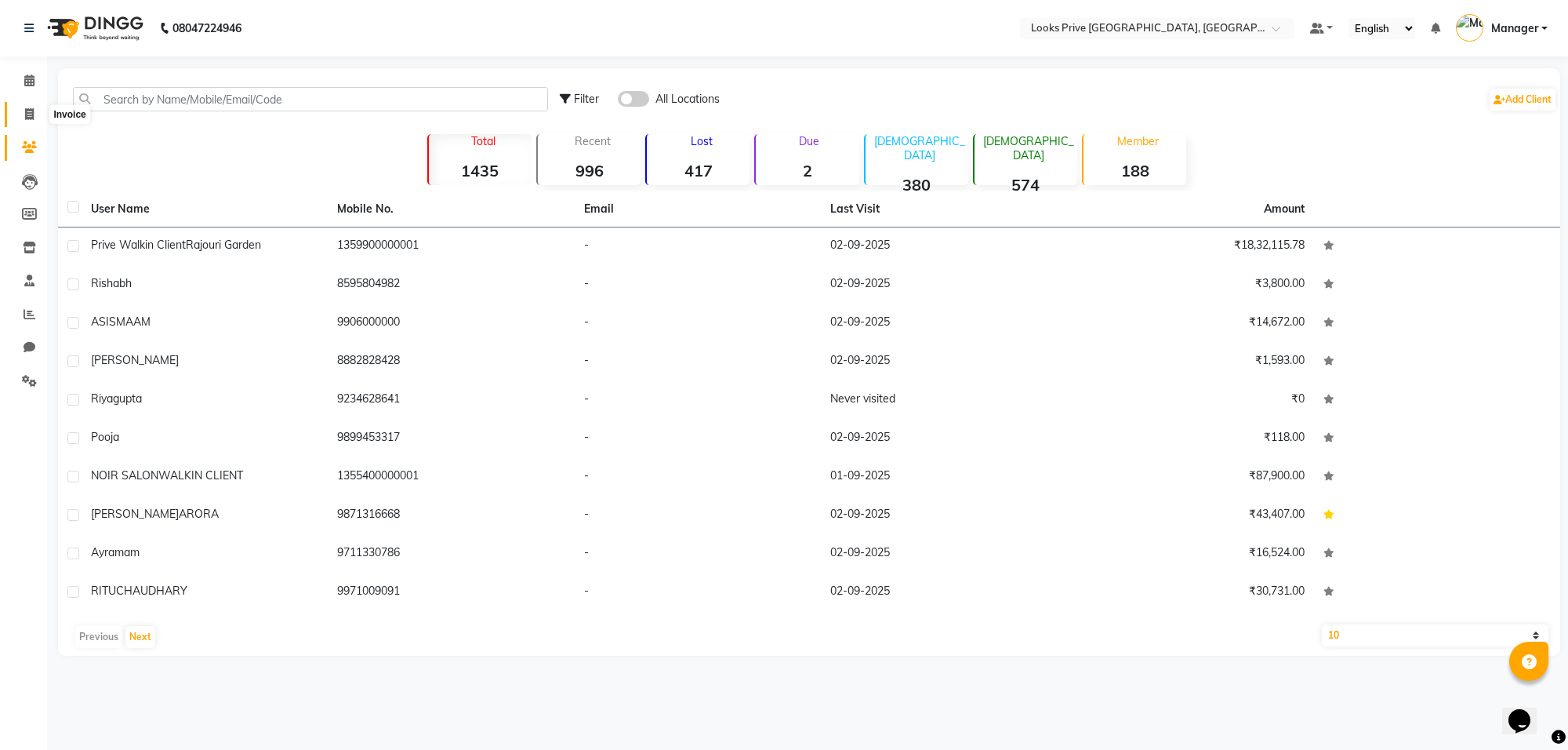
click at [32, 107] on span at bounding box center [29, 115] width 27 height 18
select select "8127"
select select "service"
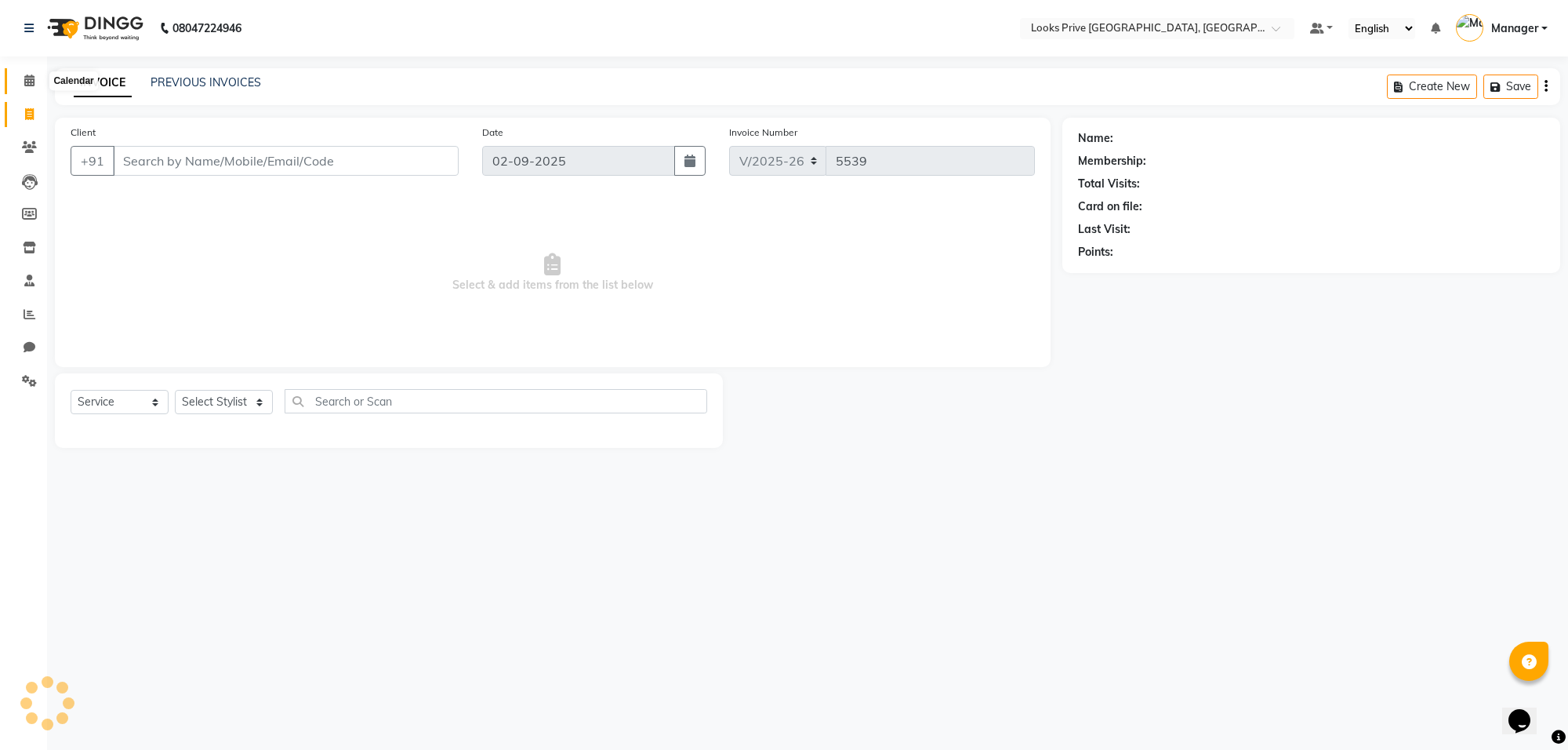
click at [32, 87] on span at bounding box center [29, 82] width 27 height 18
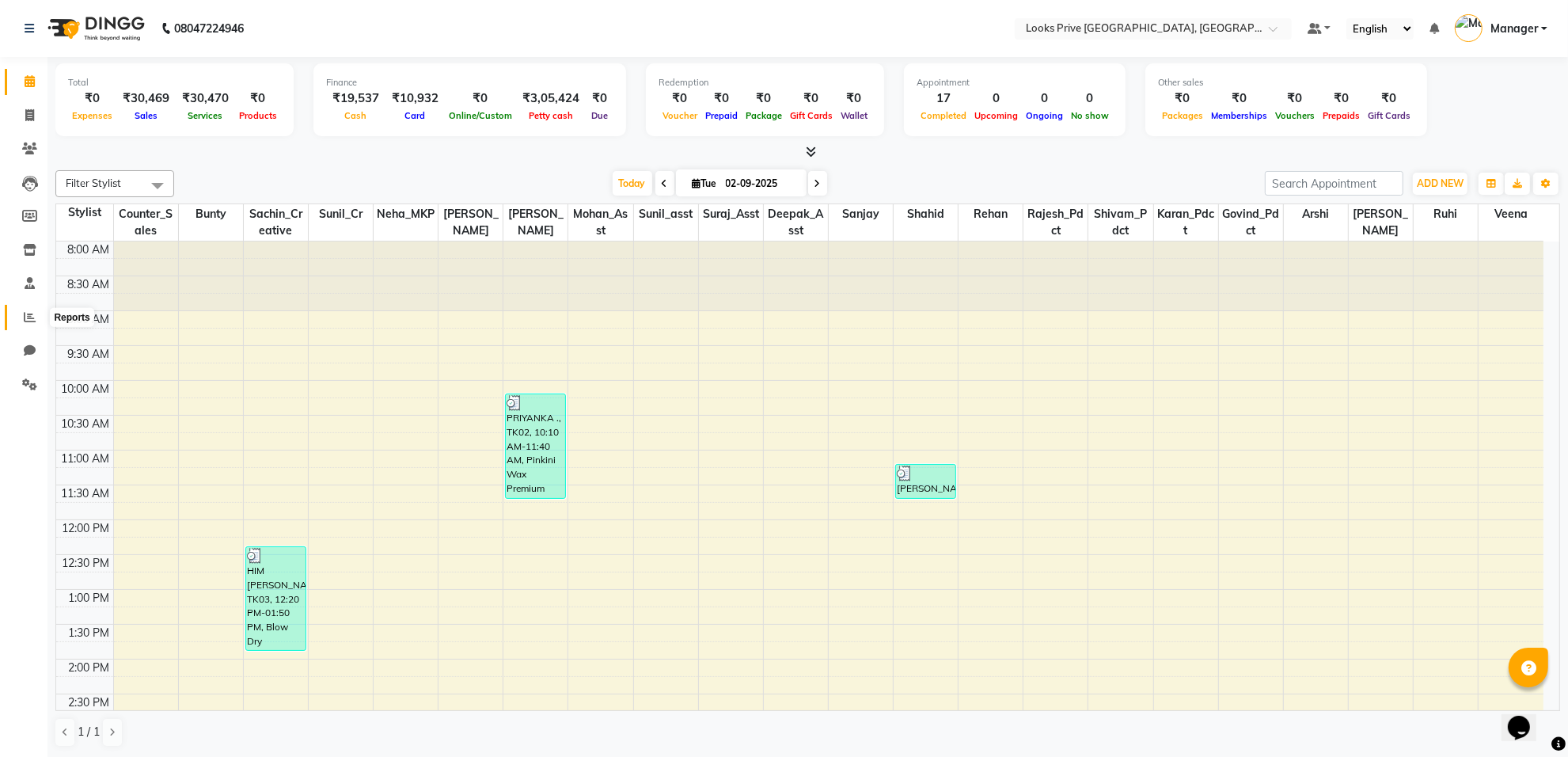
click at [27, 319] on icon at bounding box center [29, 317] width 12 height 12
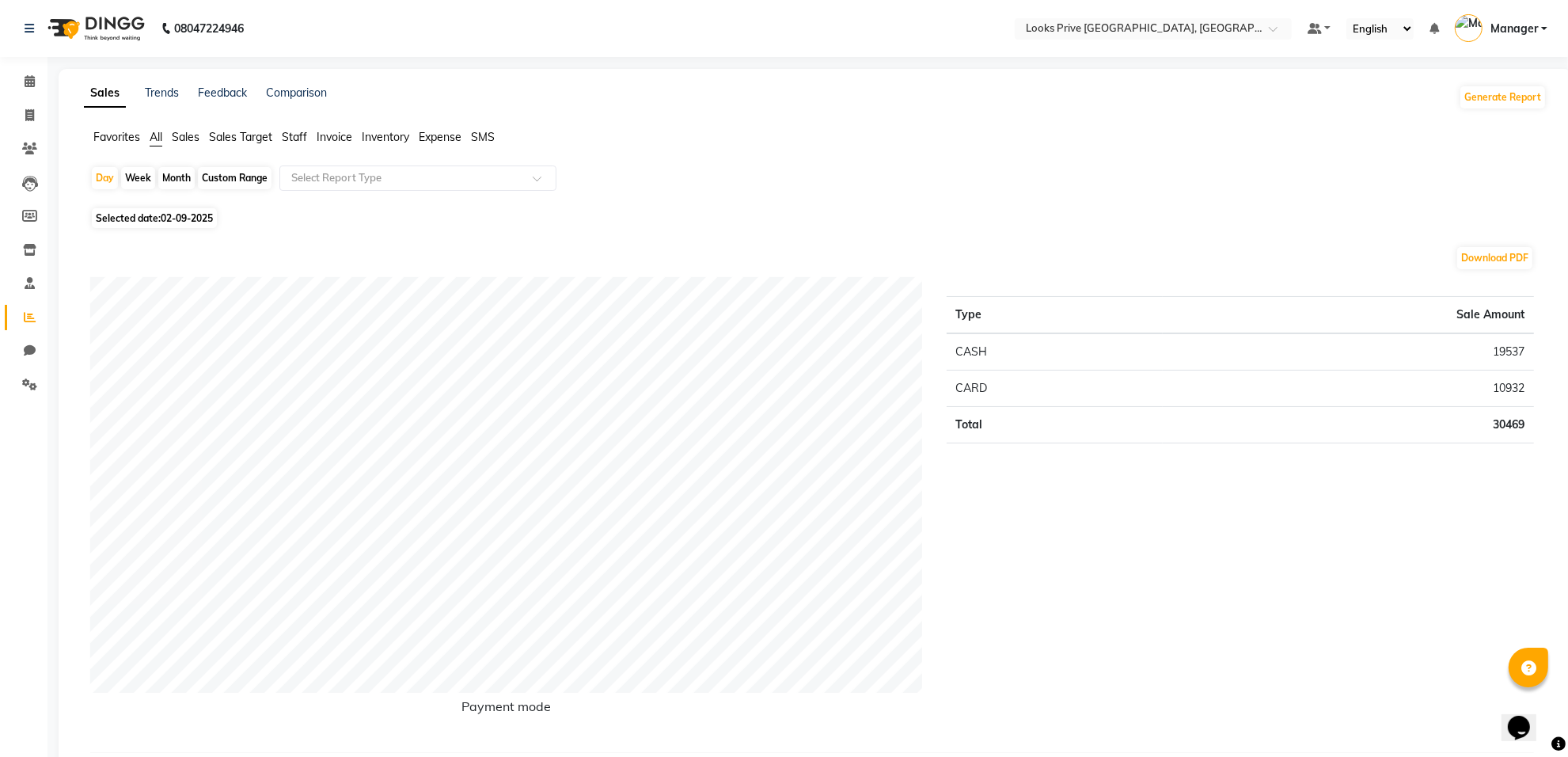
click at [295, 135] on span "Staff" at bounding box center [295, 137] width 26 height 15
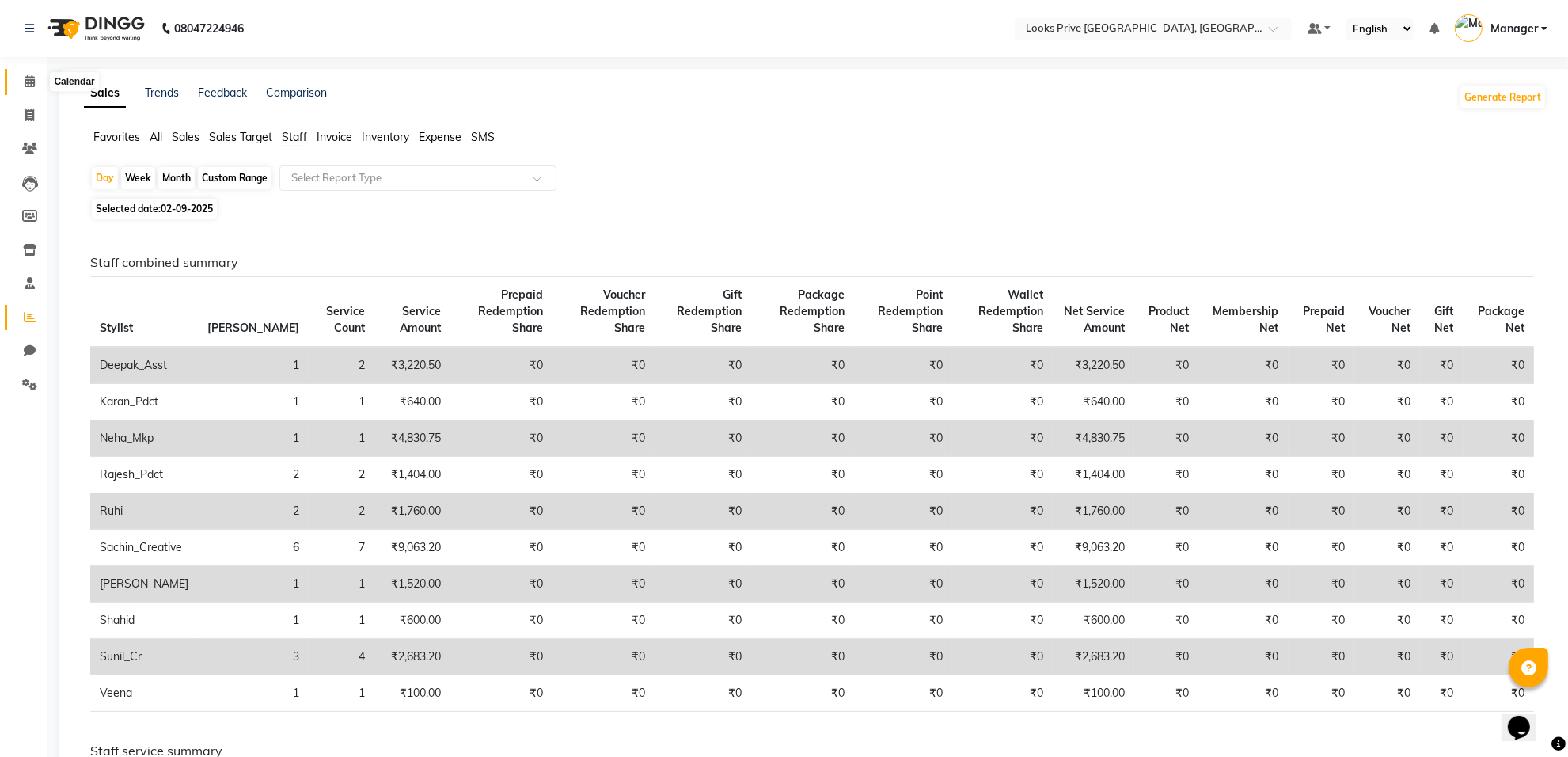
click at [30, 81] on icon at bounding box center [29, 81] width 10 height 12
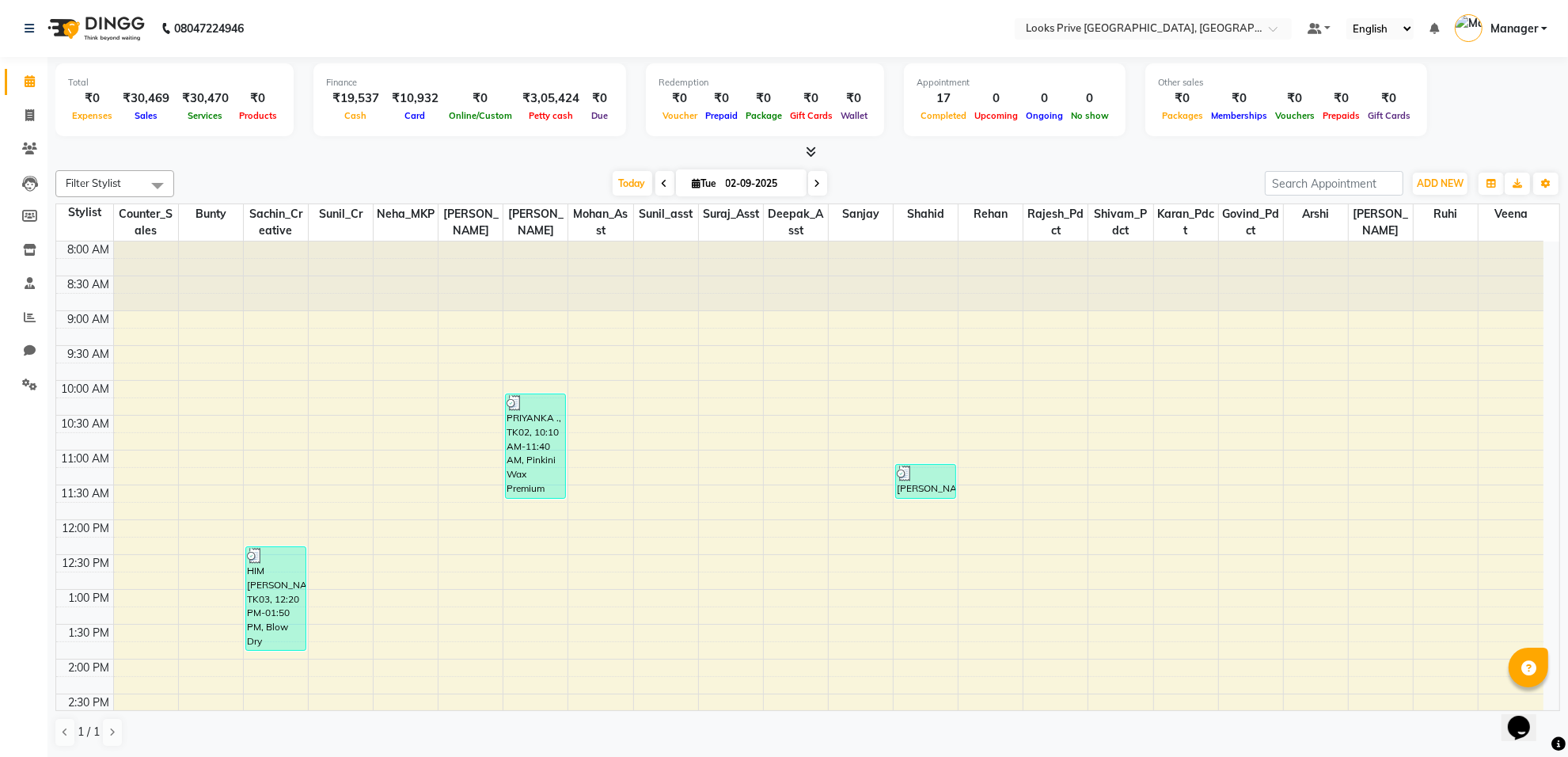
click at [1541, 27] on link "Manager" at bounding box center [1500, 28] width 92 height 27
click at [1401, 527] on div "8:00 AM 8:30 AM 9:00 AM 9:30 AM 10:00 AM 10:30 AM 11:00 AM 11:30 AM 12:00 PM 12…" at bounding box center [800, 694] width 1487 height 905
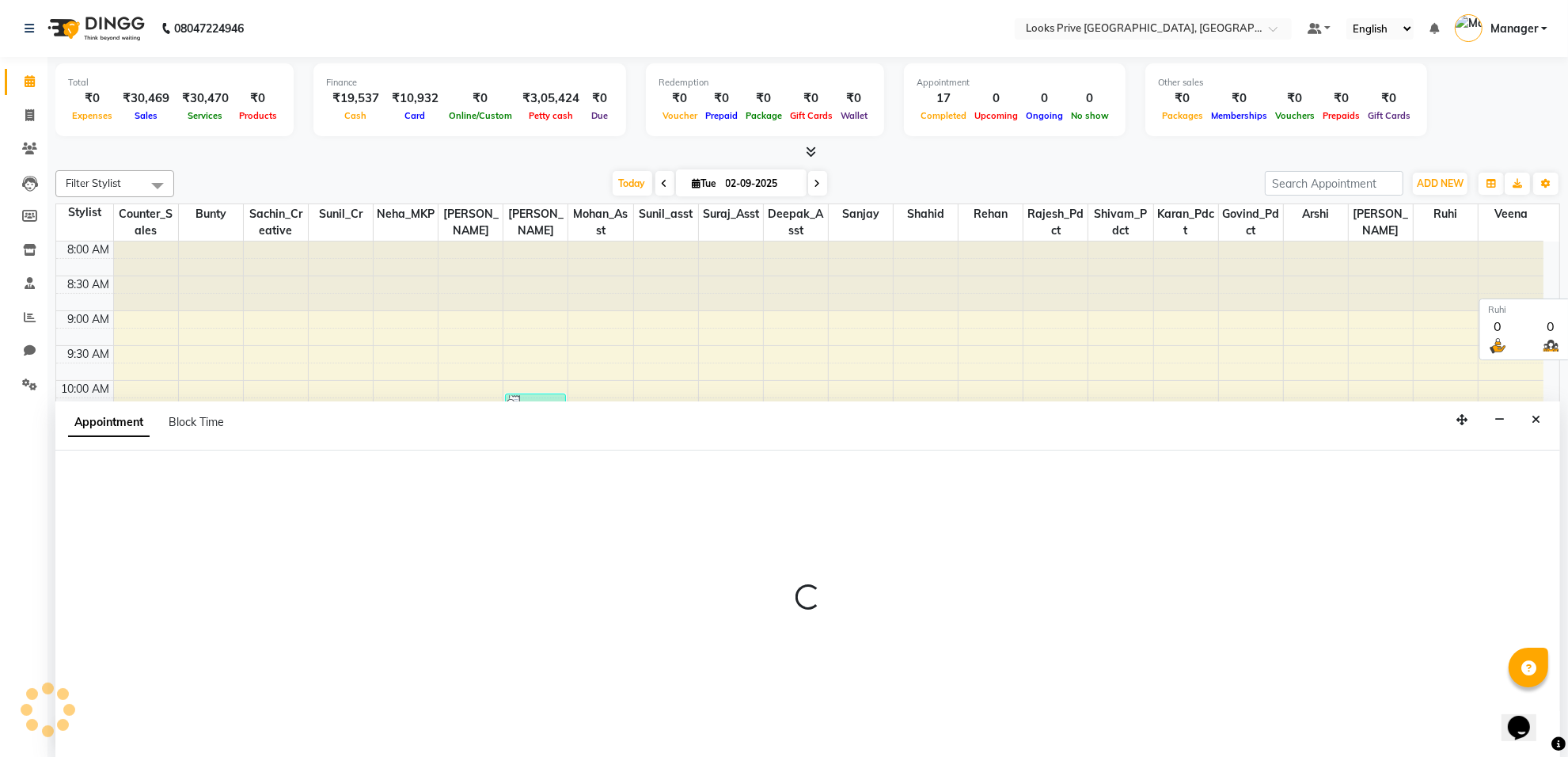
scroll to position [1, 0]
select select "88340"
select select "720"
select select "tentative"
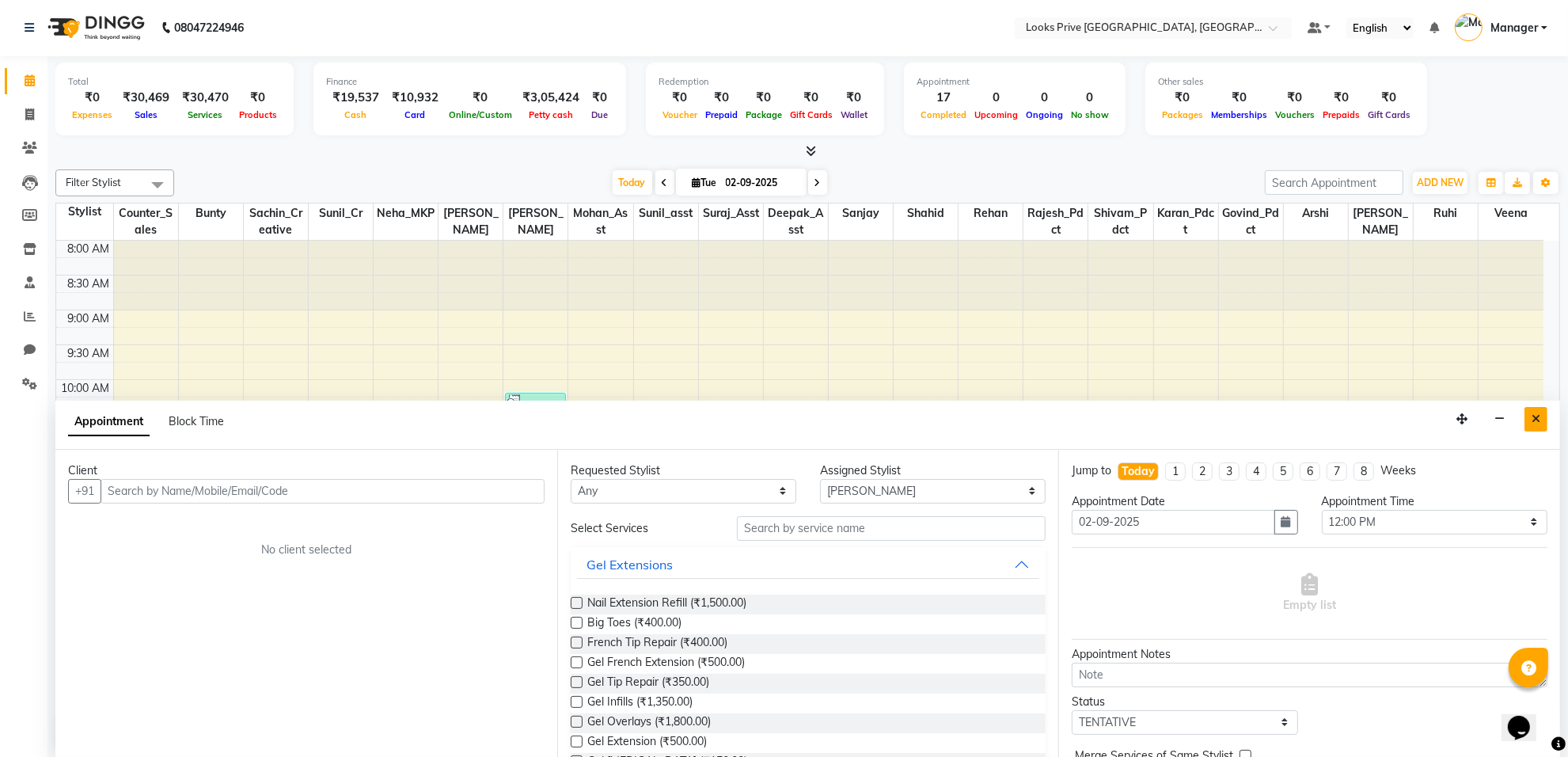
click at [1537, 412] on button "Close" at bounding box center [1535, 419] width 23 height 25
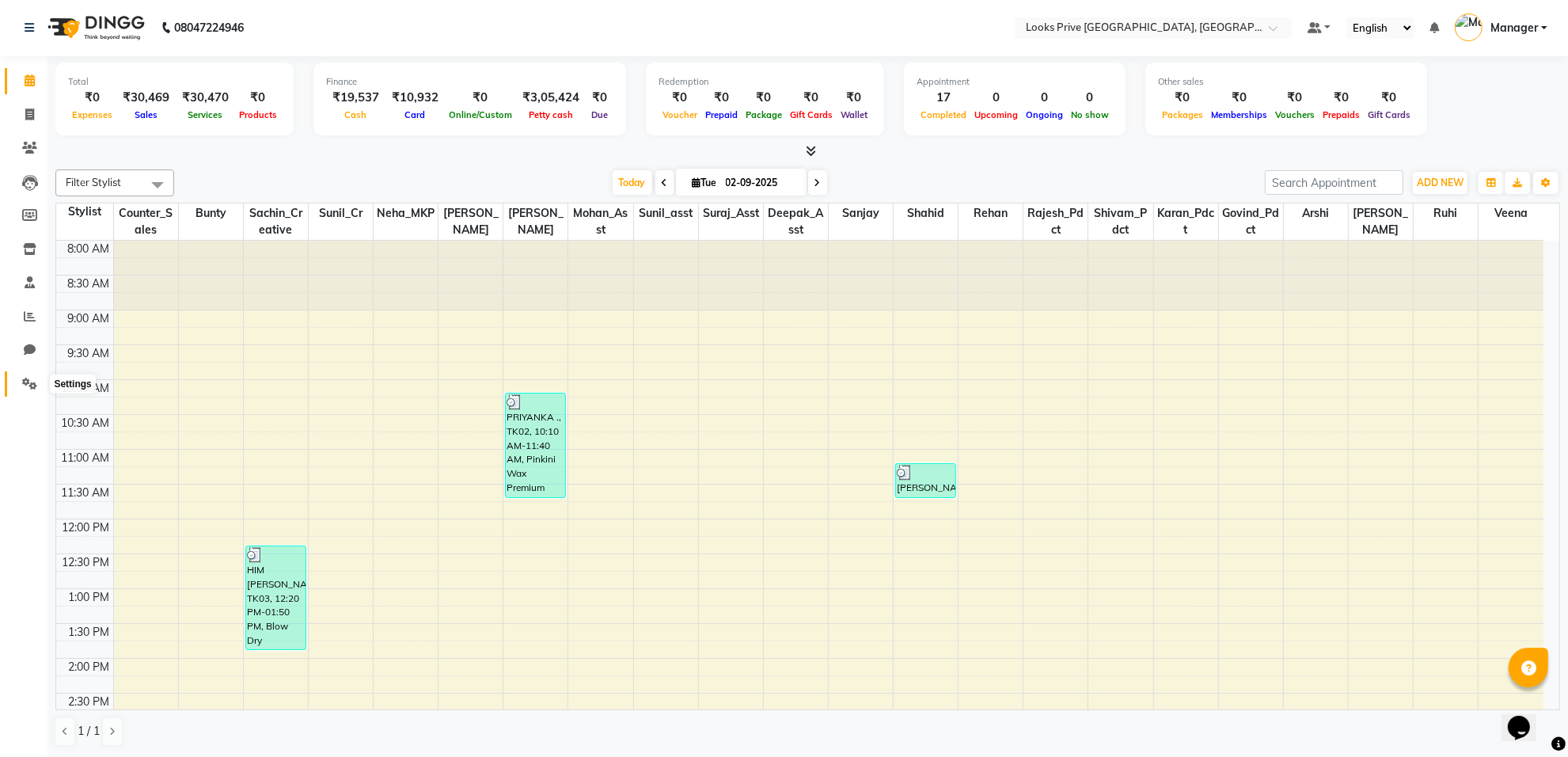
click at [24, 384] on icon at bounding box center [29, 384] width 15 height 12
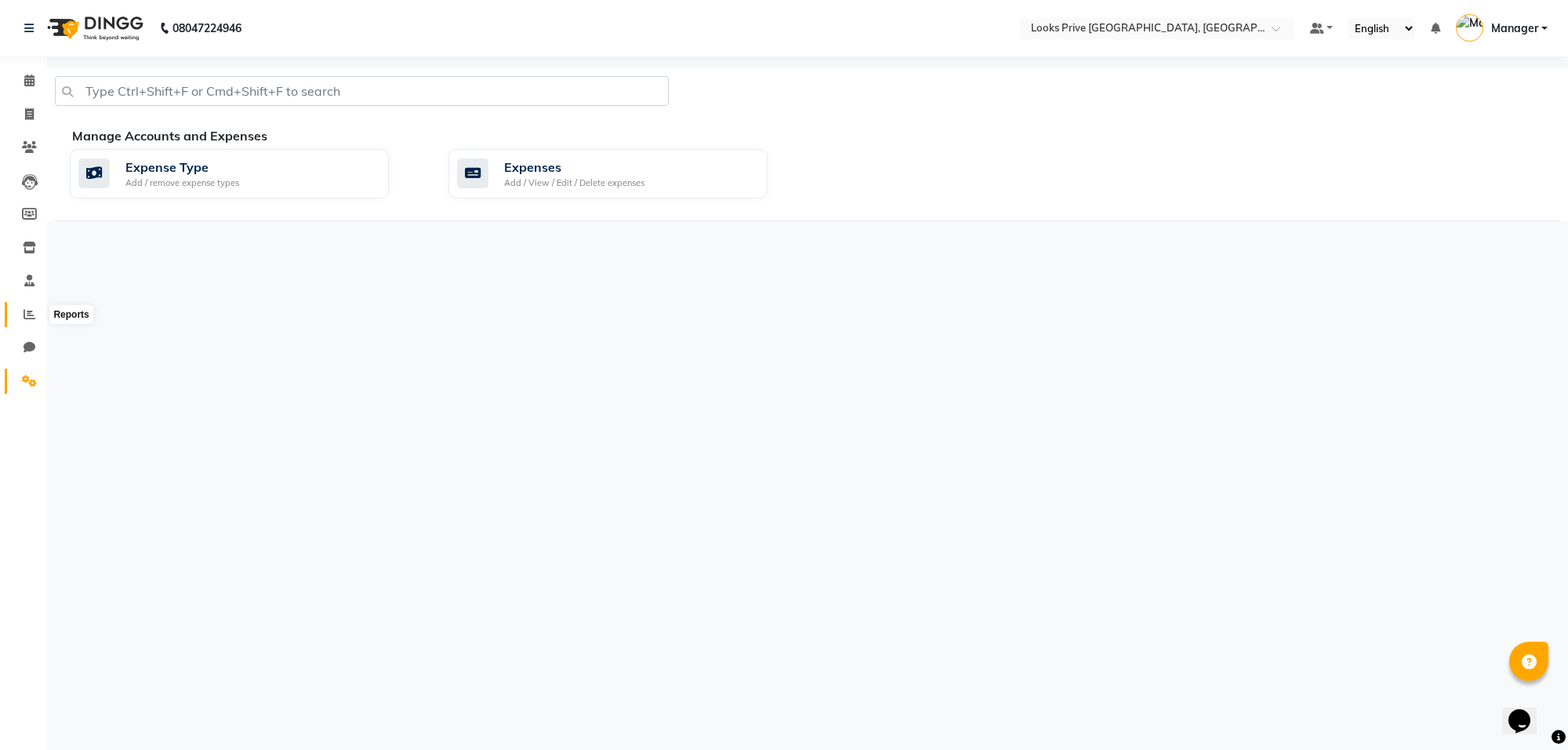
click at [25, 311] on icon at bounding box center [29, 314] width 12 height 12
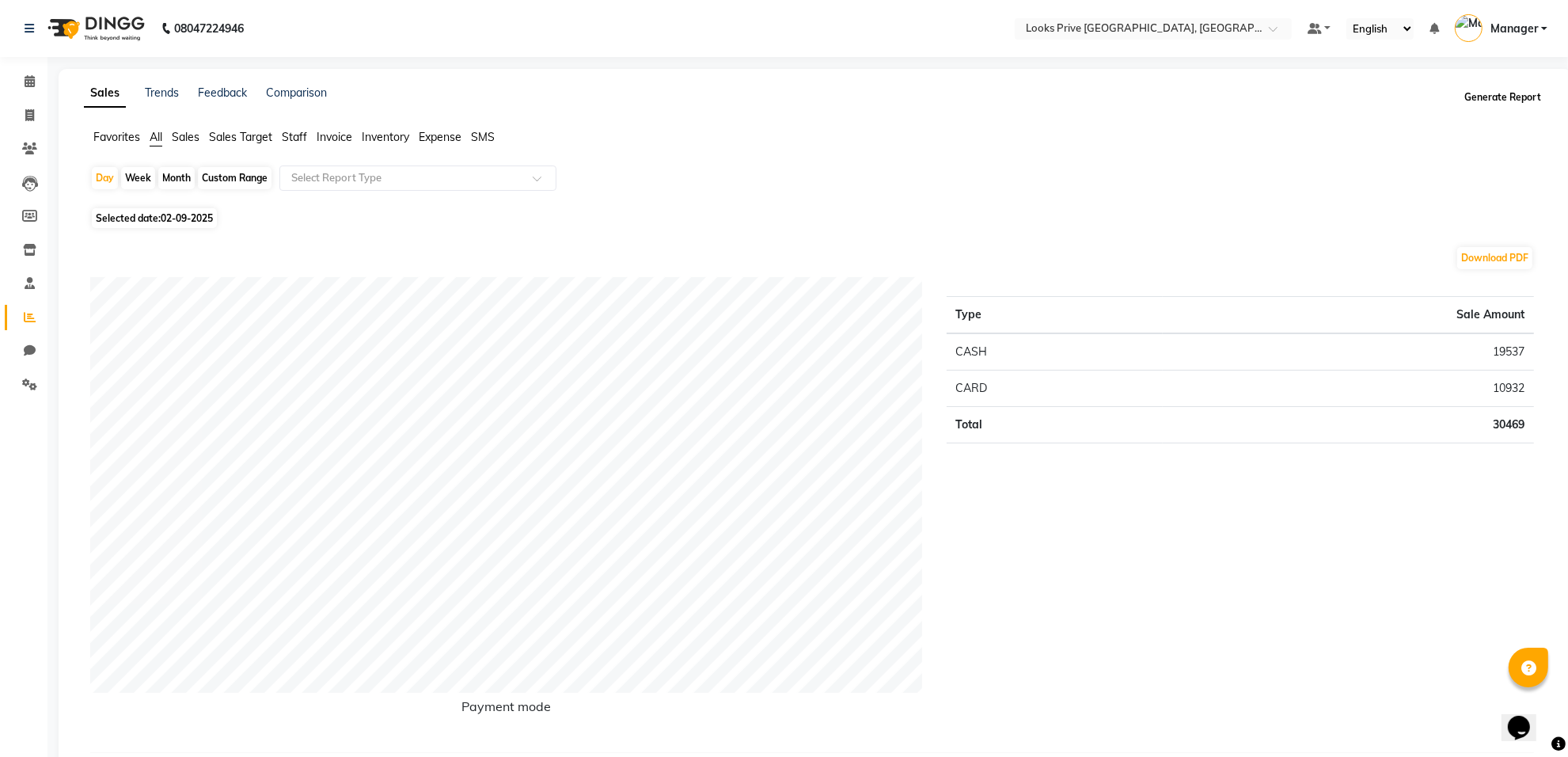
click at [1478, 89] on button "Generate Report" at bounding box center [1502, 97] width 85 height 22
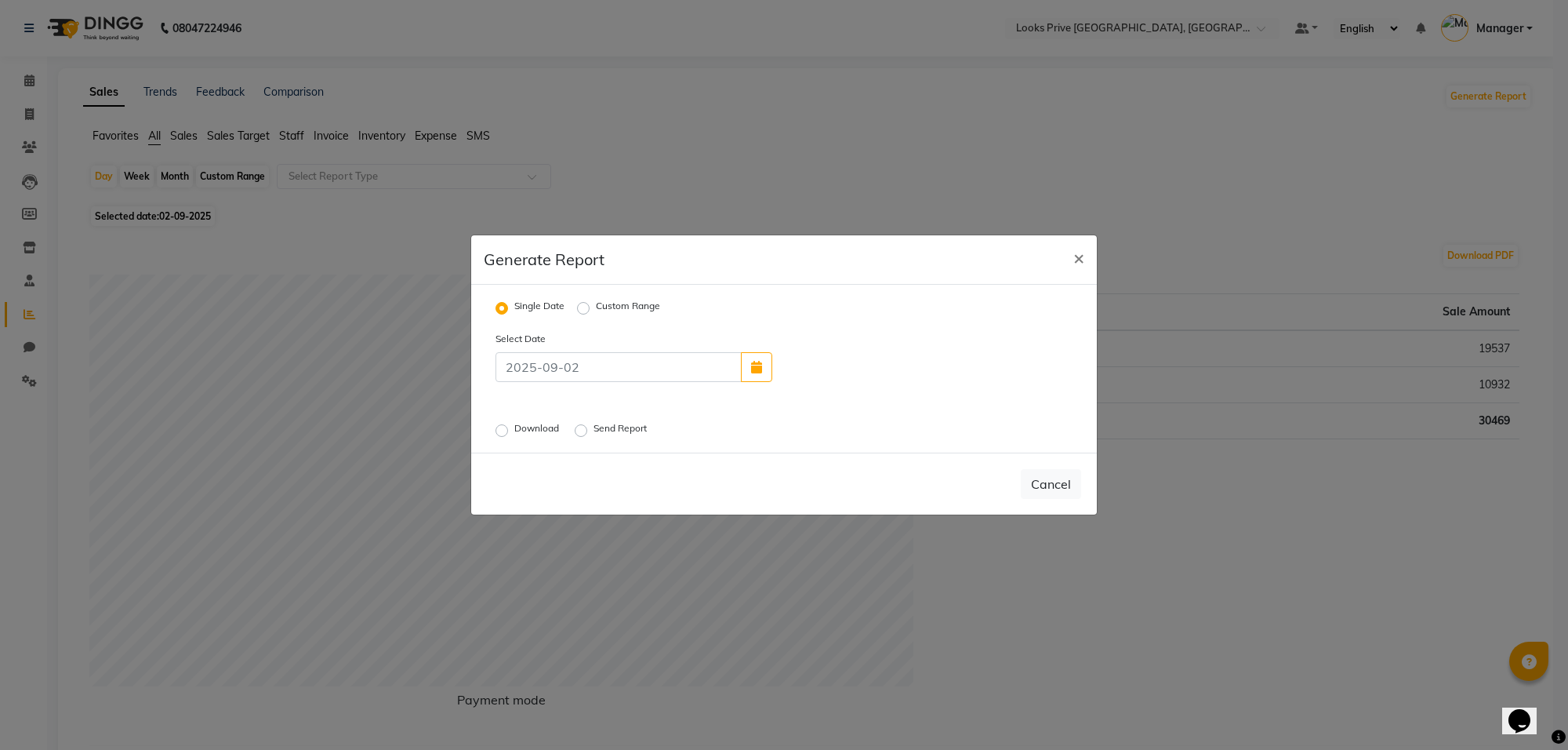
click at [594, 426] on label "Send Report" at bounding box center [622, 431] width 56 height 19
click at [578, 426] on input "Send Report" at bounding box center [584, 431] width 11 height 11
click at [1063, 488] on button "Send" at bounding box center [1057, 483] width 49 height 28
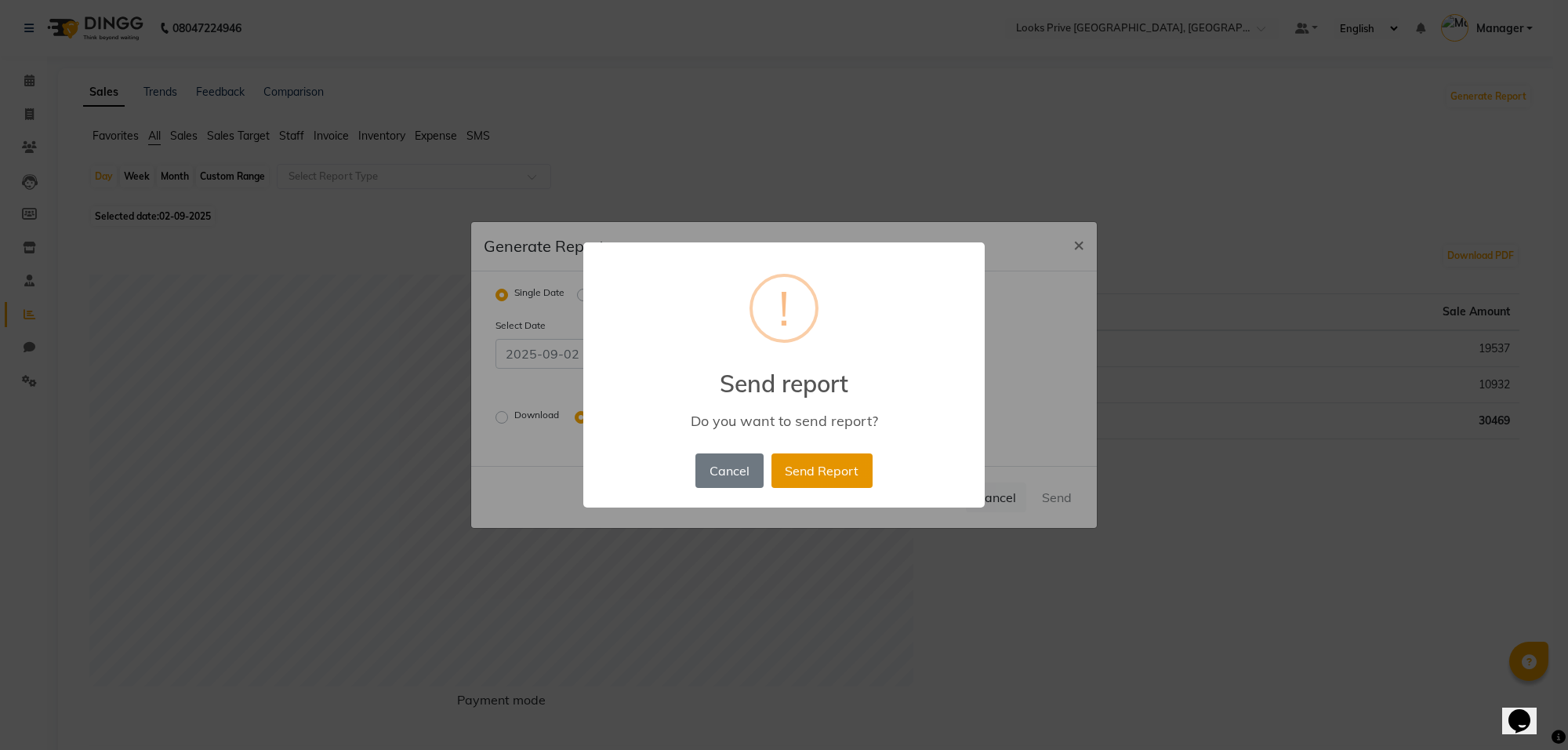
click at [844, 473] on button "Send Report" at bounding box center [822, 471] width 102 height 34
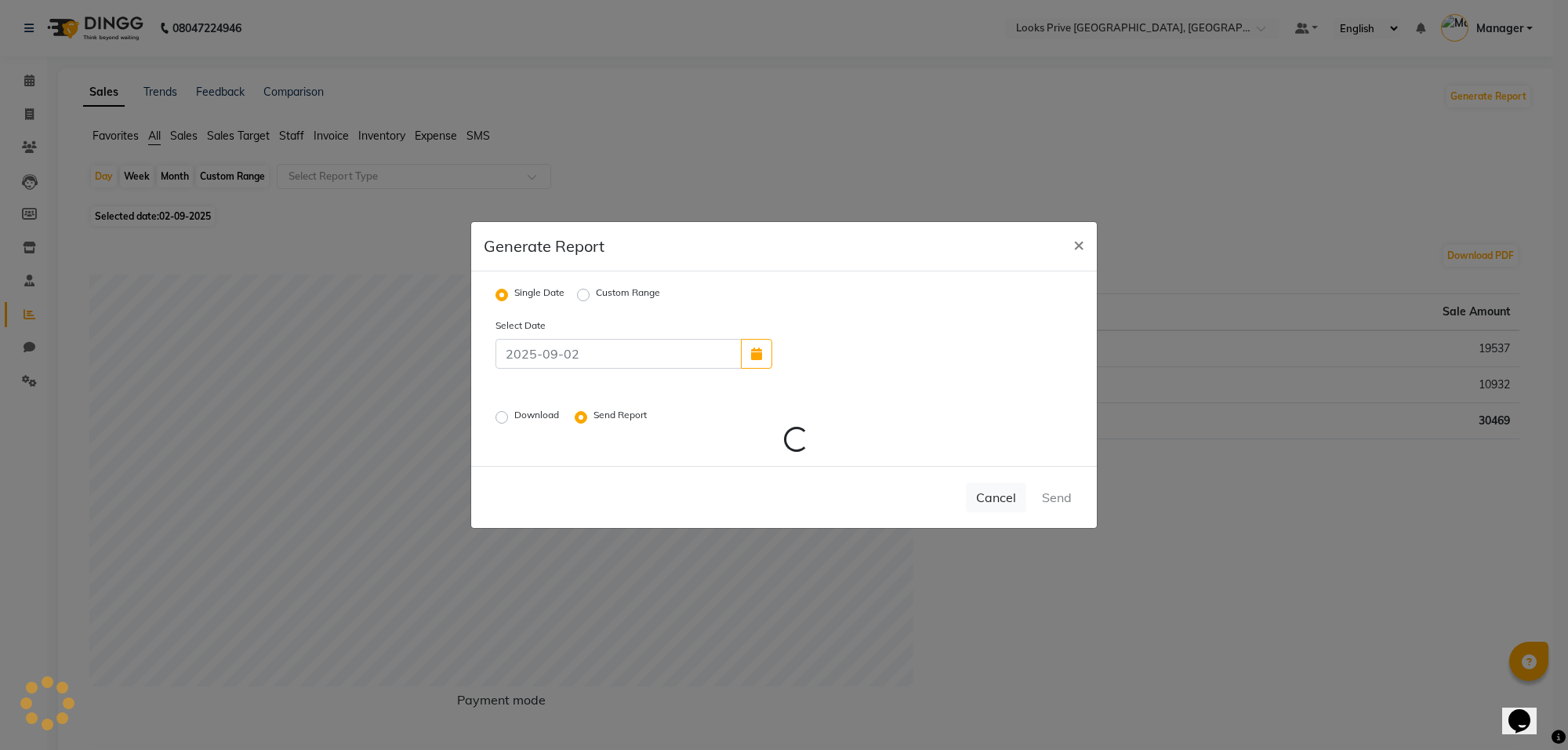
radio input "false"
